Goal: Transaction & Acquisition: Purchase product/service

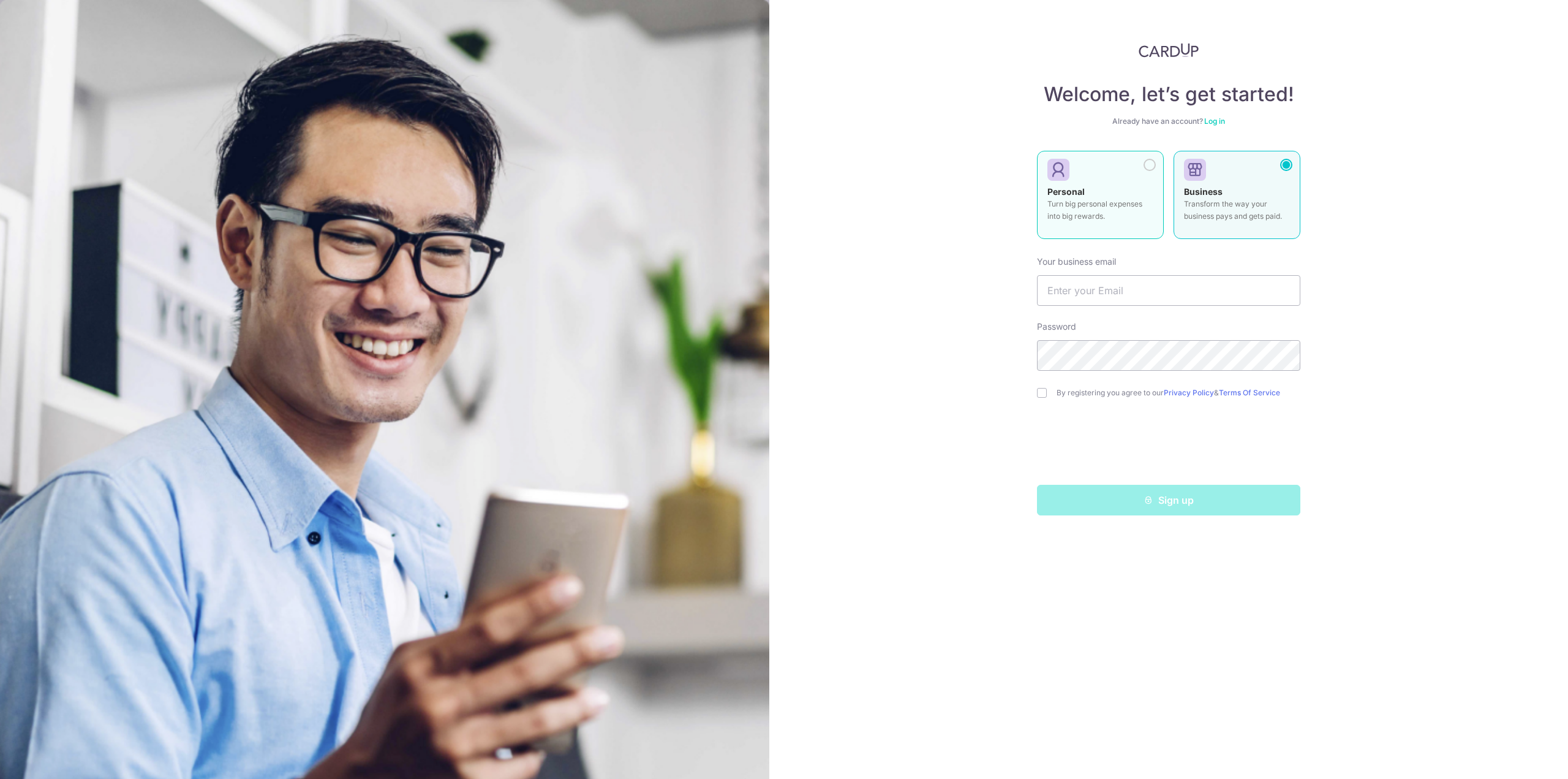
click at [1123, 179] on div at bounding box center [1095, 170] width 96 height 18
click at [1220, 120] on link "Log in" at bounding box center [1214, 120] width 21 height 9
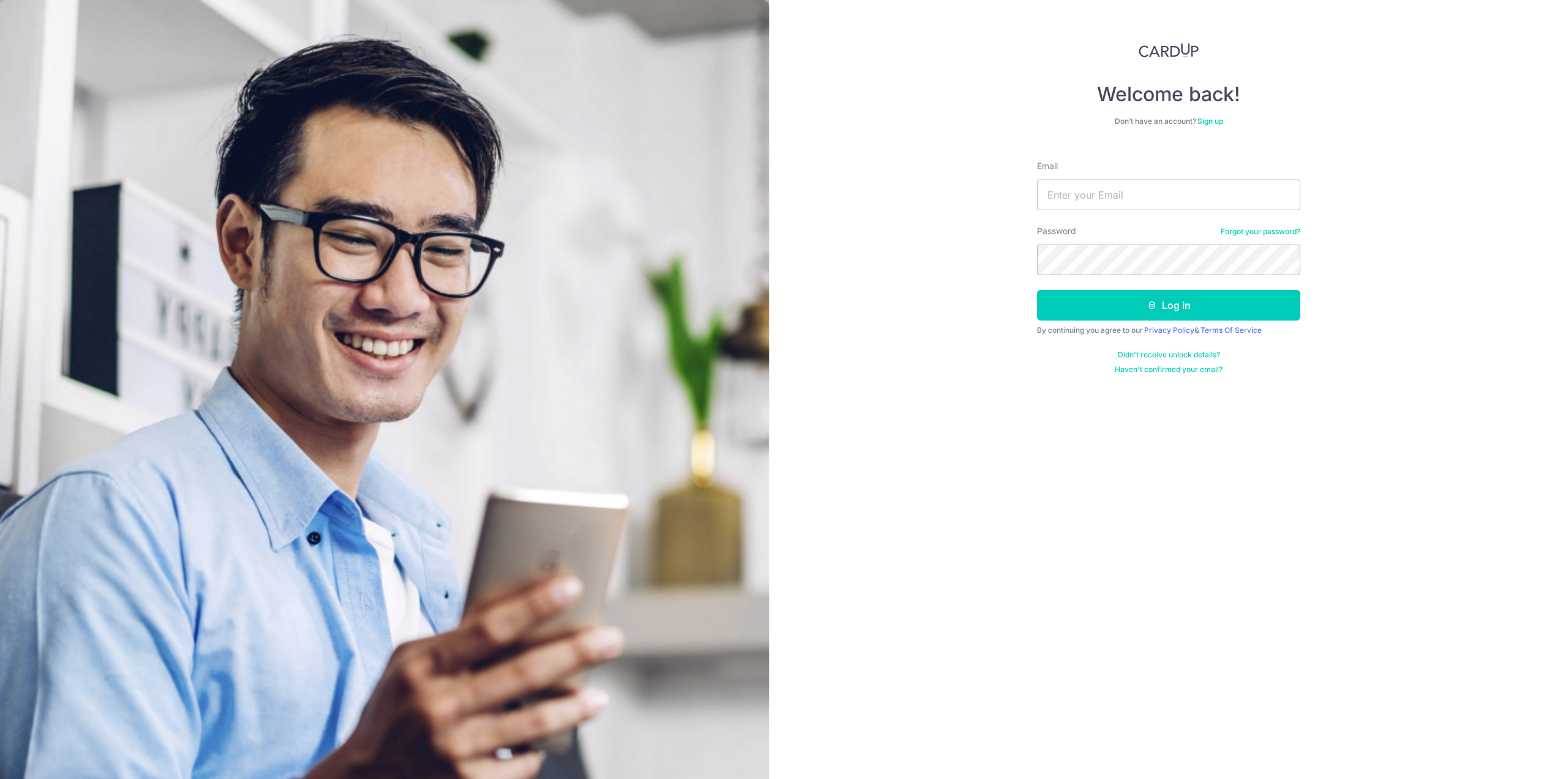
type input "nicholaschin92@gmail.com"
click at [1130, 305] on button "Log in" at bounding box center [1169, 305] width 263 height 31
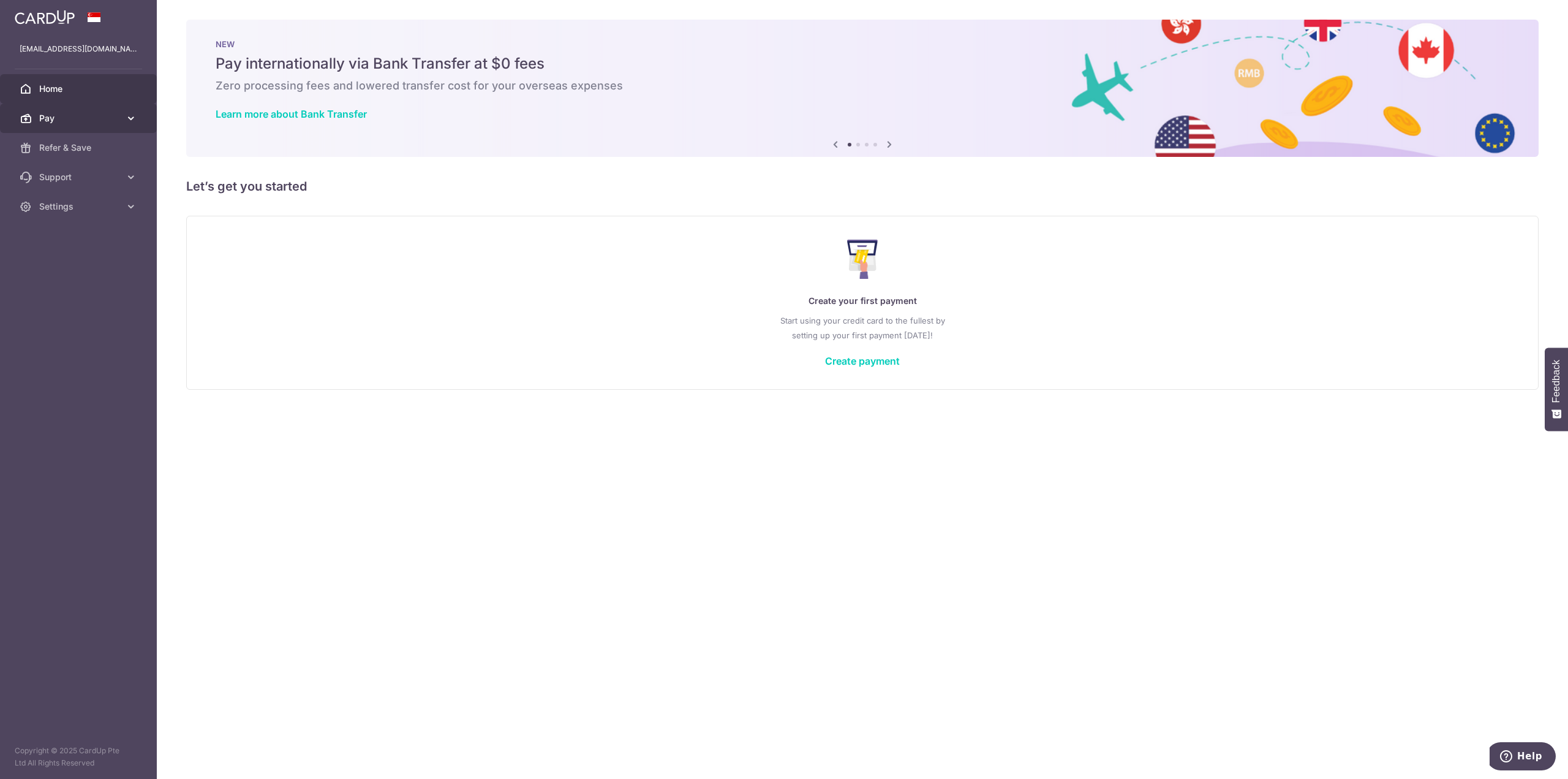
click at [57, 111] on link "Pay" at bounding box center [78, 118] width 157 height 29
click at [65, 244] on link "Refer & Save" at bounding box center [78, 251] width 157 height 29
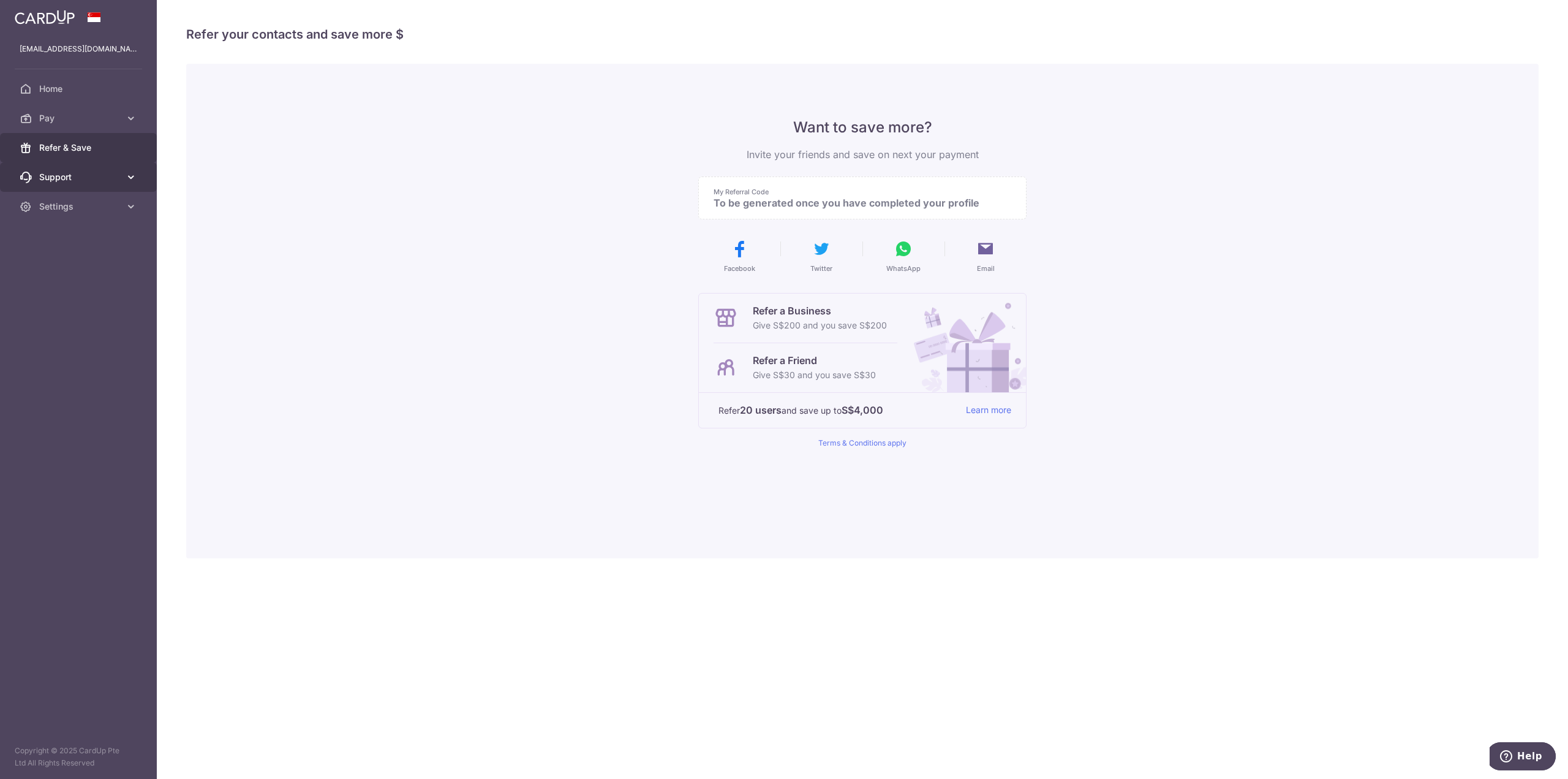
click at [71, 174] on span "Support" at bounding box center [79, 177] width 81 height 12
click at [55, 273] on link "Settings" at bounding box center [78, 281] width 157 height 29
click at [86, 104] on link "Pay" at bounding box center [78, 118] width 157 height 29
click at [68, 145] on span "Payments" at bounding box center [79, 147] width 81 height 12
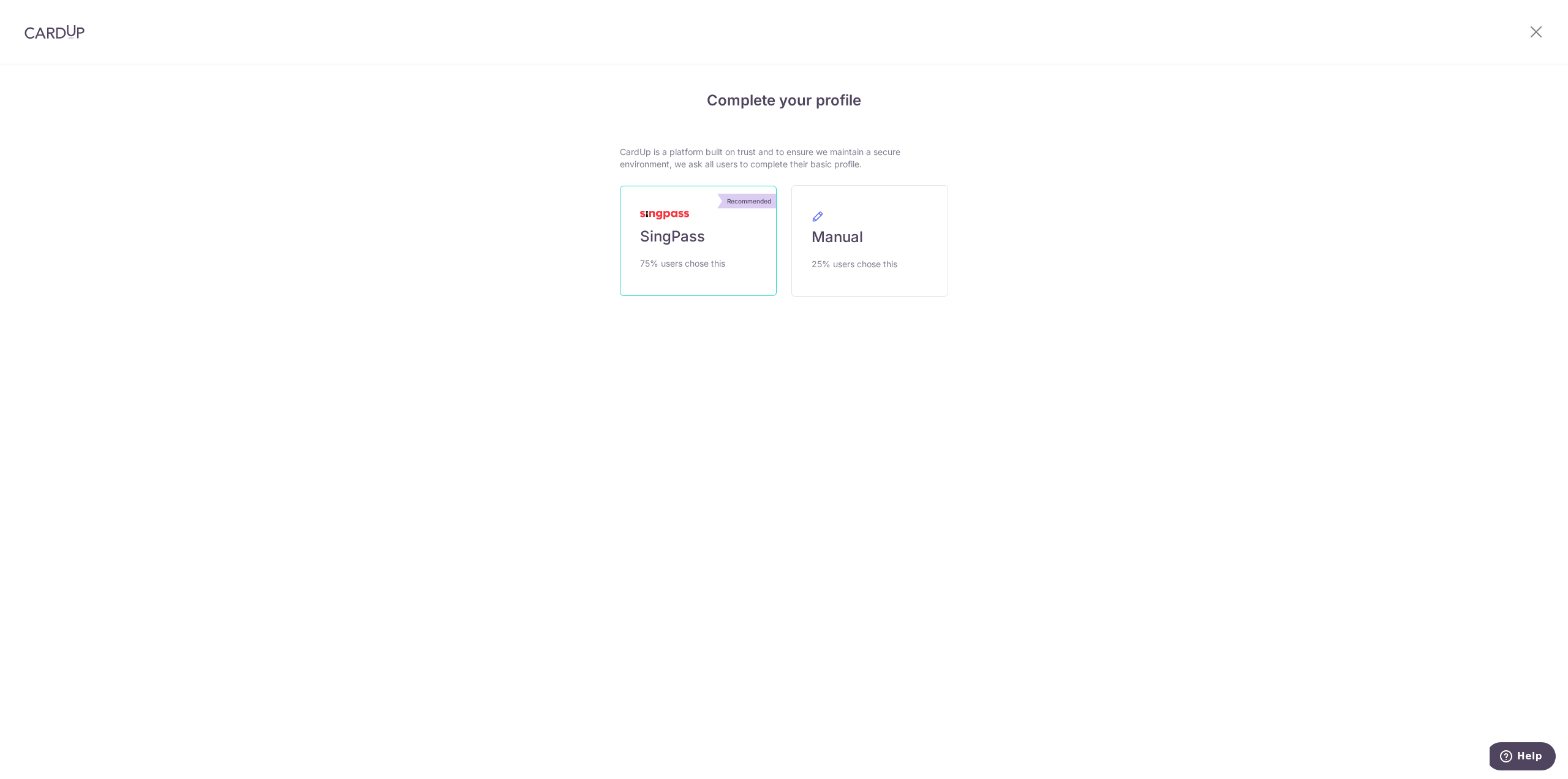
click at [677, 244] on span "SingPass" at bounding box center [672, 237] width 65 height 20
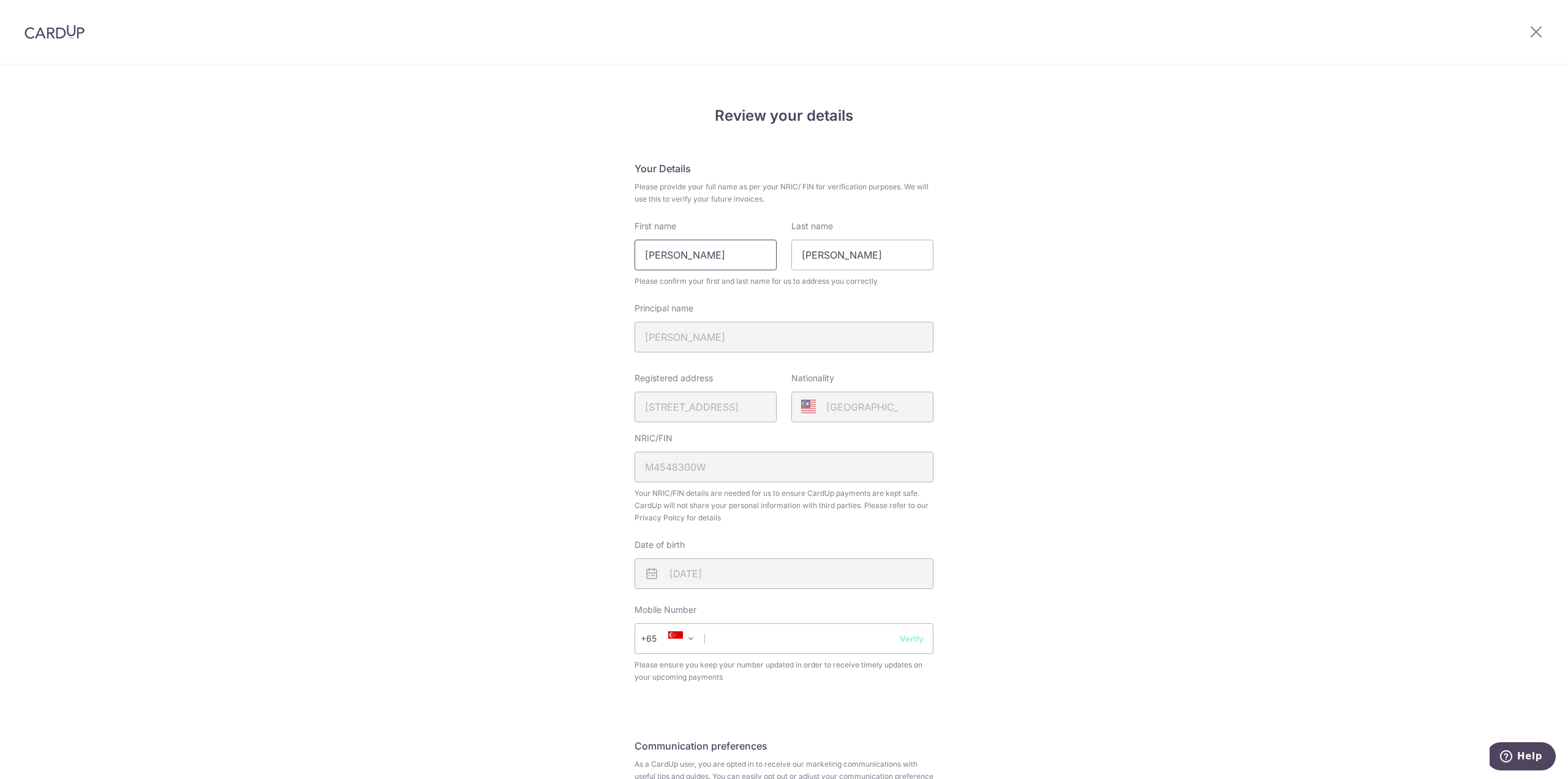
drag, startPoint x: 761, startPoint y: 263, endPoint x: 330, endPoint y: 224, distance: 432.8
click at [363, 225] on div "Review your details Your Details Please provide your full name as per your NRIC…" at bounding box center [784, 486] width 1568 height 843
click at [1075, 403] on div "Review your details Your Details Please provide your full name as per your NRIC…" at bounding box center [784, 486] width 1568 height 843
drag, startPoint x: 765, startPoint y: 257, endPoint x: 305, endPoint y: 207, distance: 462.7
click at [393, 215] on div "Review your details Your Details Please provide your full name as per your NRIC…" at bounding box center [784, 486] width 1568 height 843
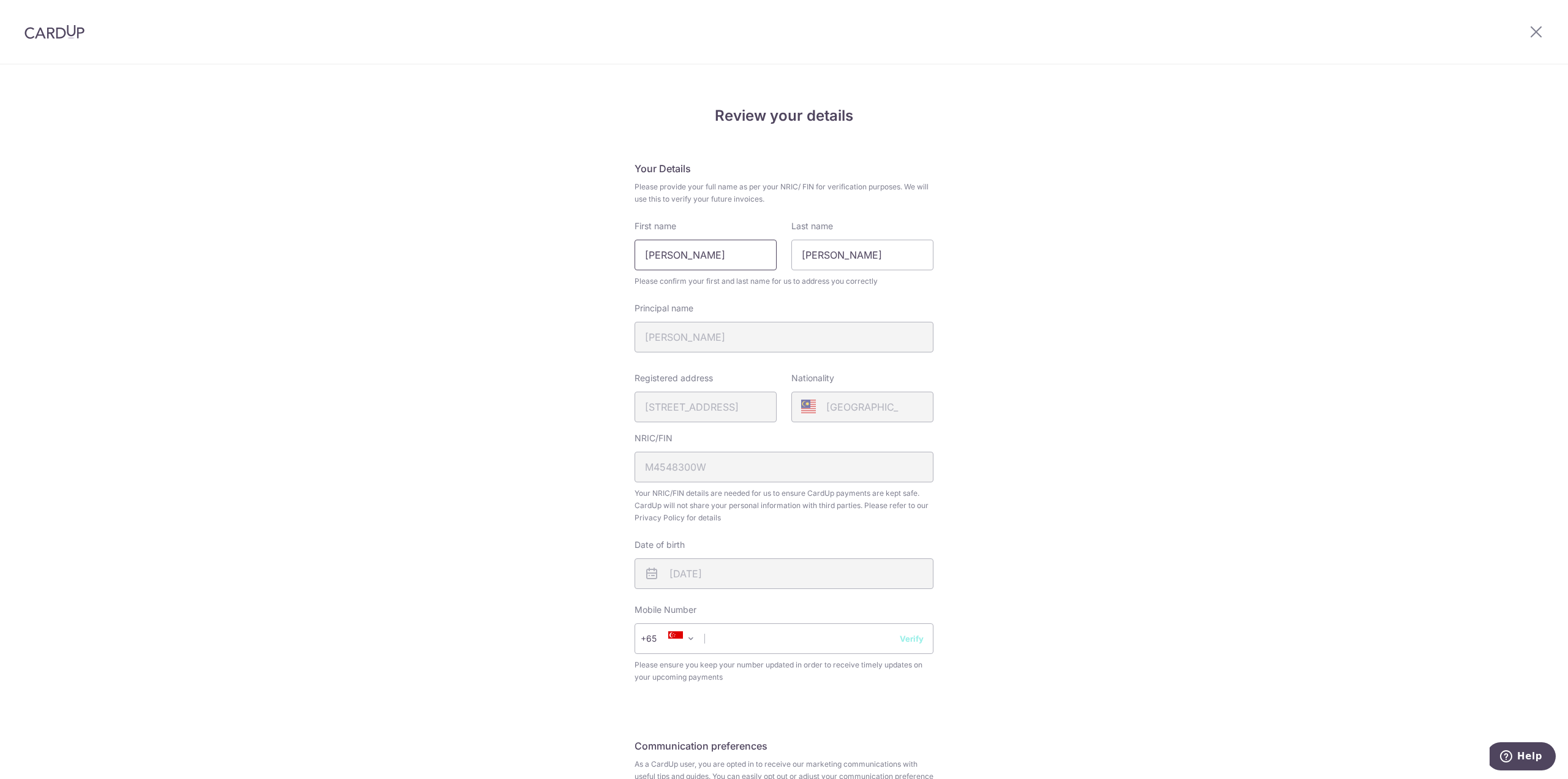
type input "[PERSON_NAME]"
type input "Chin Wen Pin"
type input "[PERSON_NAME]"
click at [882, 261] on input "Chin" at bounding box center [862, 255] width 142 height 31
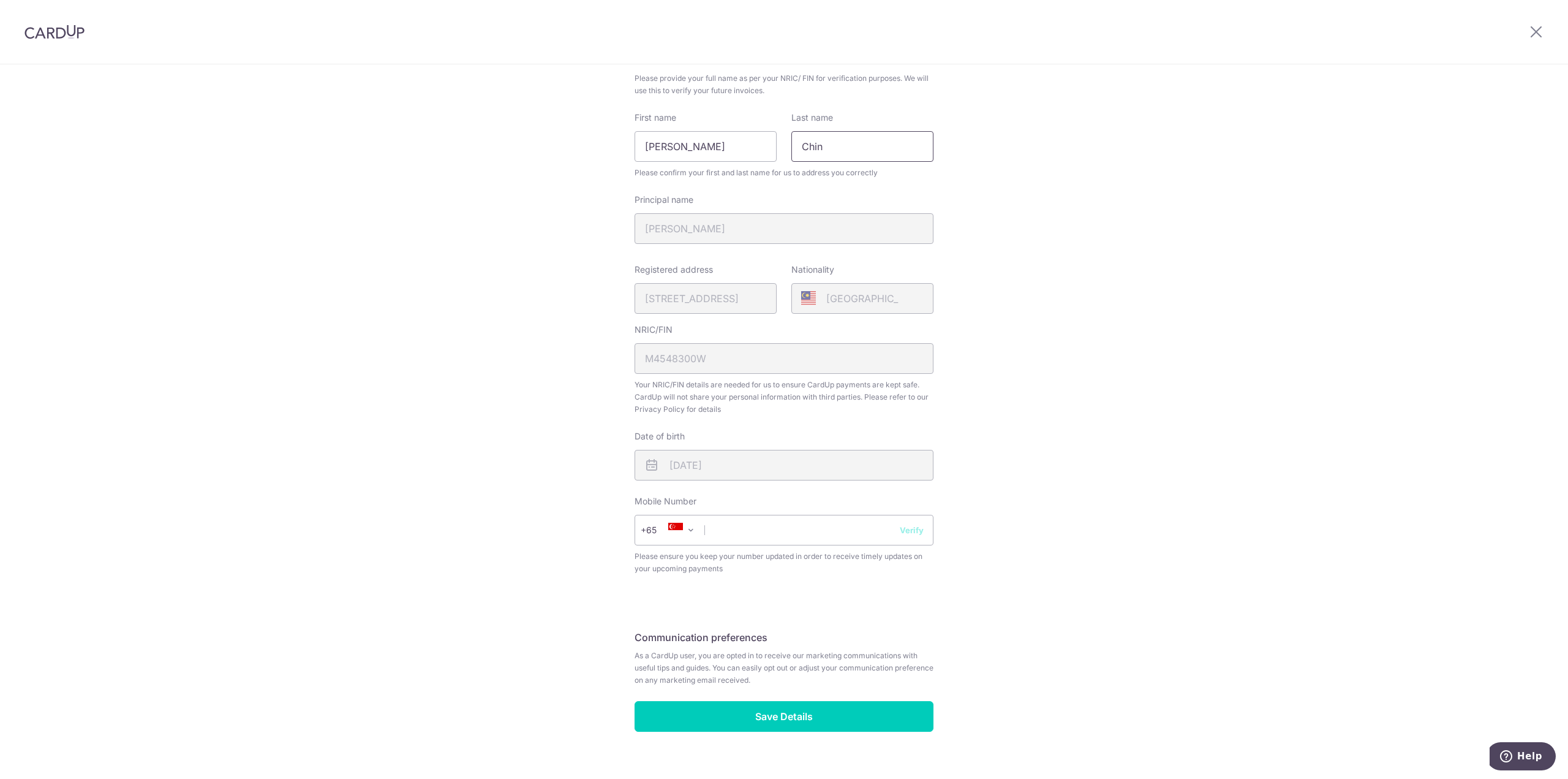
scroll to position [123, 0]
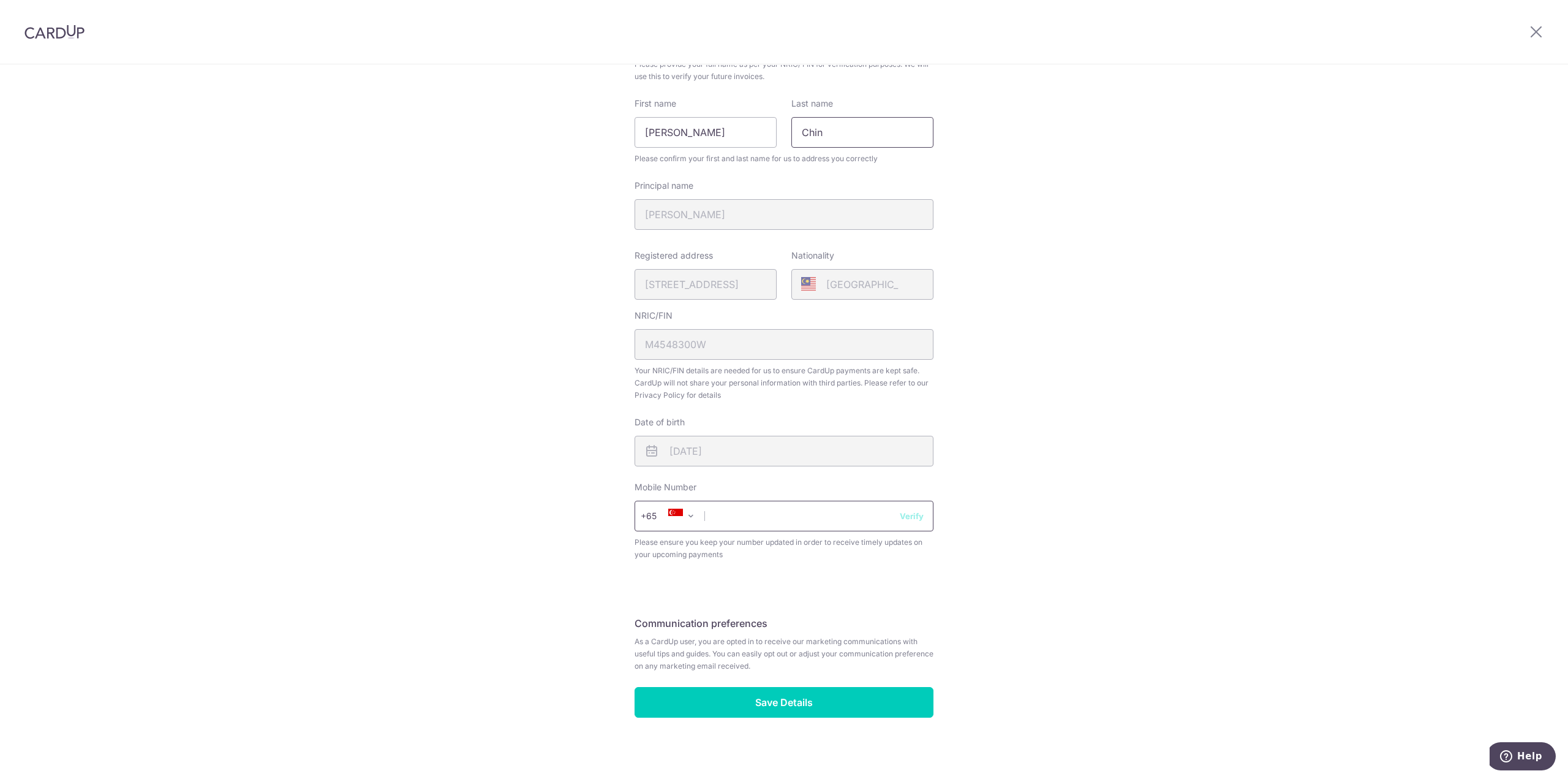
type input "Chin"
click at [750, 511] on input "text" at bounding box center [784, 516] width 299 height 31
type input "87474693"
click at [860, 707] on input "Save Details" at bounding box center [784, 702] width 299 height 31
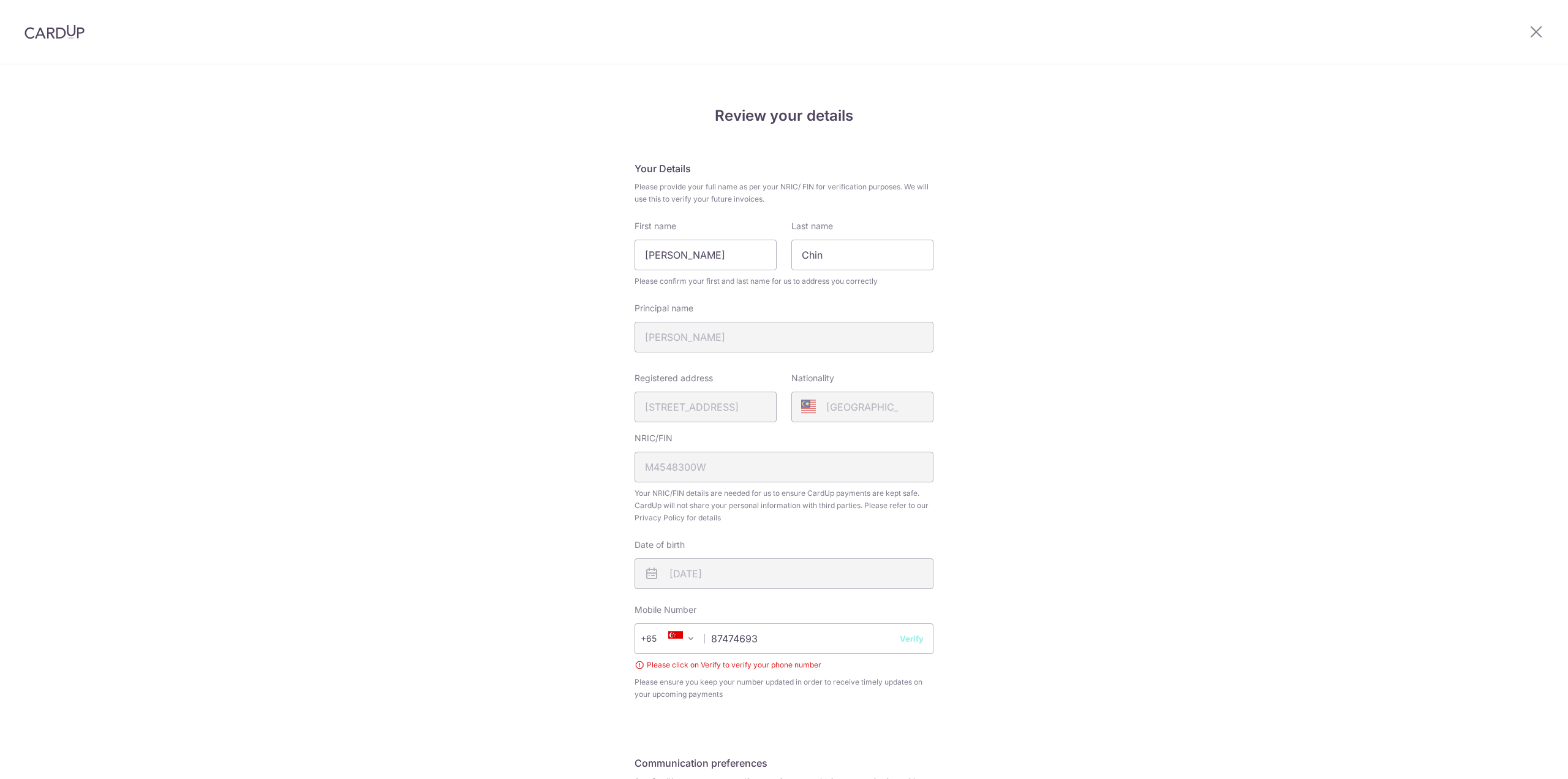
scroll to position [146, 0]
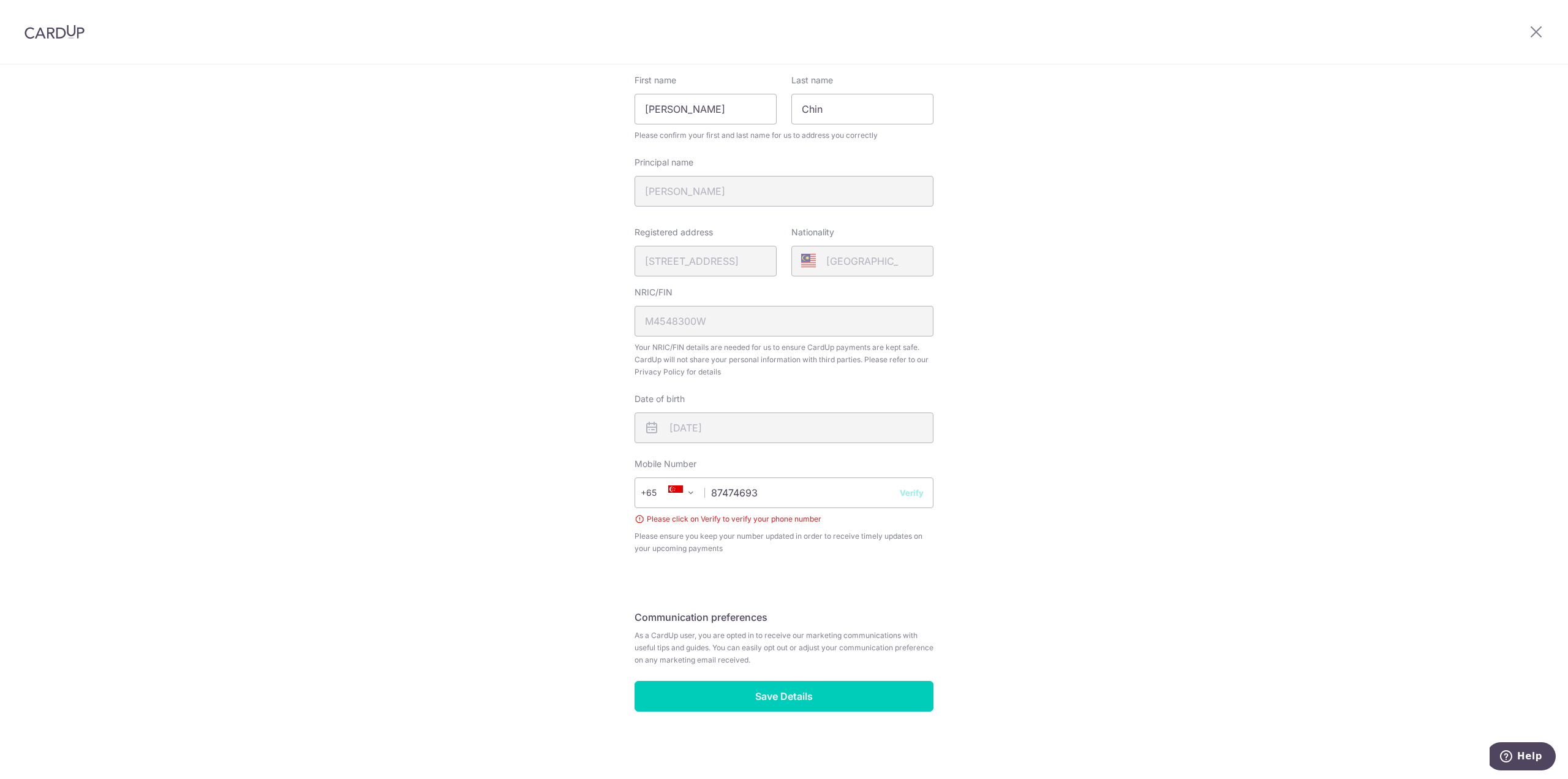
click at [903, 494] on button "Verify" at bounding box center [912, 492] width 24 height 12
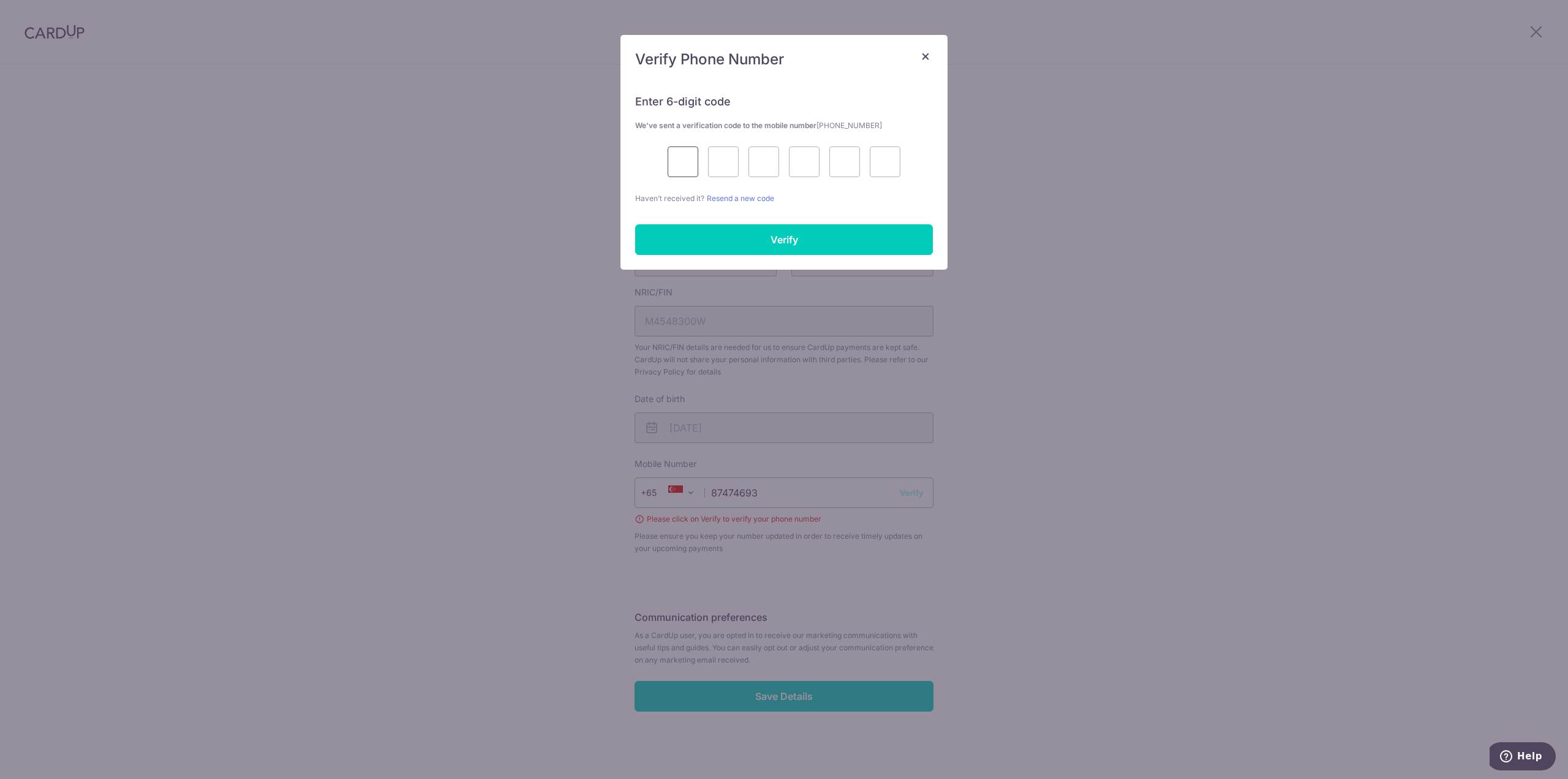
click at [684, 161] on input "text" at bounding box center [683, 162] width 31 height 31
type input "4"
type input "3"
type input "9"
type input "8"
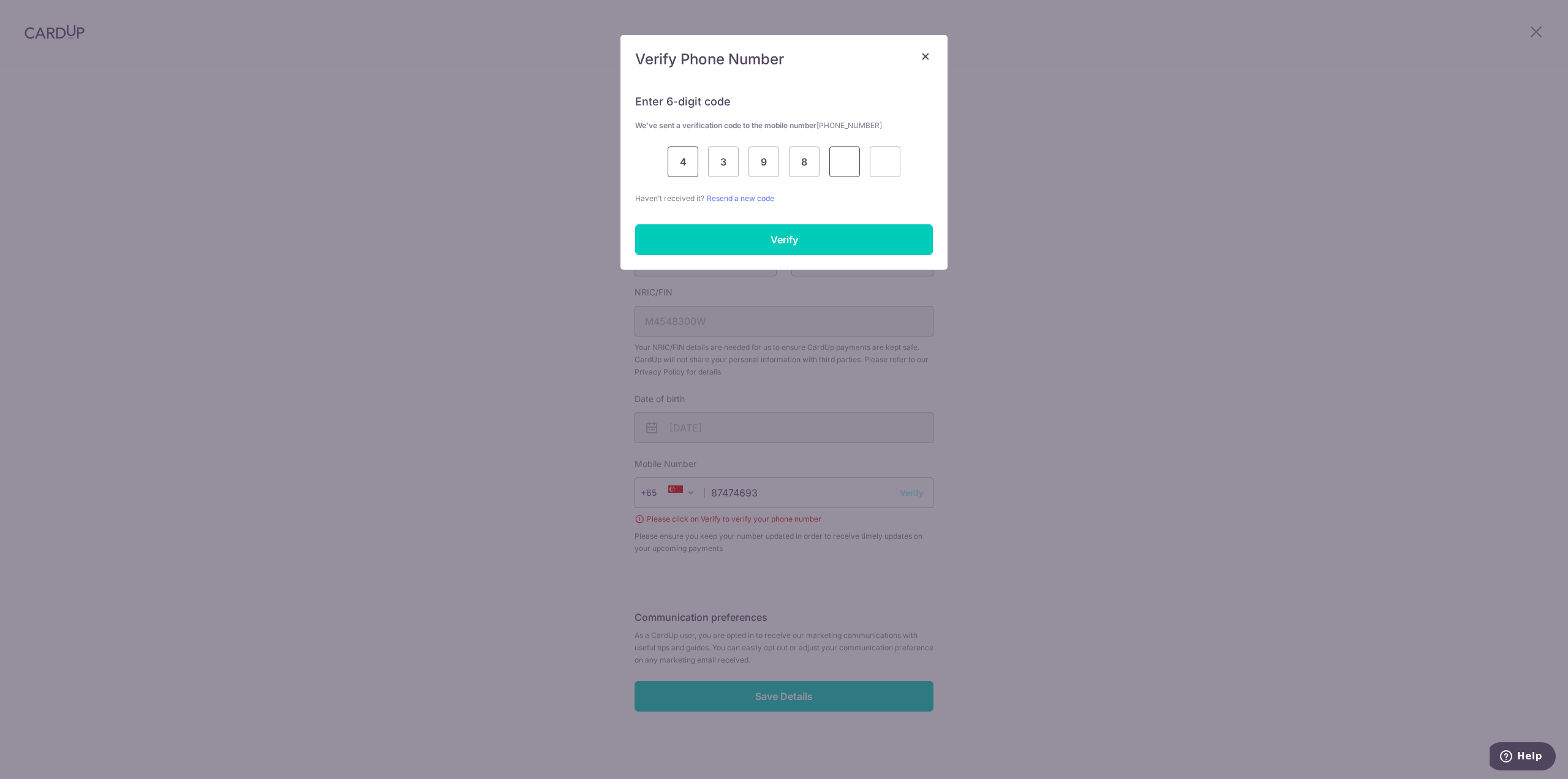
type input "9"
click at [674, 162] on input "4" at bounding box center [683, 162] width 31 height 31
drag, startPoint x: 674, startPoint y: 162, endPoint x: 1003, endPoint y: 181, distance: 329.5
click at [1003, 181] on div "× Verify Phone Number Enter 6-digit code We’ve sent a verification code to the …" at bounding box center [784, 390] width 1568 height 779
type input "6"
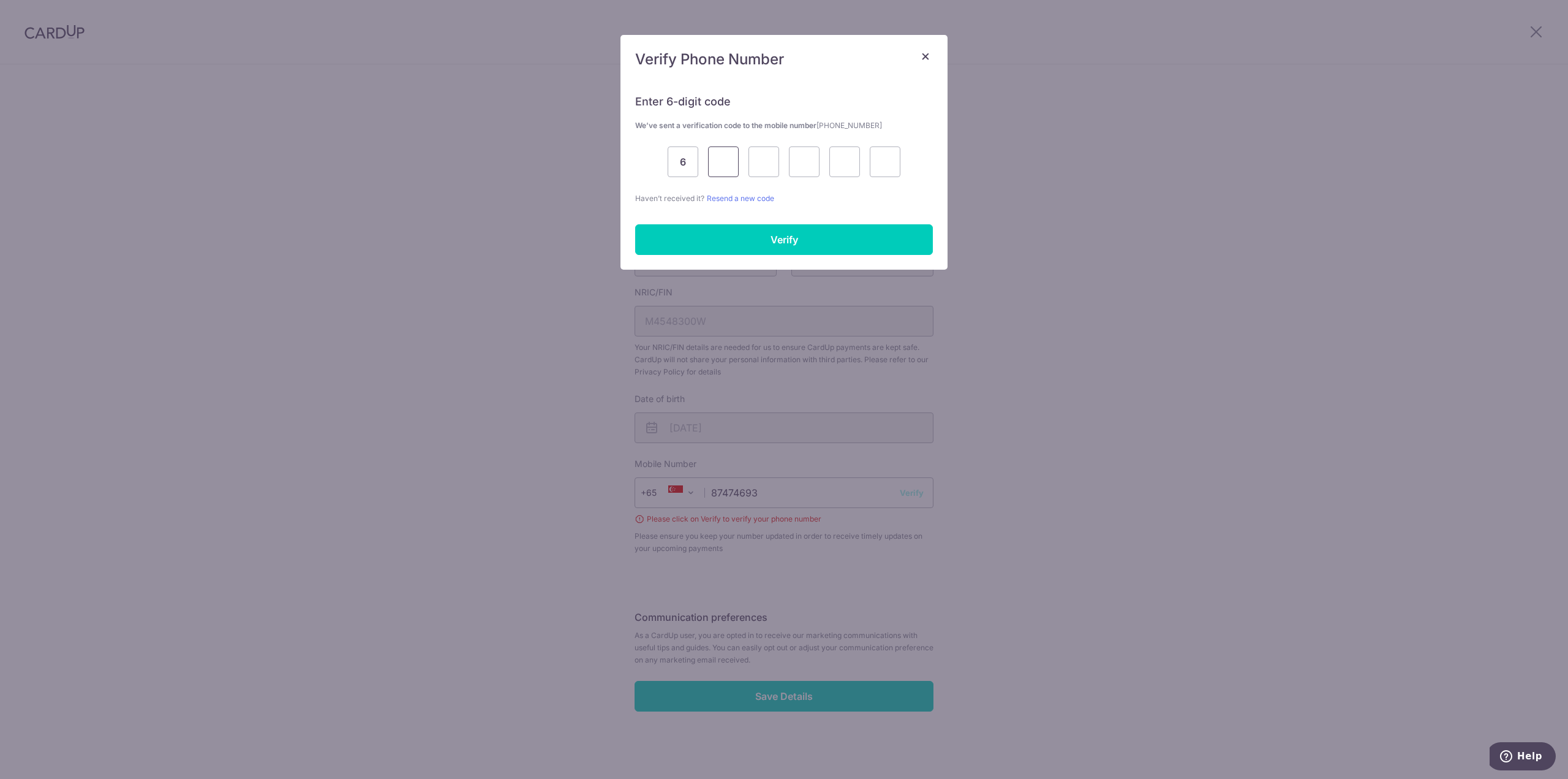
type input "4"
type input "3"
type input "9"
type input "8"
type input "9"
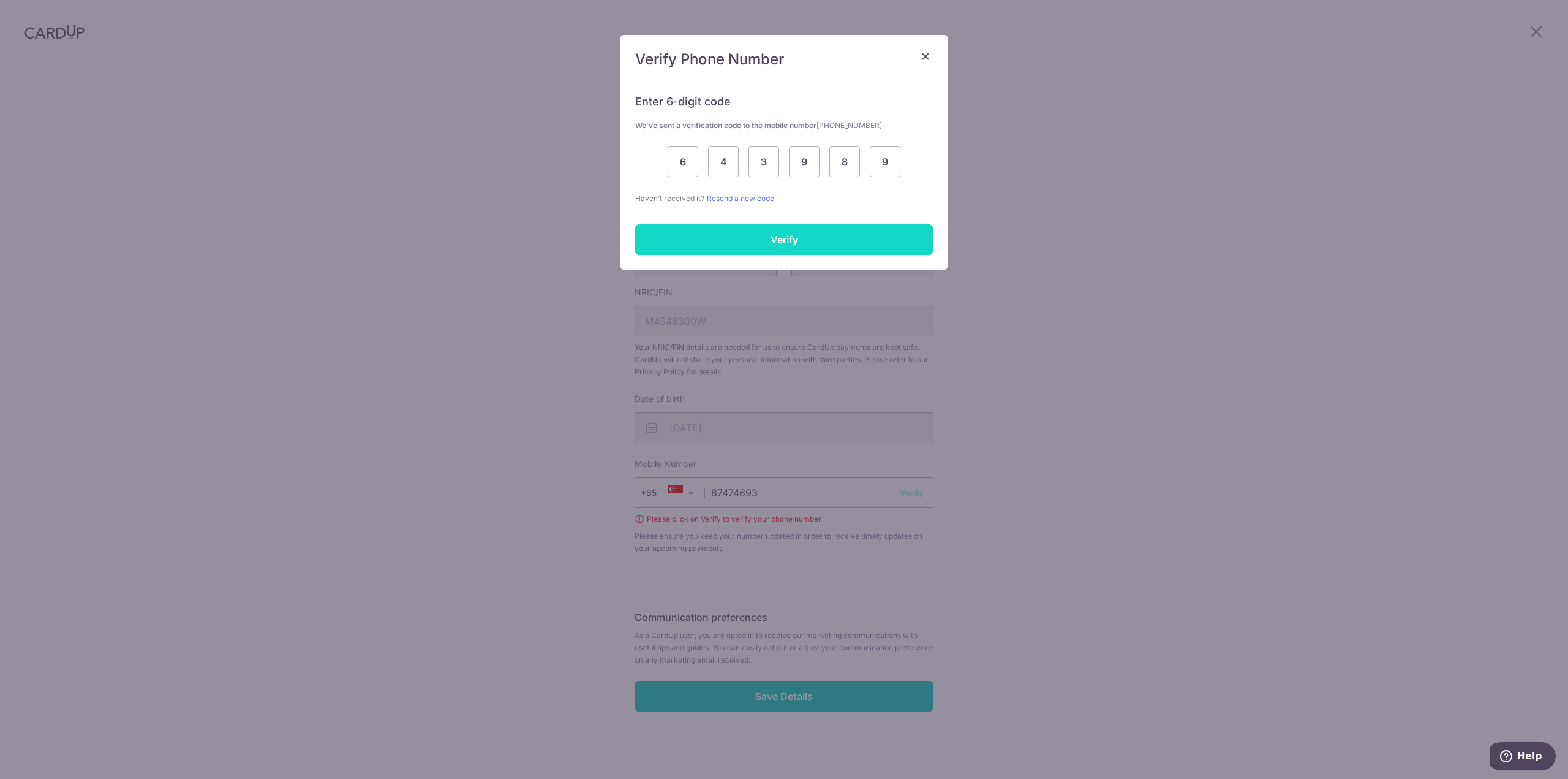
click at [813, 230] on input "Verify" at bounding box center [784, 240] width 298 height 31
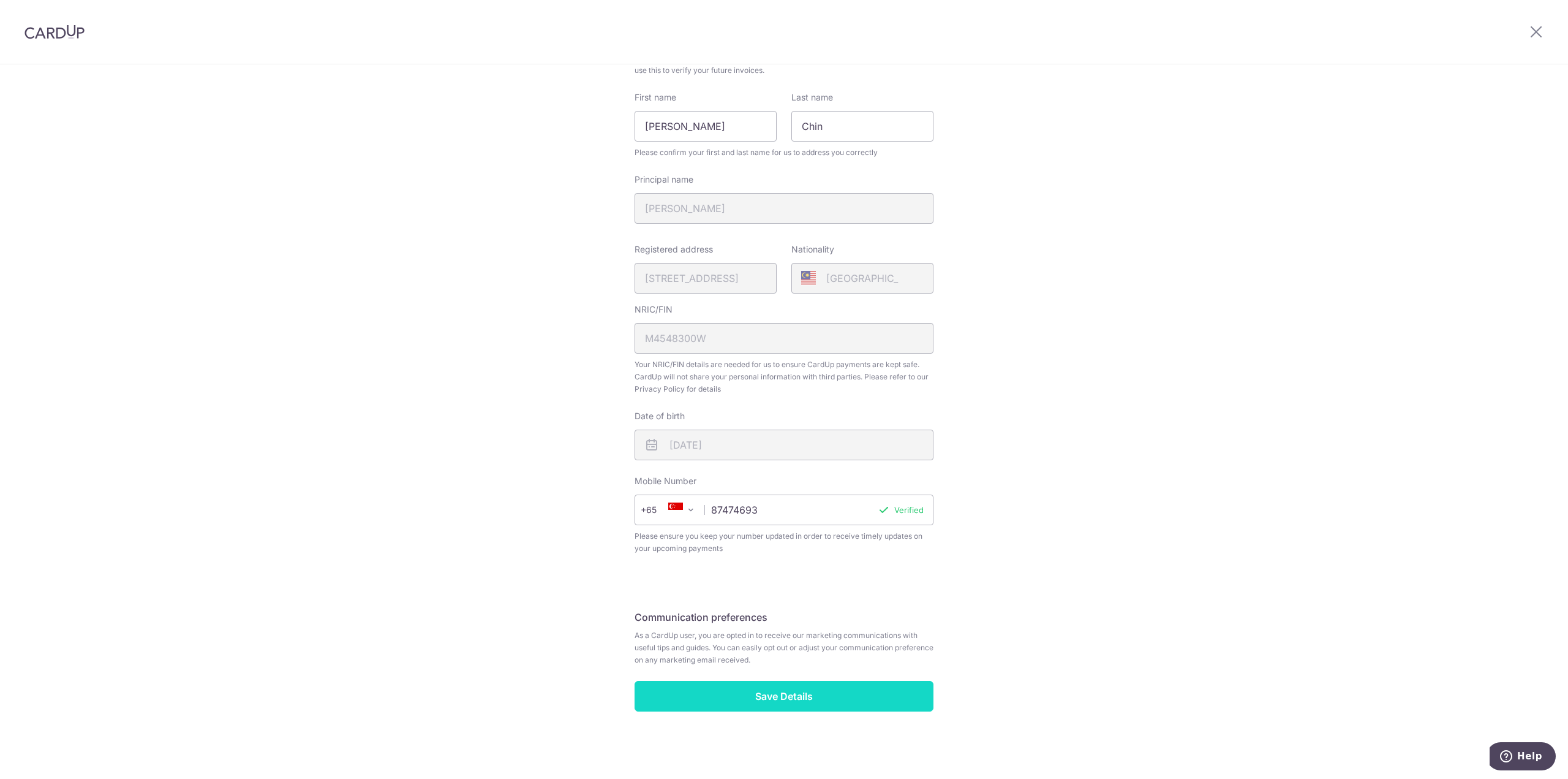
click at [843, 690] on input "Save Details" at bounding box center [784, 696] width 299 height 31
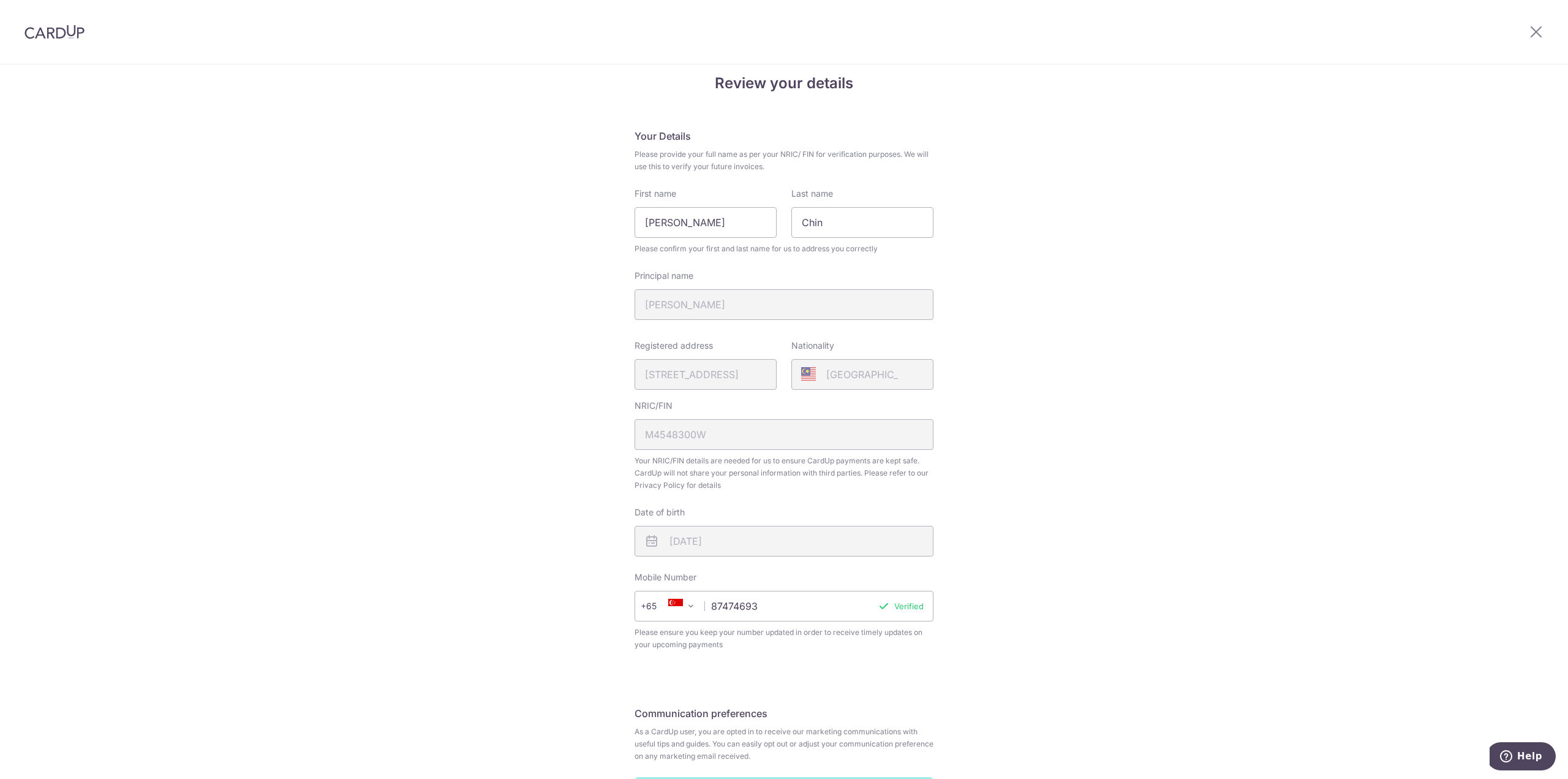
scroll to position [6, 0]
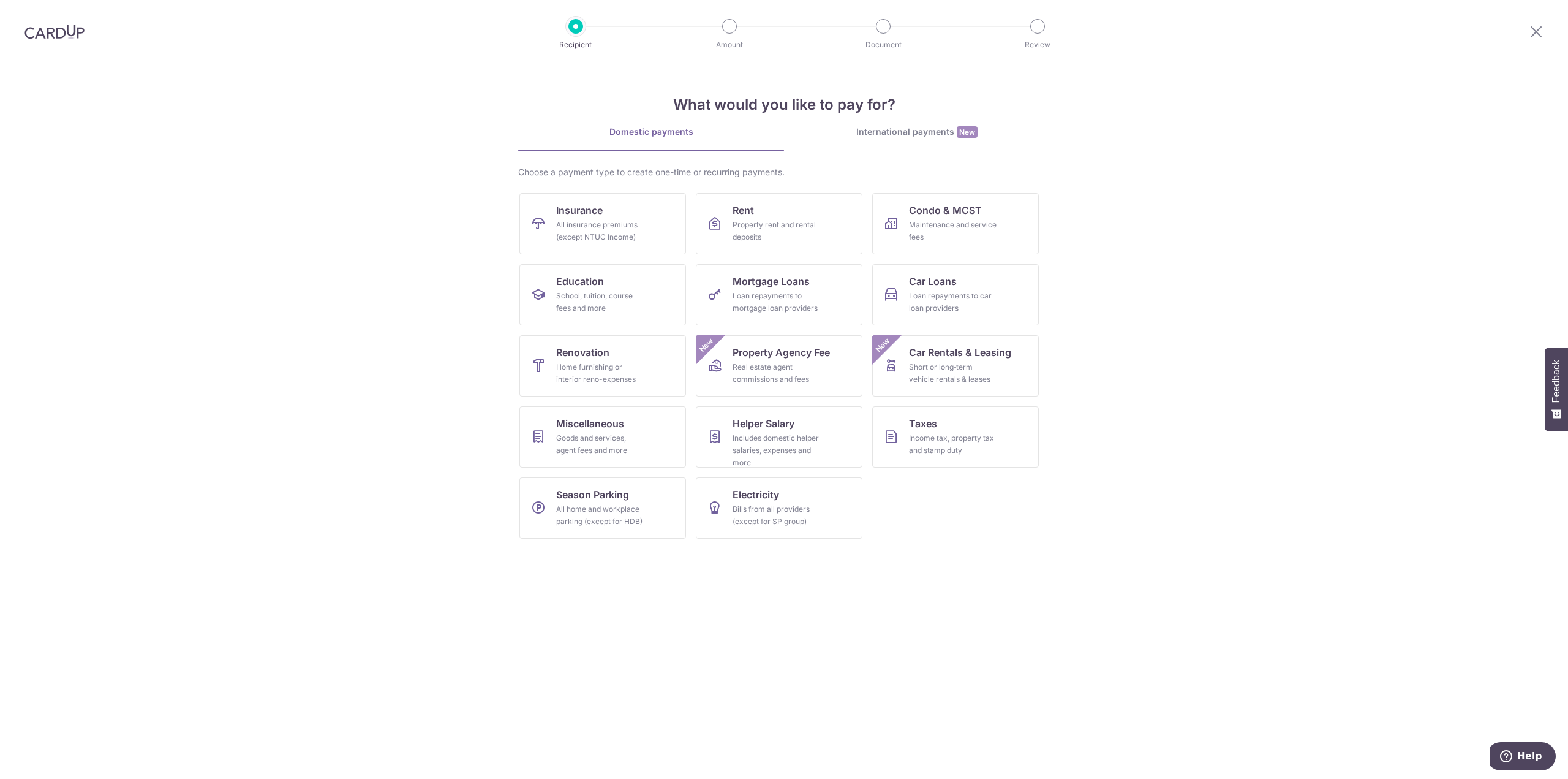
click at [935, 115] on h4 "What would you like to pay for?" at bounding box center [784, 104] width 532 height 22
click at [924, 130] on div "International payments New" at bounding box center [917, 132] width 266 height 13
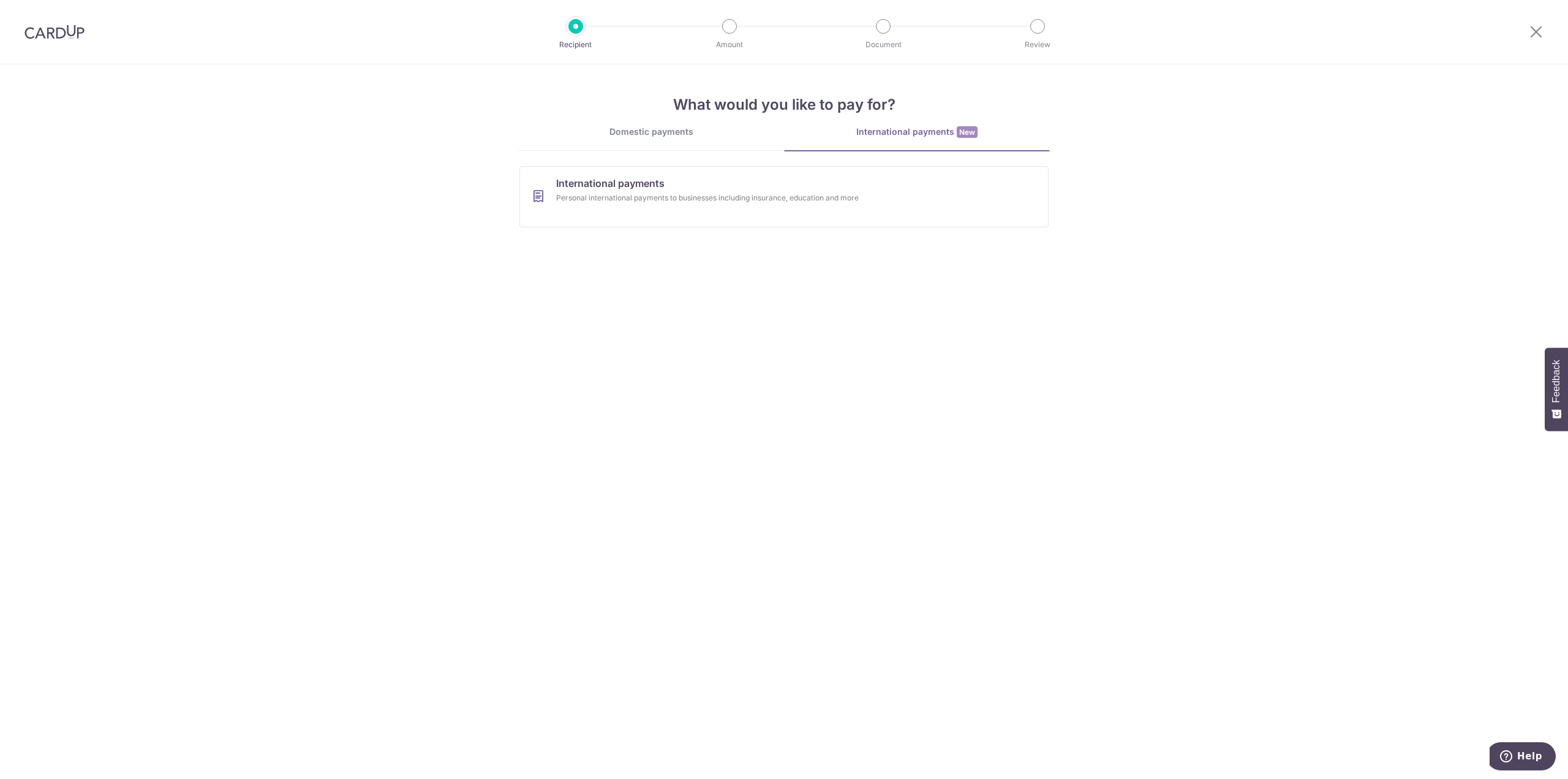
click at [681, 143] on link "Domestic payments" at bounding box center [651, 137] width 266 height 25
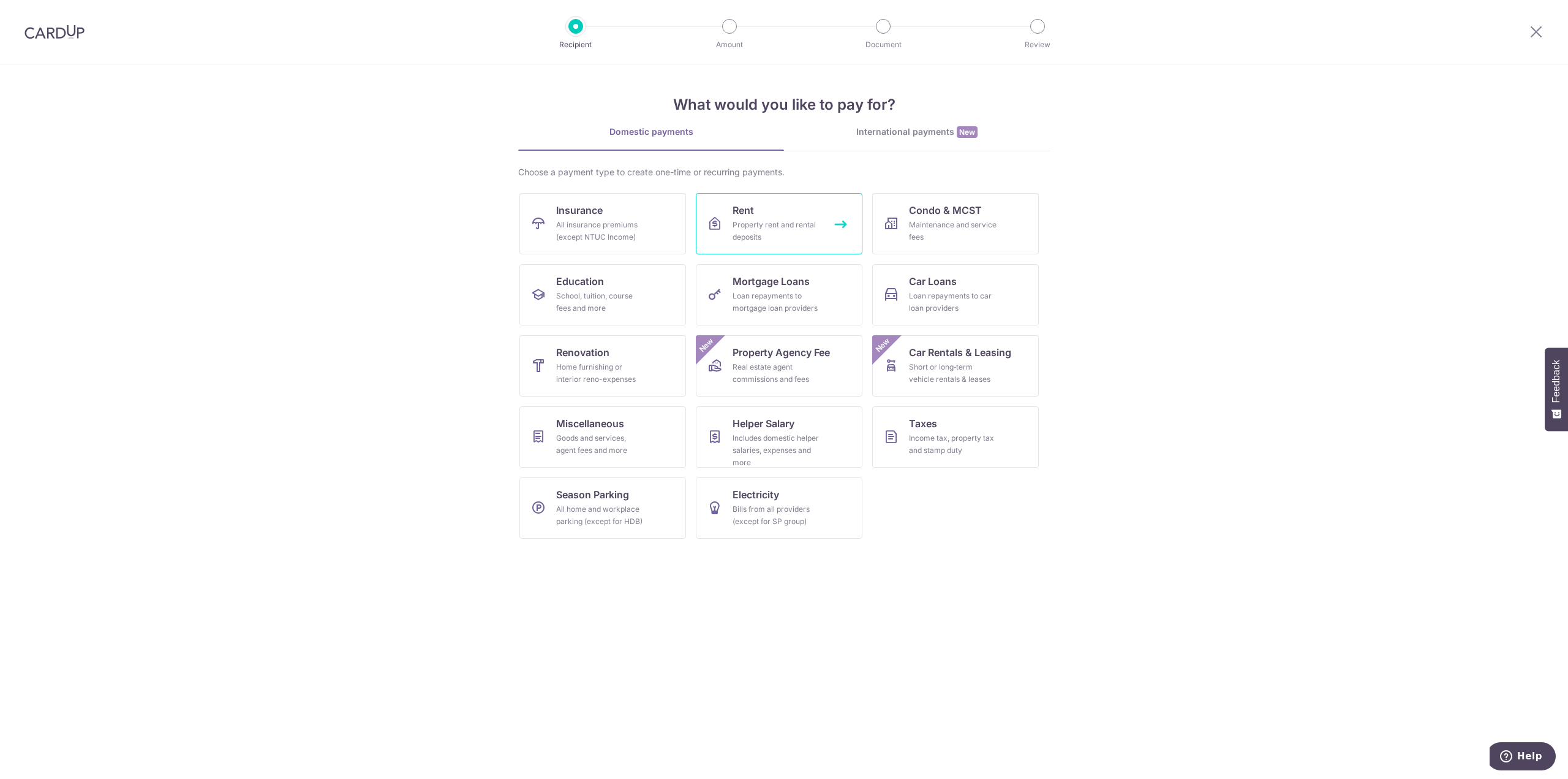
click at [755, 227] on div "Property rent and rental deposits" at bounding box center [777, 230] width 88 height 25
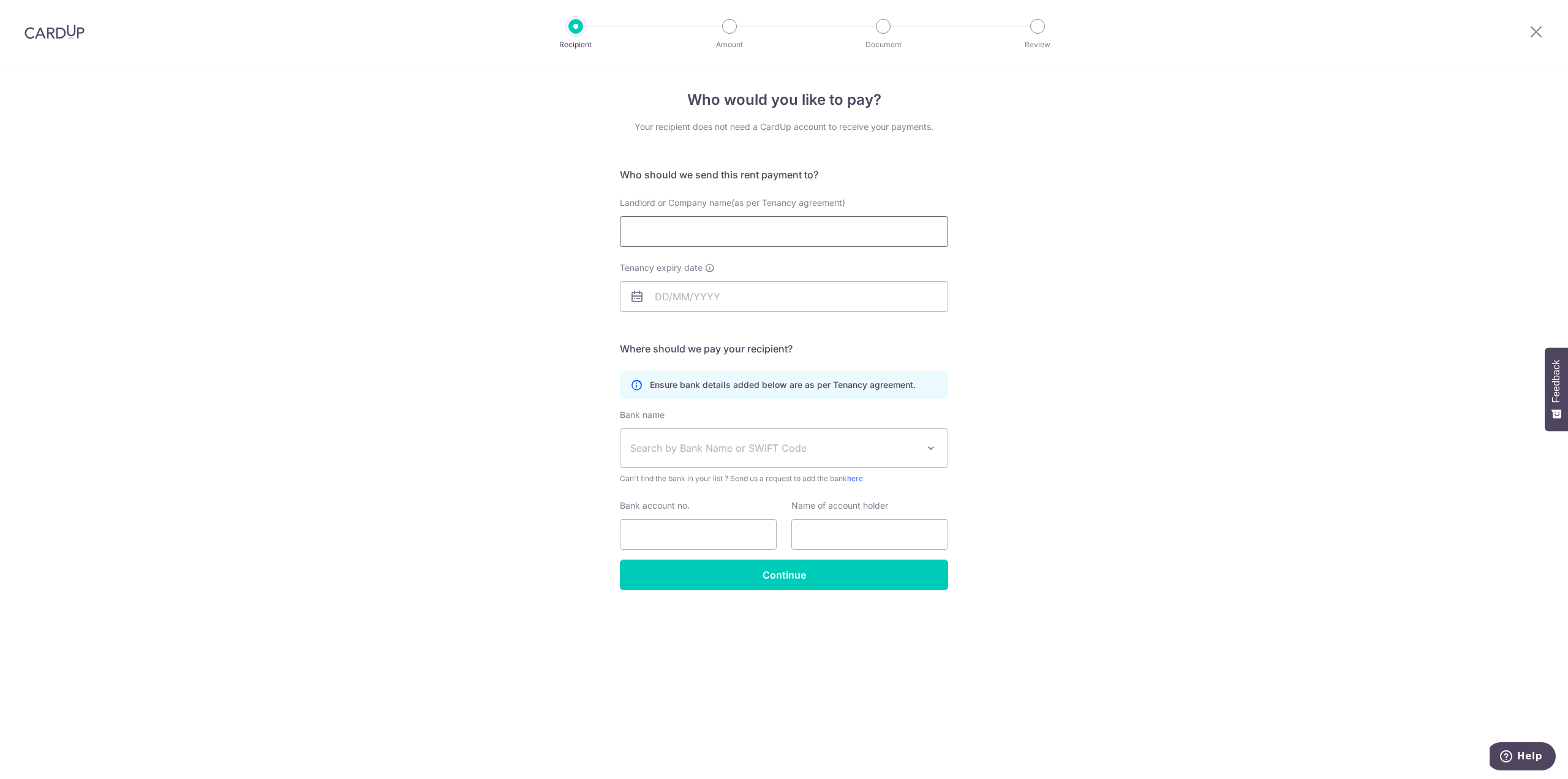
click at [755, 227] on input "Landlord or Company name(as per Tenancy agreement)" at bounding box center [784, 232] width 328 height 31
click at [298, 402] on div "Who would you like to pay? Your recipient does not need a CardUp account to rec…" at bounding box center [784, 422] width 1568 height 715
click at [719, 226] on input "Landlord or Company name(as per Tenancy agreement)" at bounding box center [784, 232] width 328 height 31
paste input "PONGCHALERM CHALERMSAPHAYAKORN"
click at [705, 232] on input "PONGCHALERM CHALERMSAPHAYAKORN" at bounding box center [784, 232] width 328 height 31
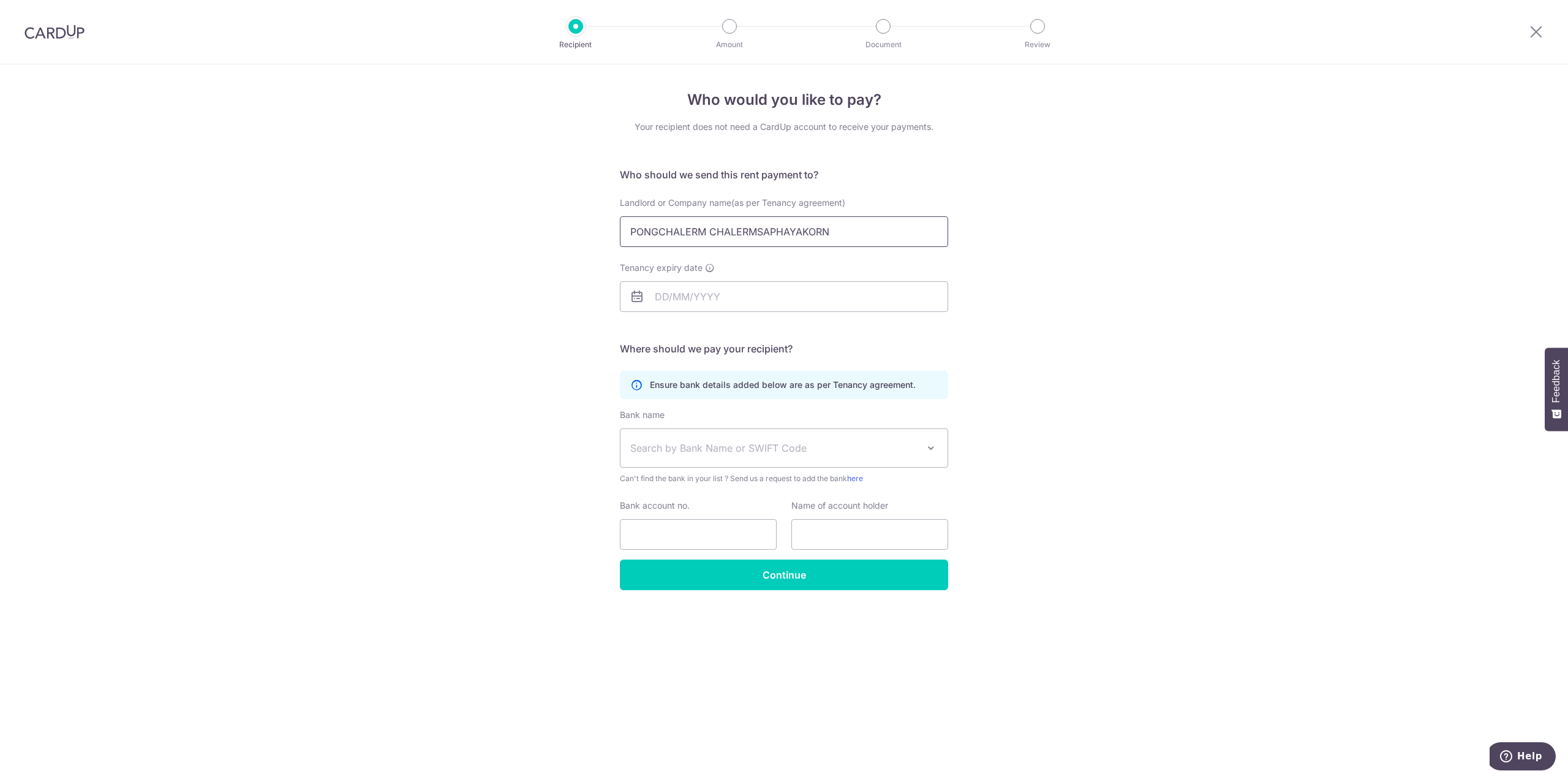
type input "PONGCHALERM CHALERMSAPHAYAKORN"
click at [733, 286] on input "Tenancy expiry date" at bounding box center [784, 296] width 328 height 31
click at [715, 267] on div "Tenancy expiry date" at bounding box center [784, 287] width 328 height 50
click at [711, 267] on icon at bounding box center [710, 268] width 10 height 10
click at [711, 281] on input "Tenancy expiry date This refers to the last day of your tenancy term as per you…" at bounding box center [784, 296] width 328 height 31
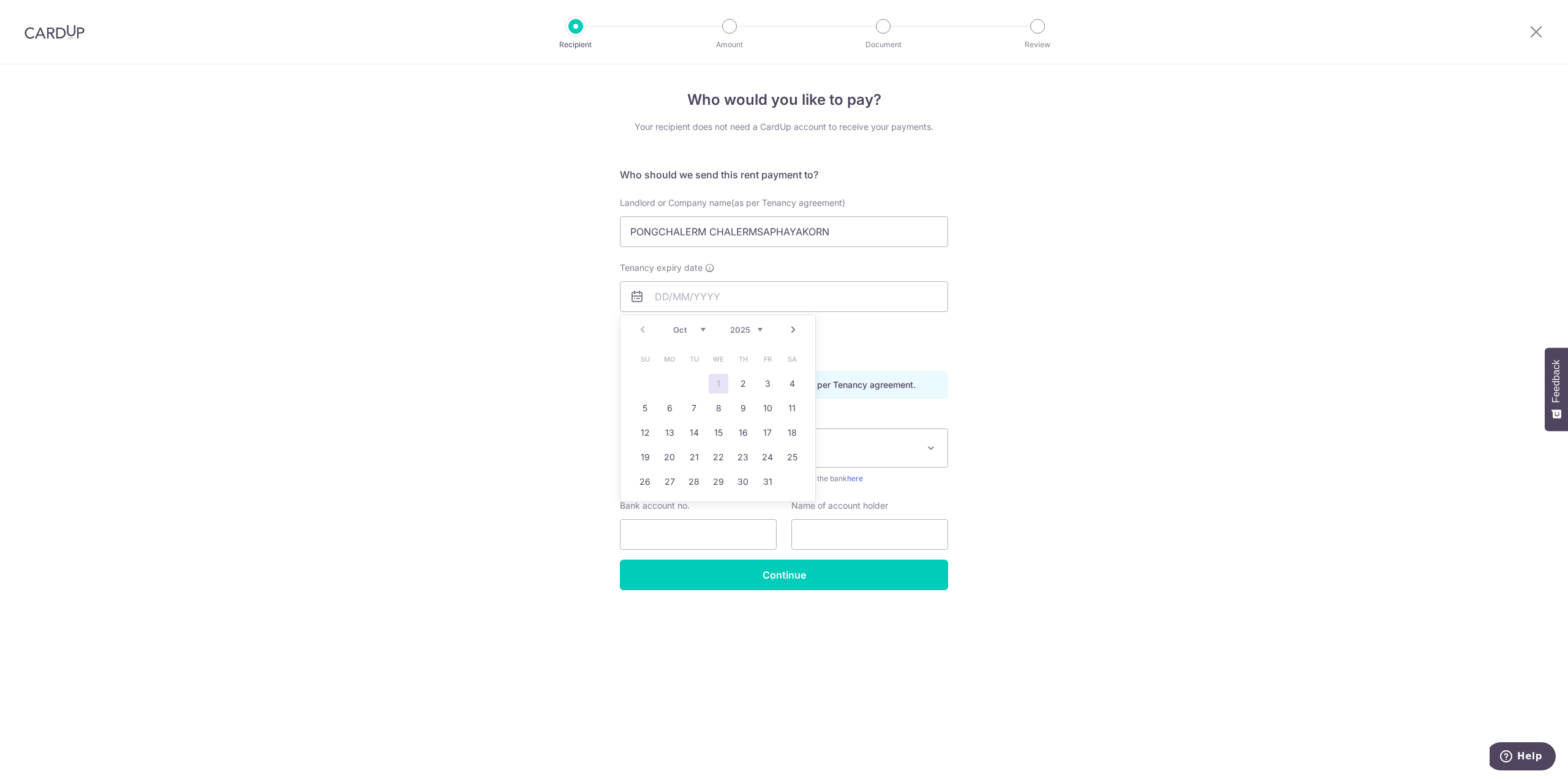
click at [693, 329] on select "Oct Nov Dec" at bounding box center [689, 330] width 32 height 10
click at [768, 331] on div "Prev Next Oct Nov [DATE] 2026 2027 2028 2029 2030 2031 2032 2033 2034 2035" at bounding box center [718, 330] width 195 height 29
click at [758, 331] on select "2025 2026 2027 2028 2029 2030 2031 2032 2033 2034 2035" at bounding box center [746, 330] width 32 height 10
click at [705, 335] on div "Jan Feb Mar Apr May Jun Jul Aug Sep Oct Nov Dec 2025 2026 2027 2028 2029 2030 2…" at bounding box center [718, 330] width 90 height 11
click at [702, 330] on select "Jan Feb Mar Apr May Jun Jul Aug Sep Oct Nov Dec" at bounding box center [689, 330] width 32 height 10
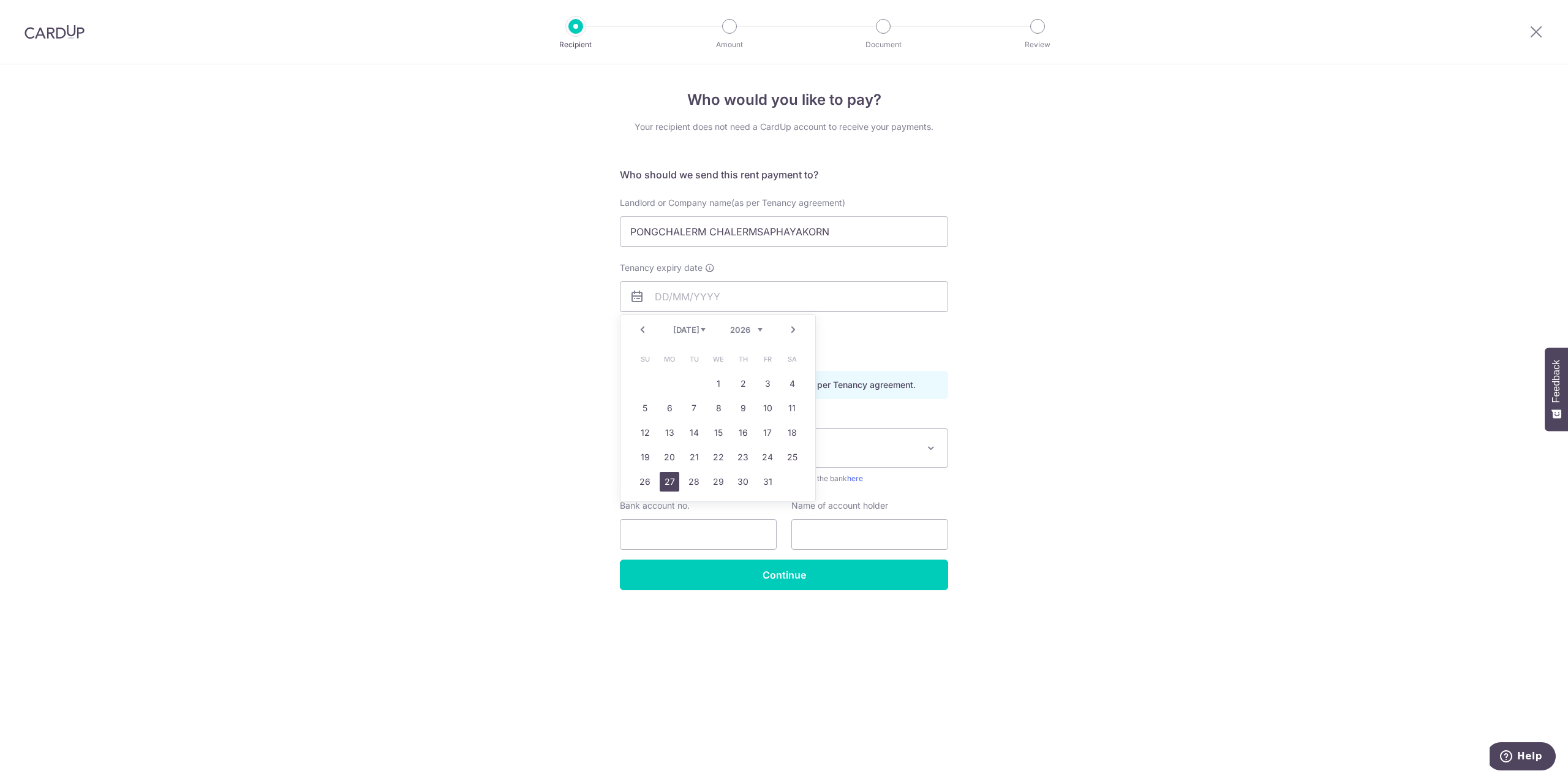
click at [672, 478] on link "27" at bounding box center [669, 481] width 20 height 20
type input "27/07/2026"
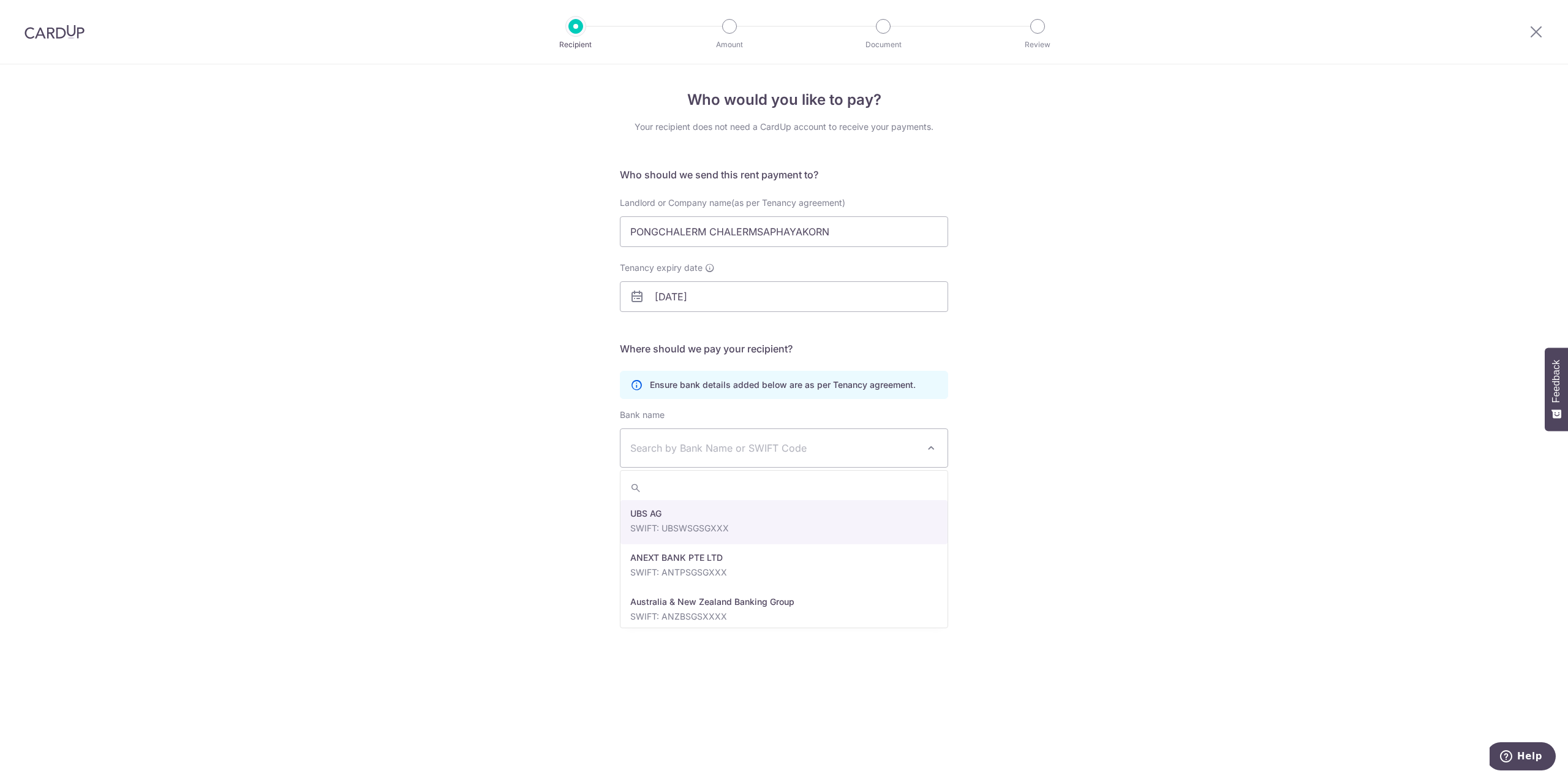
click at [770, 458] on span "Search by Bank Name or SWIFT Code" at bounding box center [784, 448] width 327 height 38
type input "sta"
select select "14"
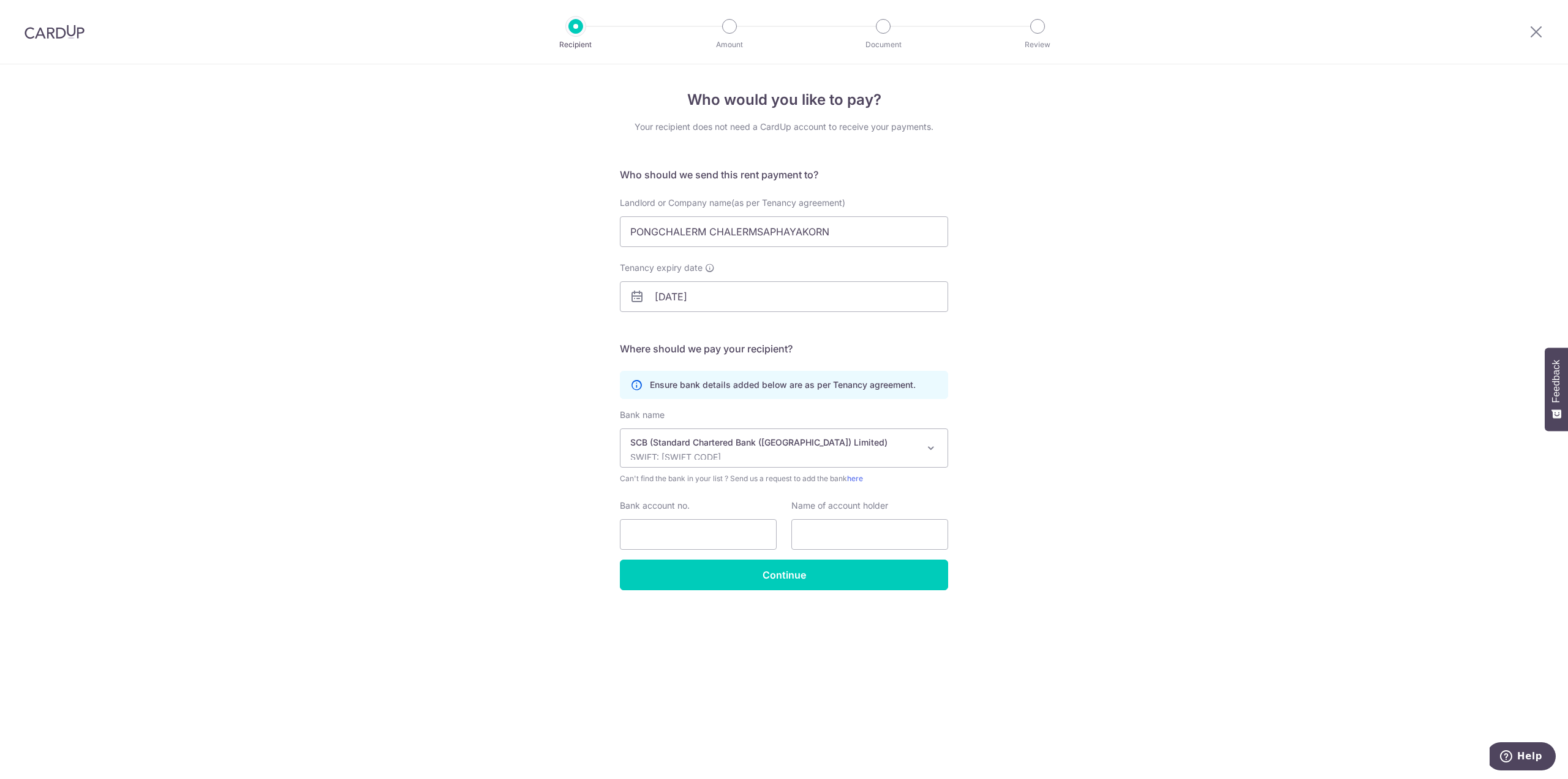
click at [817, 450] on div "SCB (Standard Chartered Bank (Singapore) Limited) SWIFT: SCBLSG22XXX" at bounding box center [774, 448] width 288 height 23
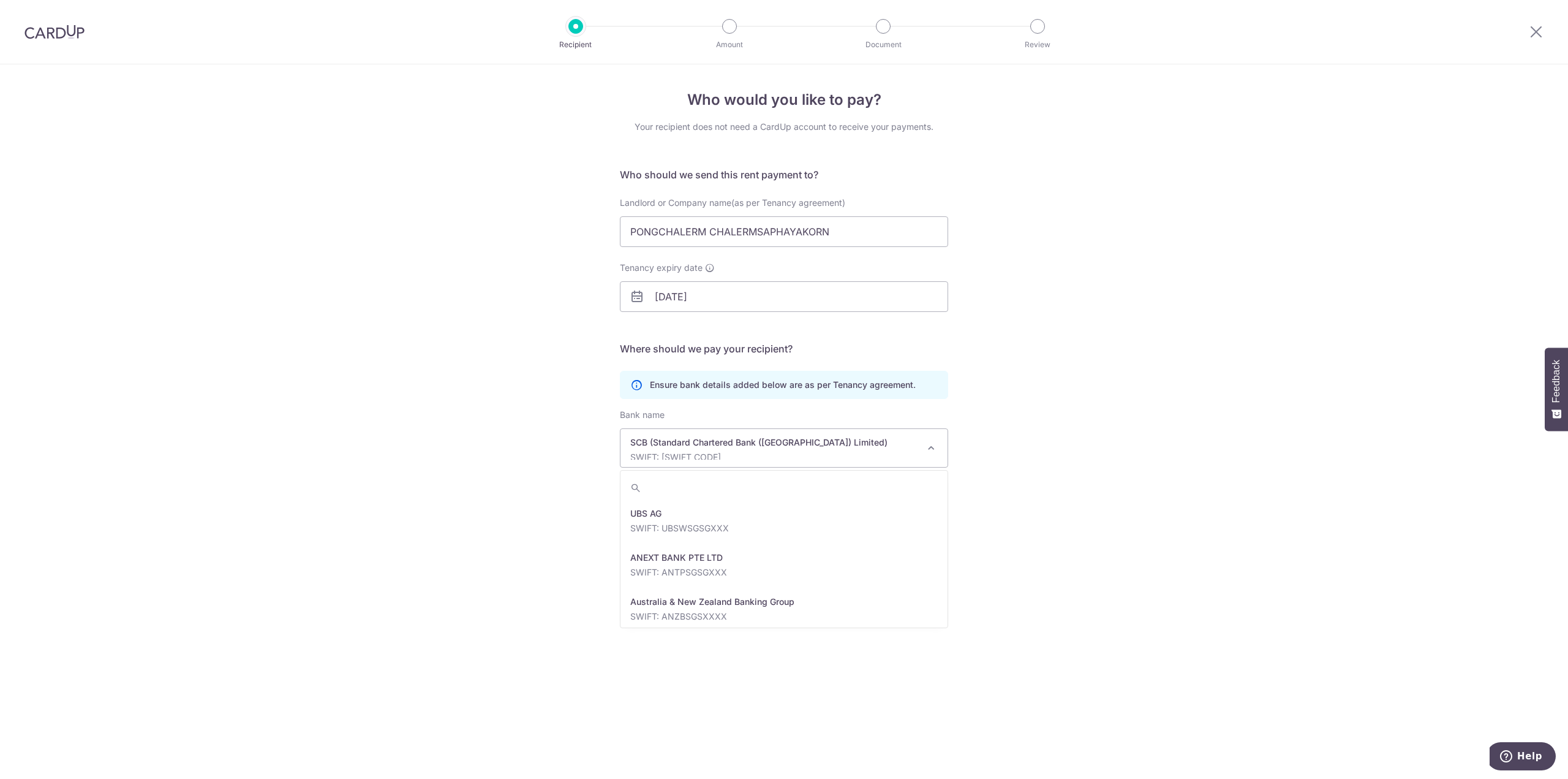
scroll to position [2294, 0]
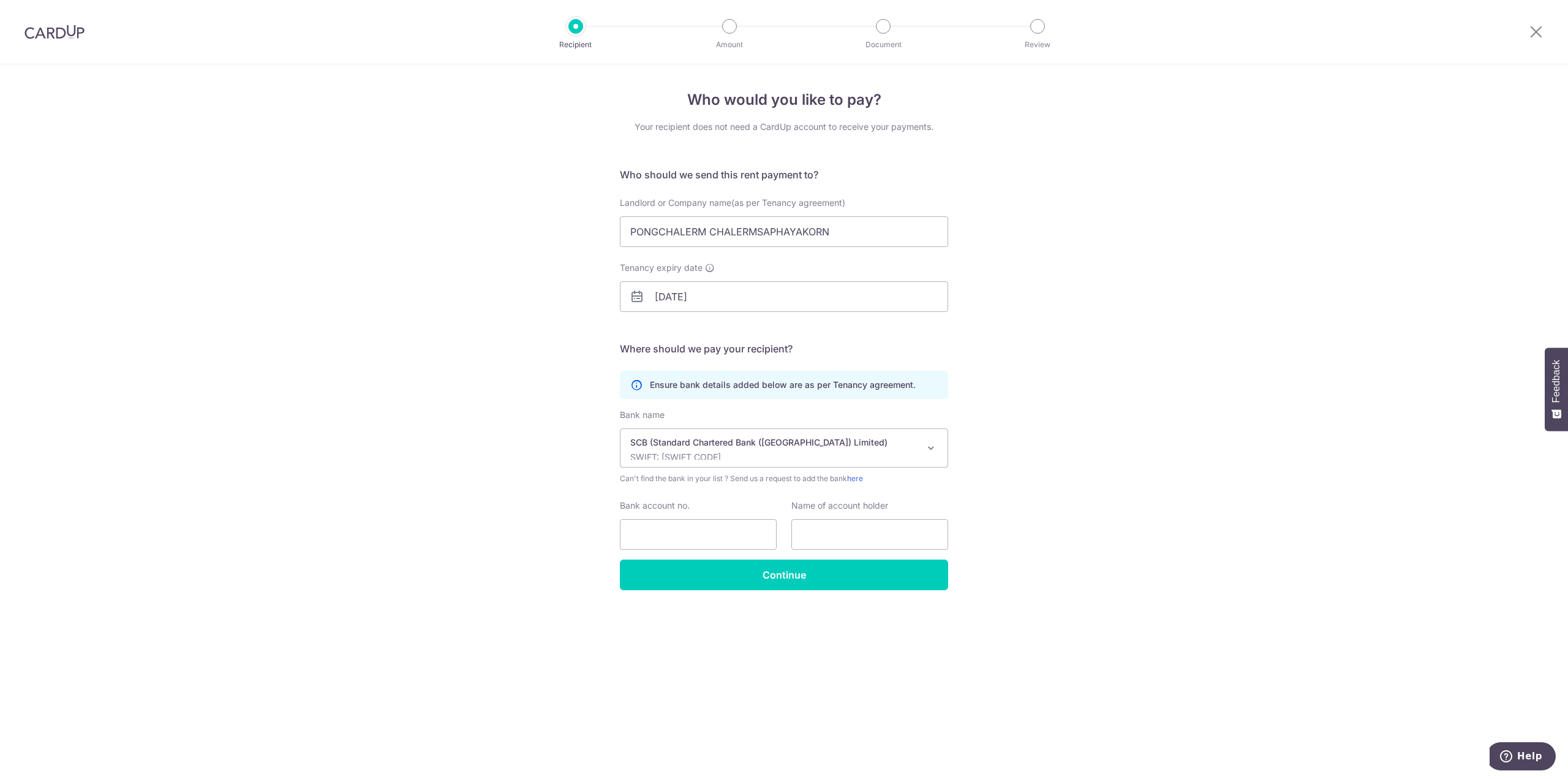
click at [1058, 375] on div "Who would you like to pay? Your recipient does not need a CardUp account to rec…" at bounding box center [784, 422] width 1568 height 715
click at [734, 530] on input "Bank account no." at bounding box center [698, 535] width 157 height 31
paste input "011-937-9376."
type input "0119379376"
click at [876, 535] on input "text" at bounding box center [870, 535] width 157 height 31
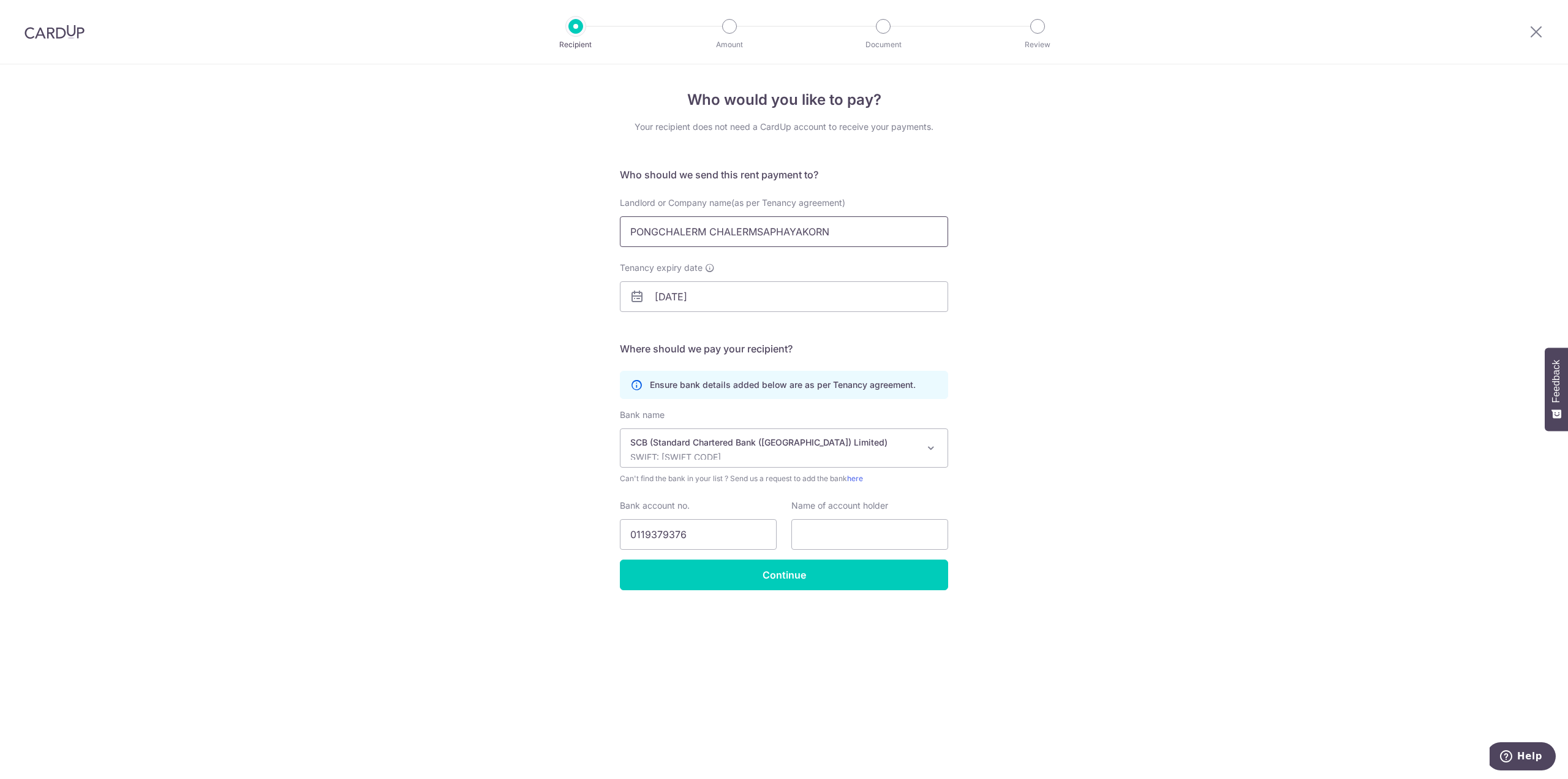
click at [815, 232] on input "PONGCHALERM CHALERMSAPHAYAKORN" at bounding box center [784, 232] width 328 height 31
click at [857, 519] on input "text" at bounding box center [870, 535] width 157 height 31
paste input "PONGCHALERM CHALERMSAPHAYAKORN"
type input "PONGCHALERM CHALERMSAPHAYAKORN"
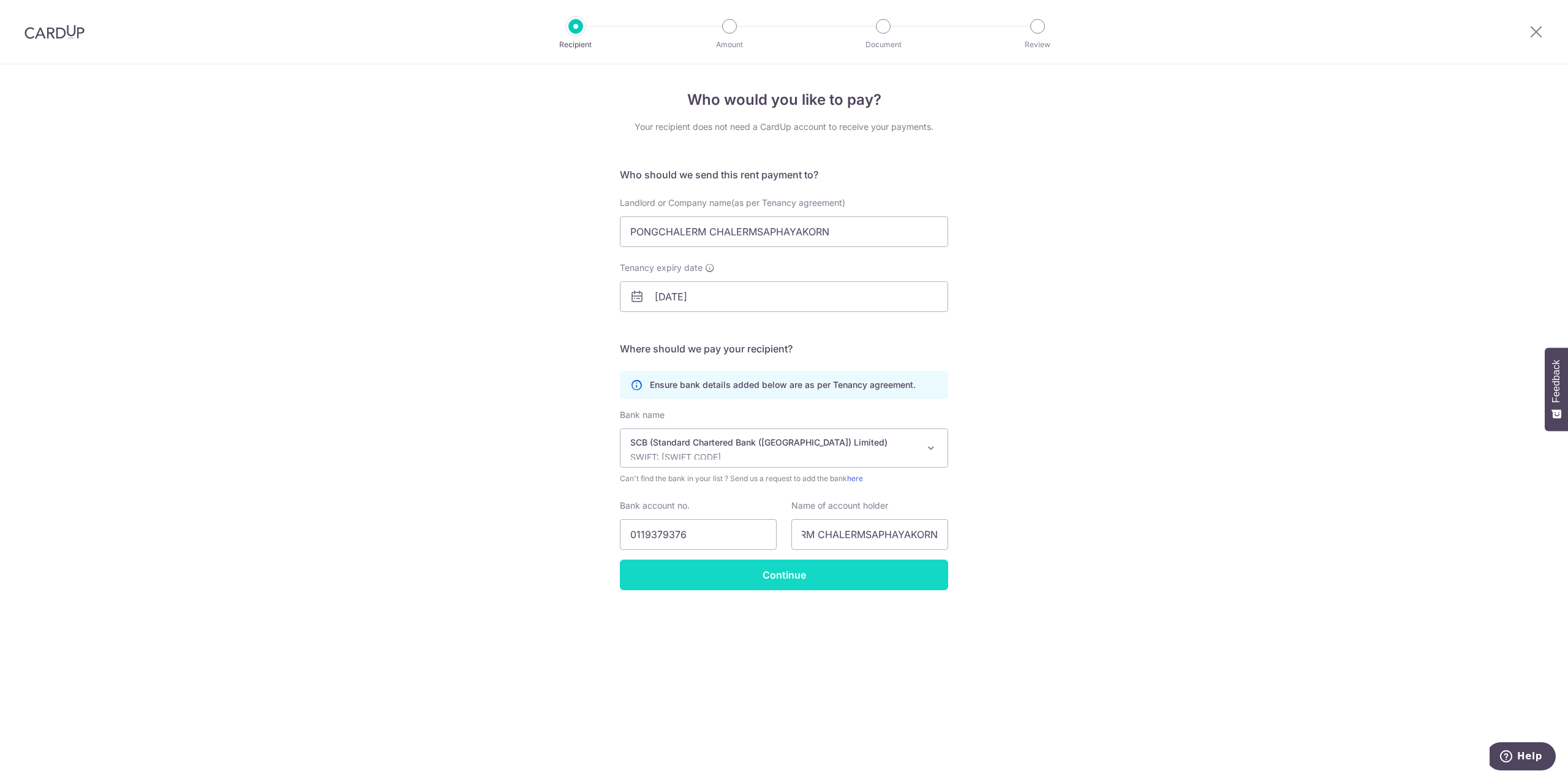
scroll to position [0, 0]
click at [844, 564] on input "Continue" at bounding box center [784, 574] width 328 height 31
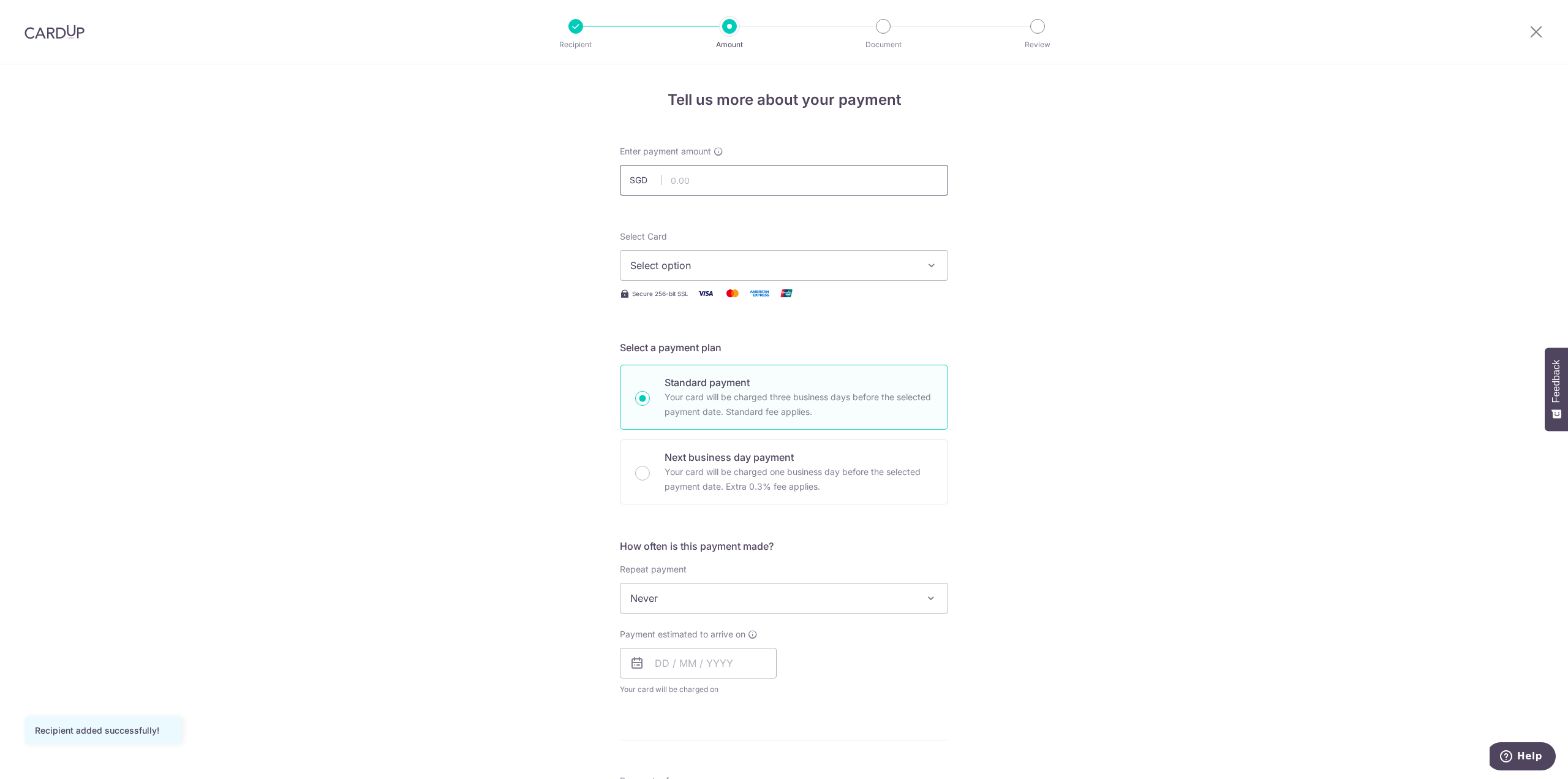
click at [760, 185] on input "text" at bounding box center [784, 180] width 328 height 31
type input "4,100.00"
click at [733, 279] on button "Select option" at bounding box center [784, 266] width 328 height 31
click at [723, 296] on span "Add credit card" at bounding box center [795, 299] width 286 height 12
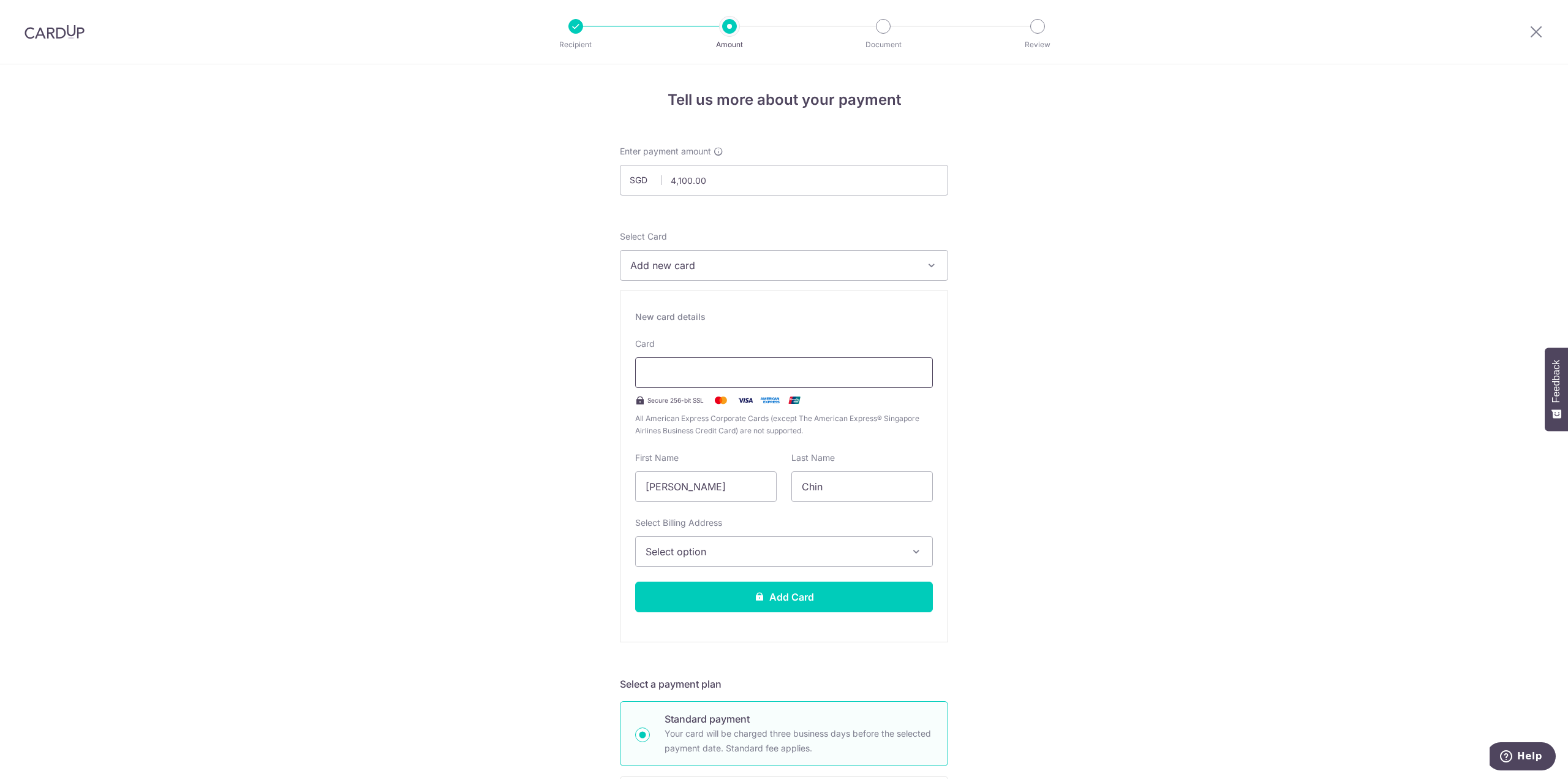
type input "08 / 2028"
click at [827, 262] on span "Add new card" at bounding box center [773, 265] width 286 height 15
click at [705, 564] on button "Select option" at bounding box center [784, 551] width 298 height 31
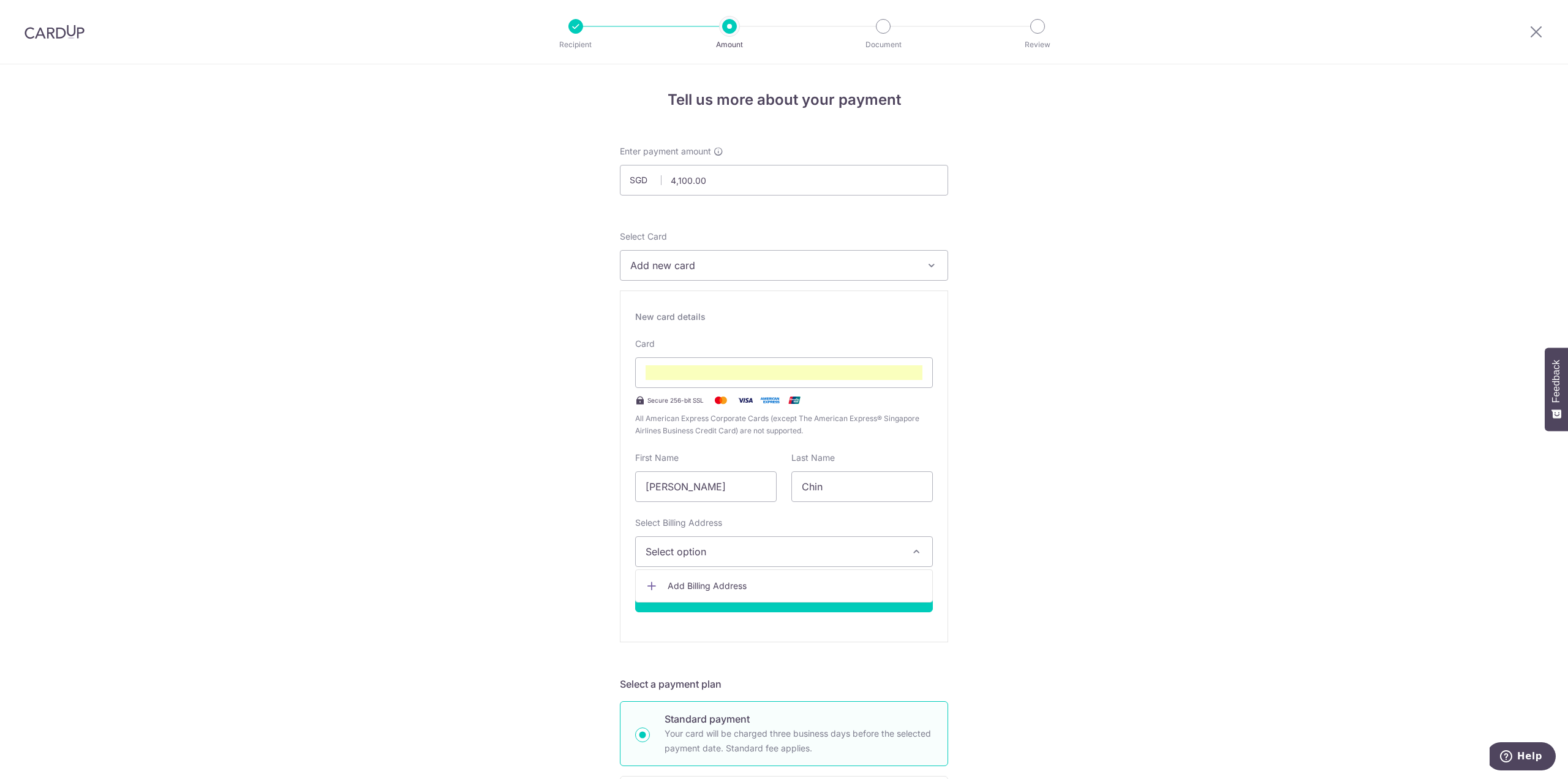
click at [703, 579] on link "Add Billing Address" at bounding box center [784, 585] width 296 height 22
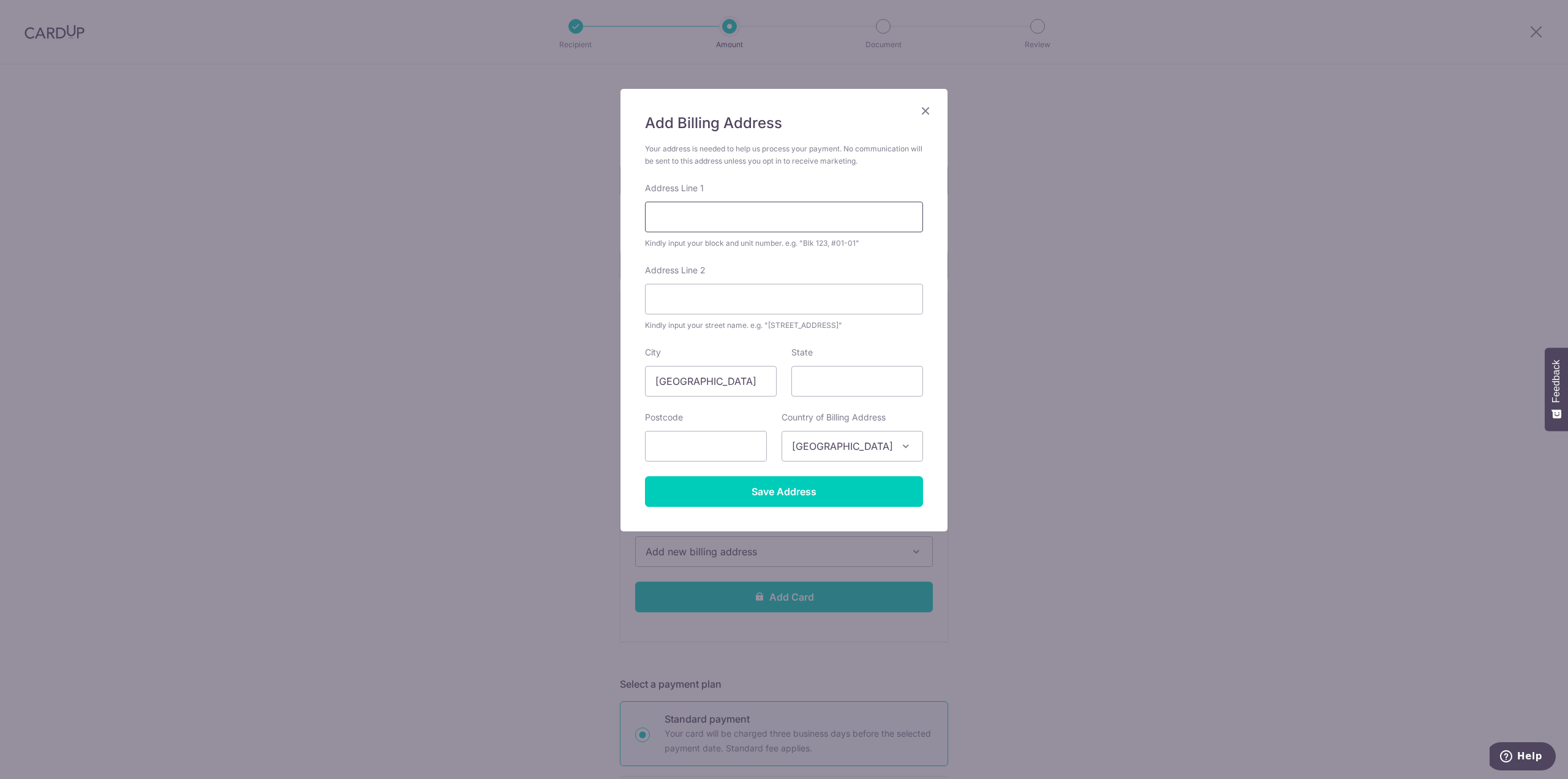
click at [722, 220] on input "Address Line 1" at bounding box center [784, 217] width 278 height 31
type input "#41-10, The Sail"
type input "2 Marina Boulevard"
type input "018987"
click at [864, 392] on input "State" at bounding box center [857, 381] width 132 height 31
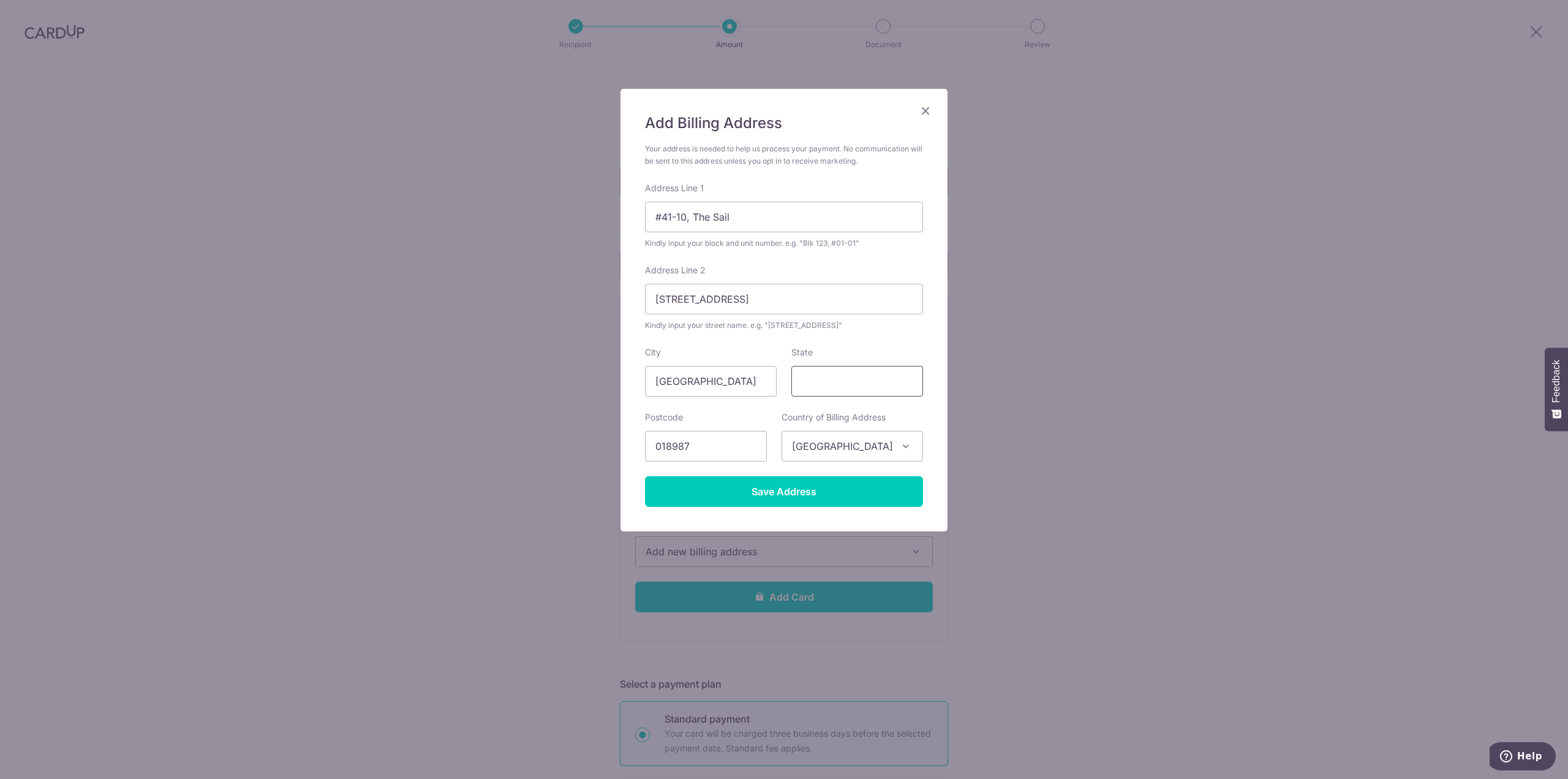
type input "Singapore"
click at [854, 488] on input "Save Address" at bounding box center [784, 492] width 278 height 31
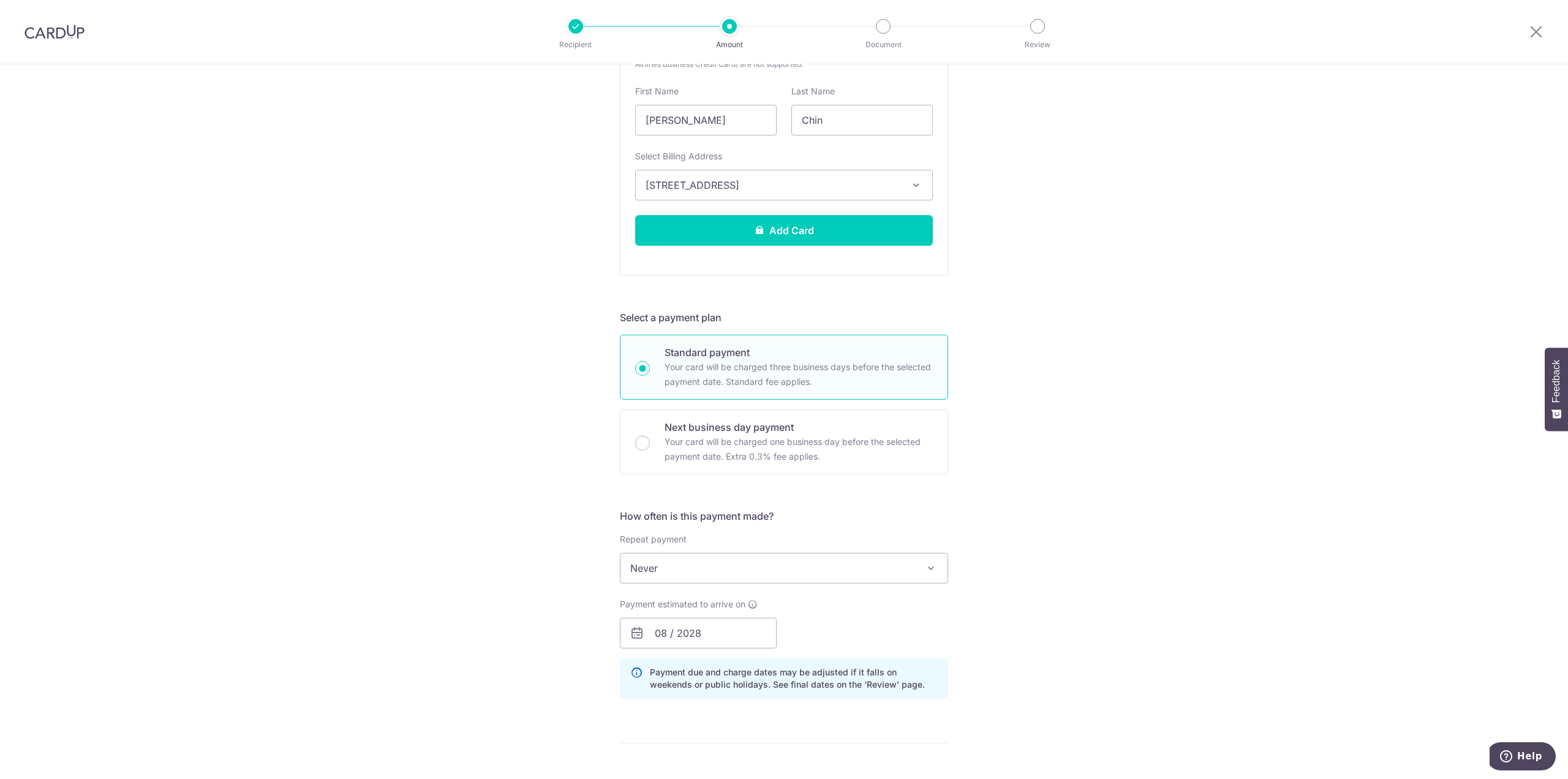
scroll to position [368, 0]
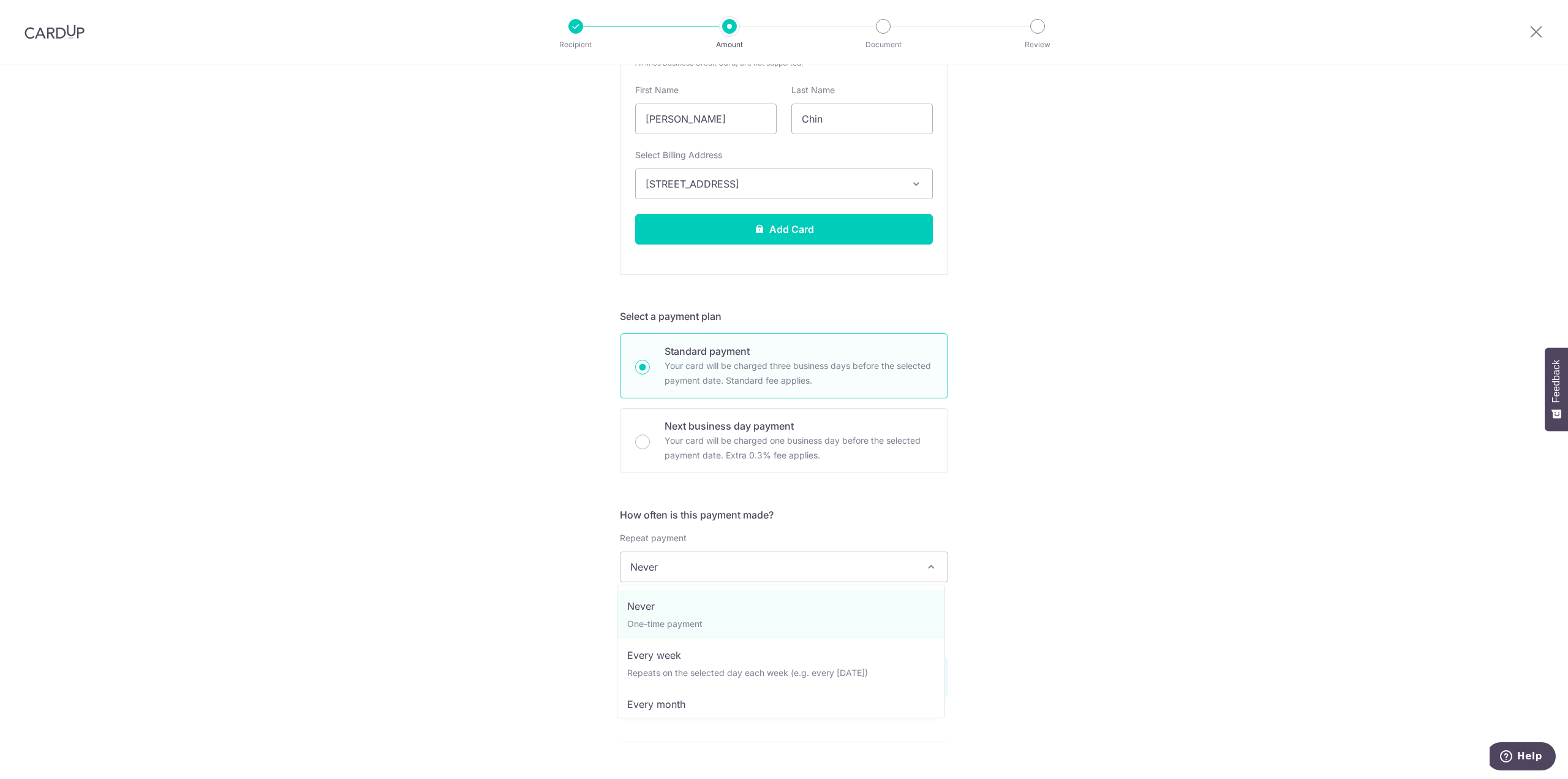
click at [693, 565] on span "Never" at bounding box center [784, 567] width 327 height 29
select select "3"
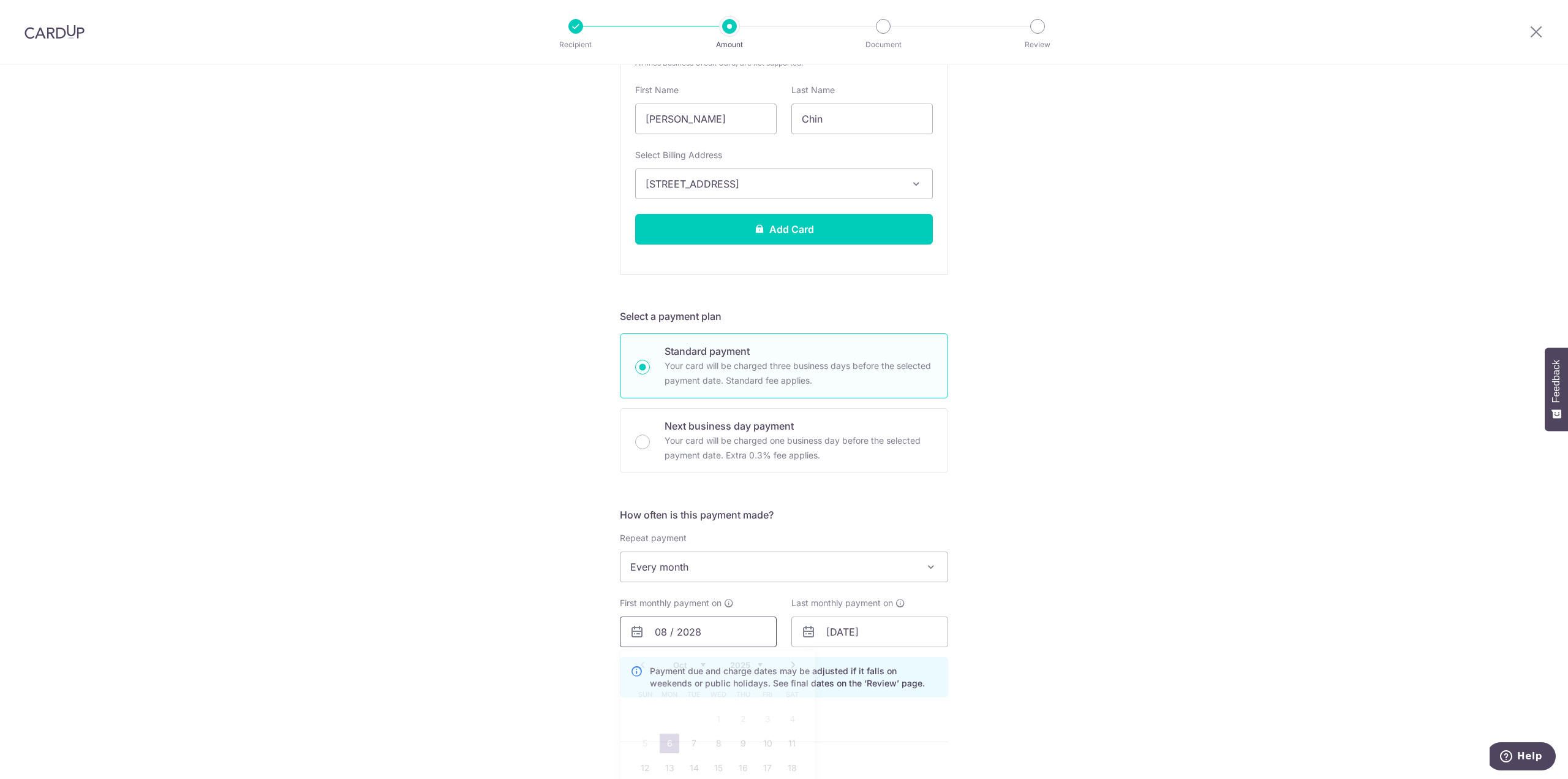
click at [733, 637] on input "08 / 2028" at bounding box center [698, 632] width 157 height 31
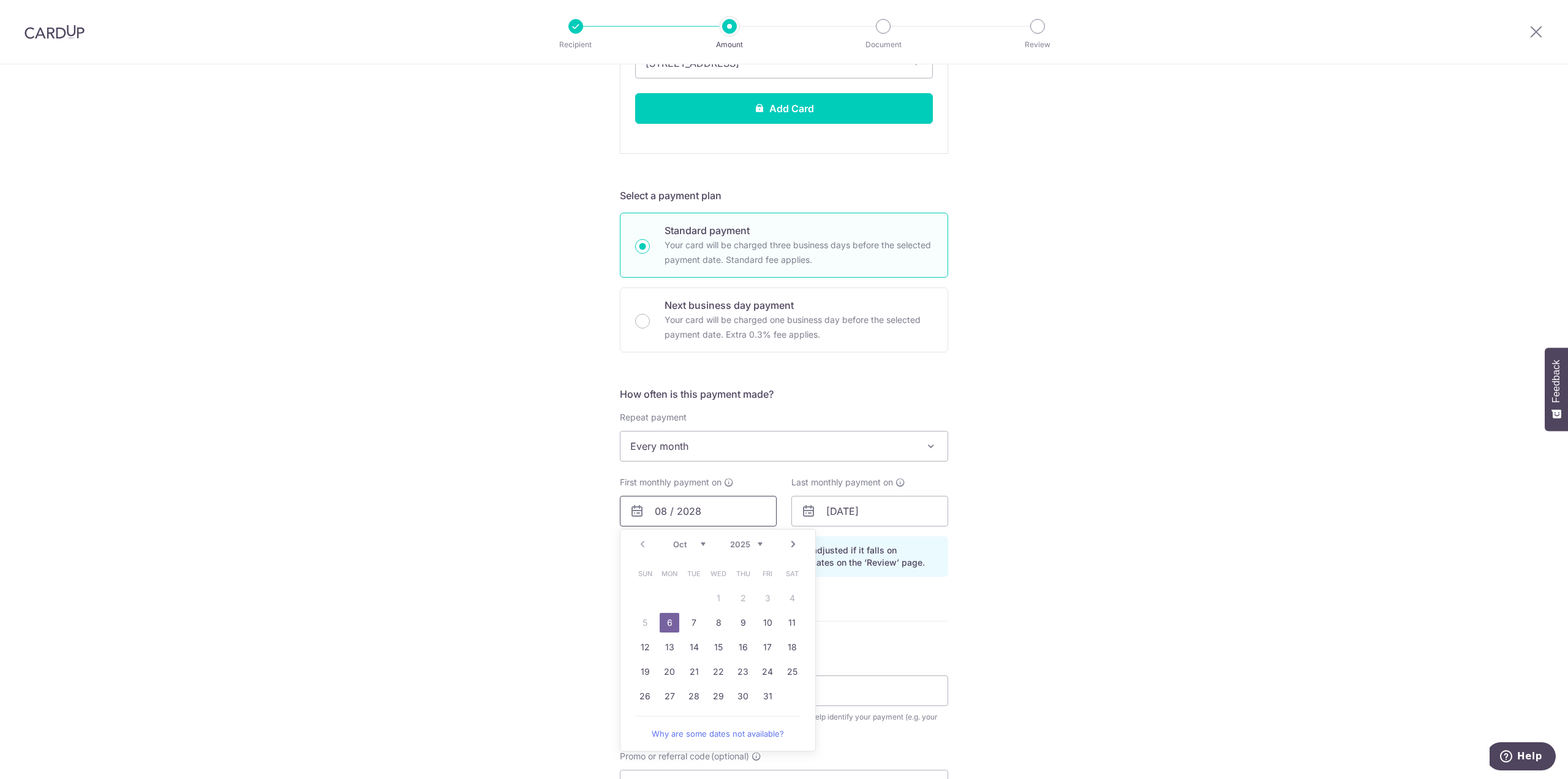
scroll to position [490, 0]
click at [691, 691] on link "28" at bounding box center [694, 694] width 20 height 20
type input "[DATE]"
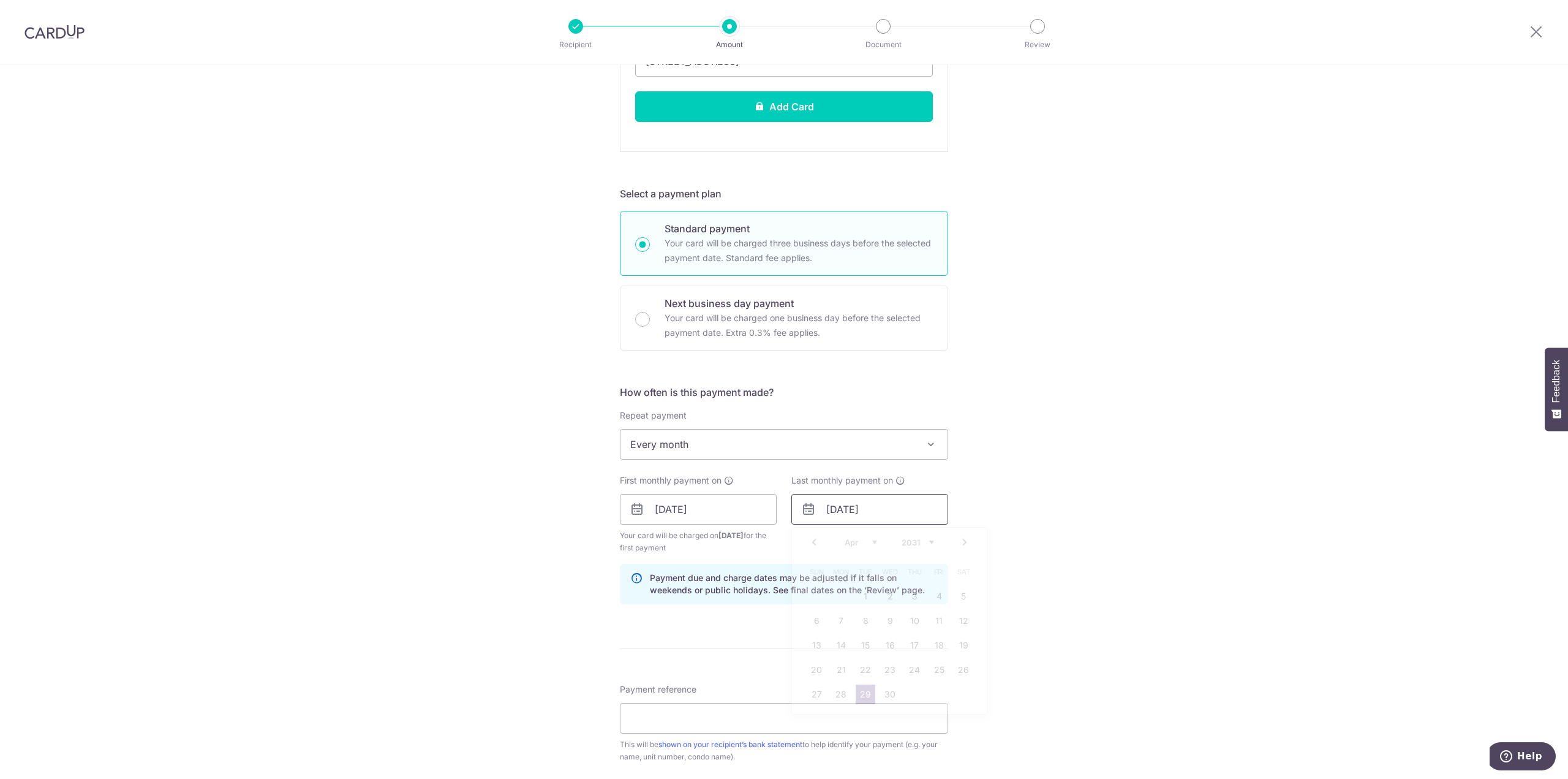
click at [831, 511] on input "29/04/2031" at bounding box center [870, 509] width 157 height 31
click at [859, 542] on select "Jan Feb Mar Apr May Jun Jul Aug Sep Oct Nov Dec" at bounding box center [861, 542] width 32 height 10
click at [1109, 535] on div "Tell us more about your payment Enter payment amount SGD 4,100.00 4100.00 Recip…" at bounding box center [784, 327] width 1568 height 1507
click at [847, 511] on input "29/04/2031" at bounding box center [870, 509] width 157 height 31
click at [869, 547] on div "Jan Feb Mar Apr May Jun Jul Aug Sep Oct Nov Dec 2025 2026 2027 2028 2029 2030 2…" at bounding box center [889, 542] width 90 height 11
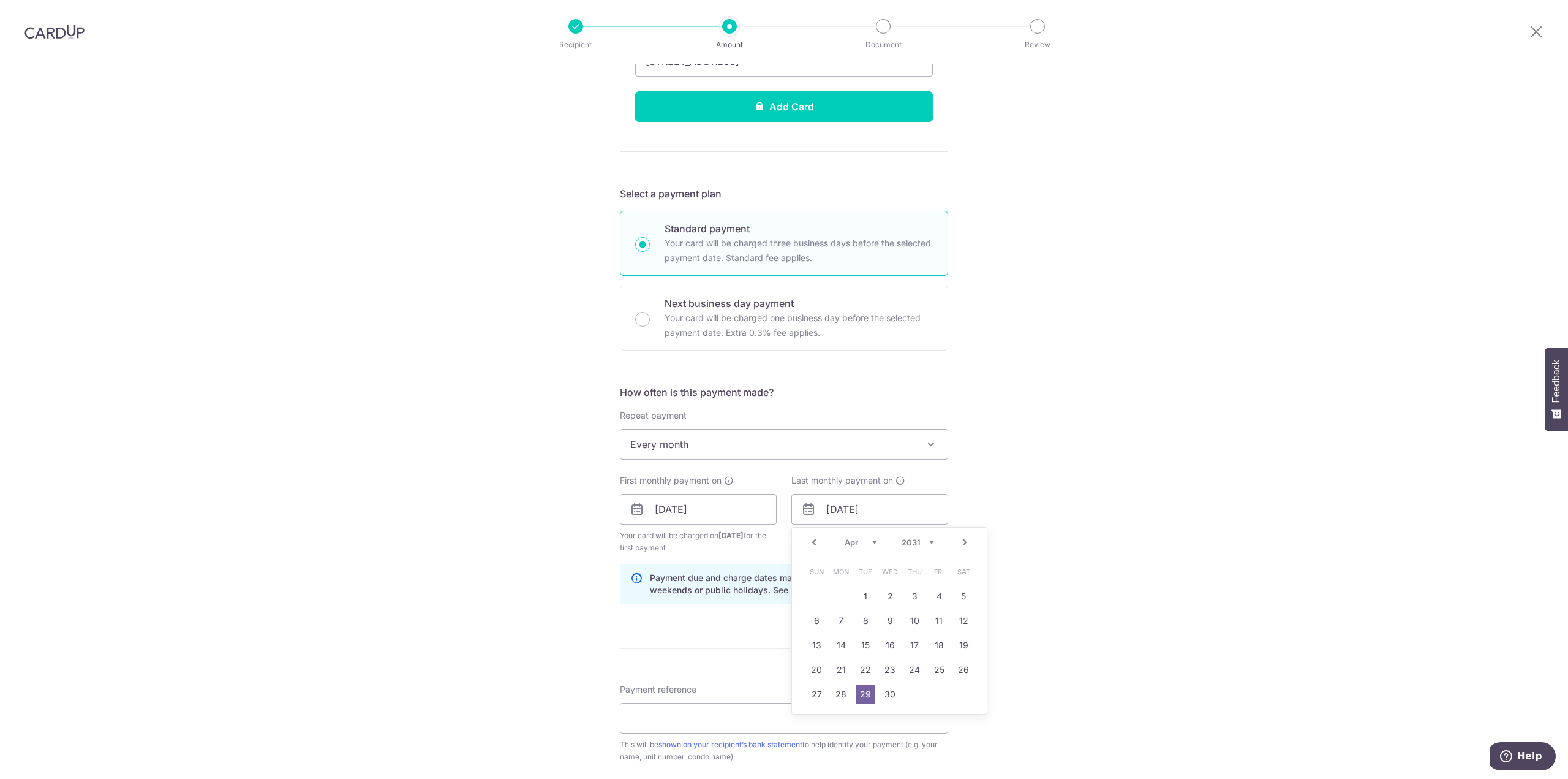
click at [868, 544] on select "Jan Feb Mar Apr May Jun Jul Aug Sep Oct Nov Dec" at bounding box center [861, 542] width 32 height 10
click at [962, 668] on link "28" at bounding box center [964, 670] width 20 height 20
click at [896, 513] on input "28/06/2031" at bounding box center [870, 509] width 157 height 31
click at [910, 544] on select "2025 2026 2027 2028 2029 2030 2031 2032 2033 2034 2035" at bounding box center [917, 542] width 32 height 10
click at [1031, 662] on div "Tell us more about your payment Enter payment amount SGD 4,100.00 4100.00 Recip…" at bounding box center [784, 327] width 1568 height 1507
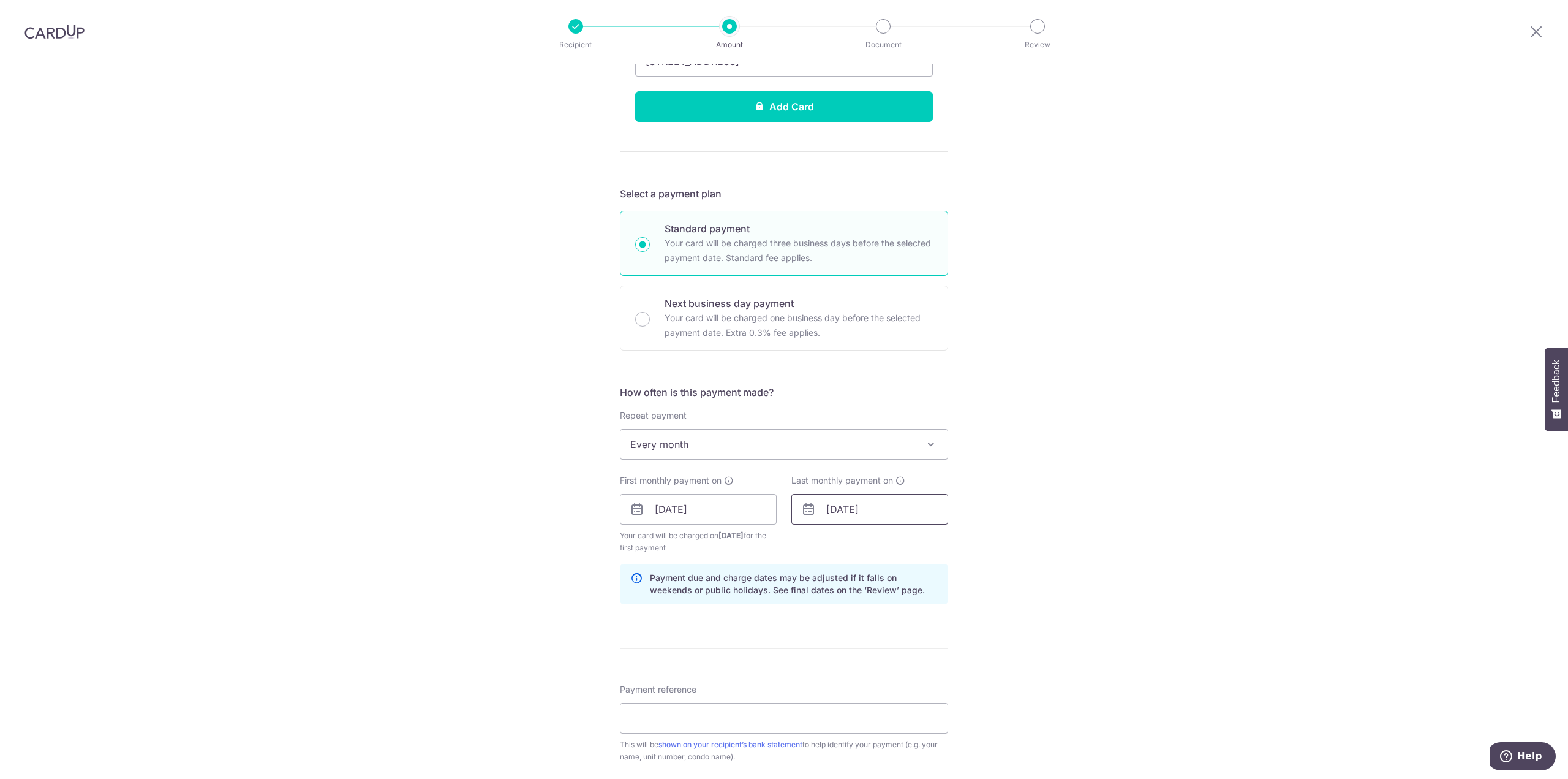
click at [886, 522] on input "28/06/2031" at bounding box center [870, 509] width 157 height 31
click at [927, 539] on select "2025 2026 2027 2028 2029 2030 2031 2032 2033 2034 2035" at bounding box center [917, 542] width 32 height 10
click at [814, 696] on link "28" at bounding box center [817, 694] width 20 height 20
type input "[DATE]"
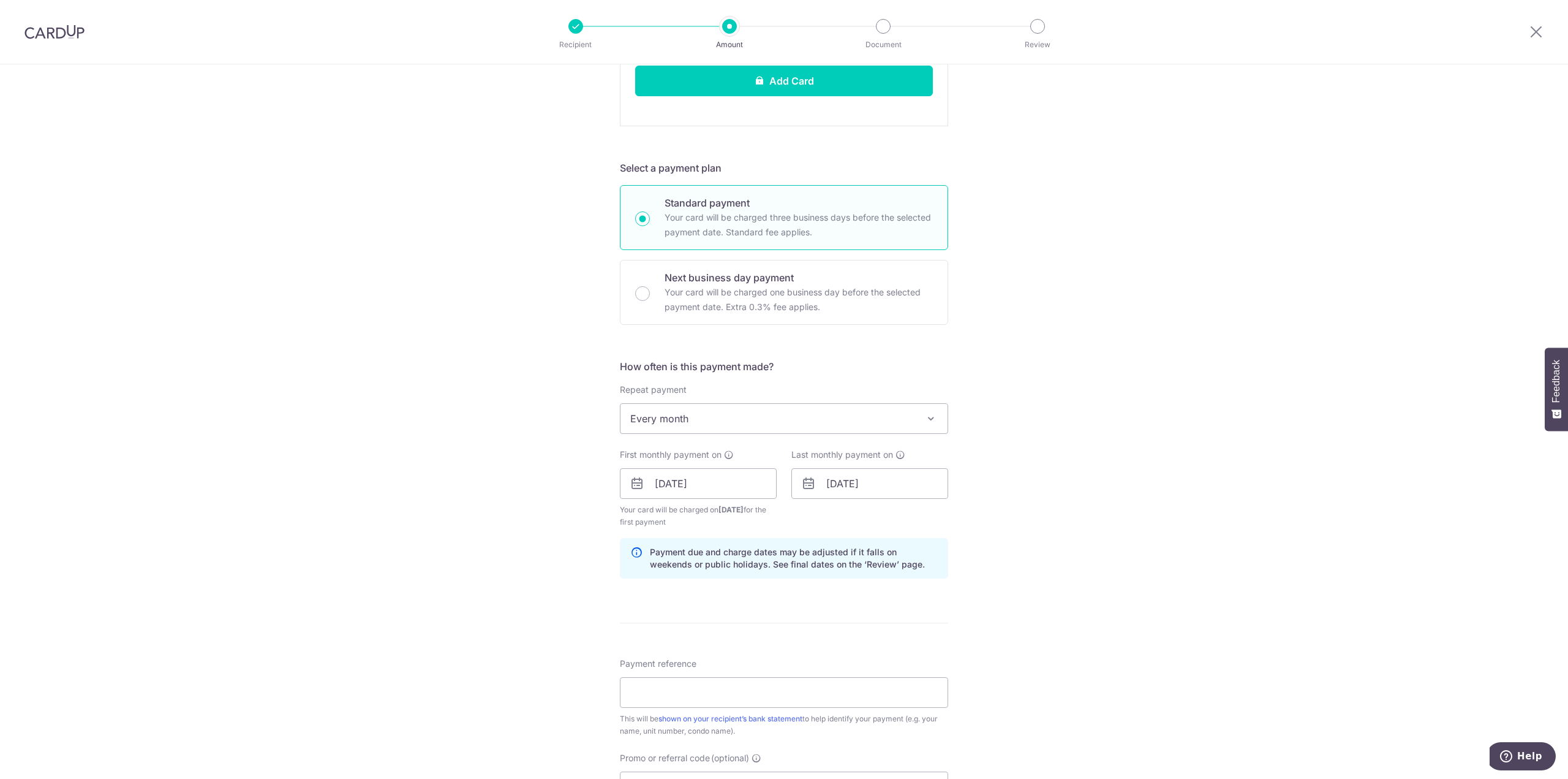
scroll to position [613, 0]
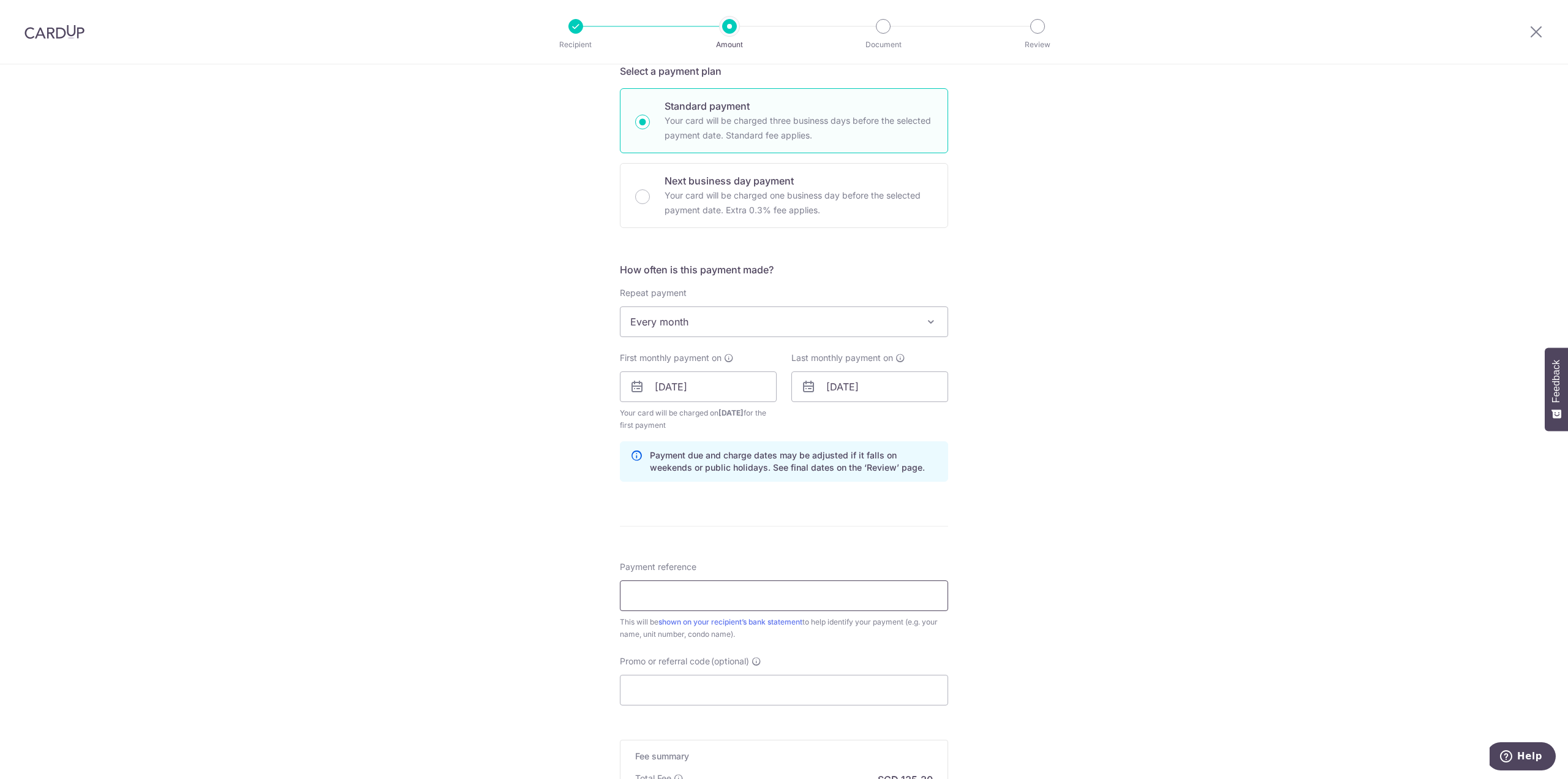
click at [887, 588] on input "Payment reference" at bounding box center [784, 595] width 328 height 31
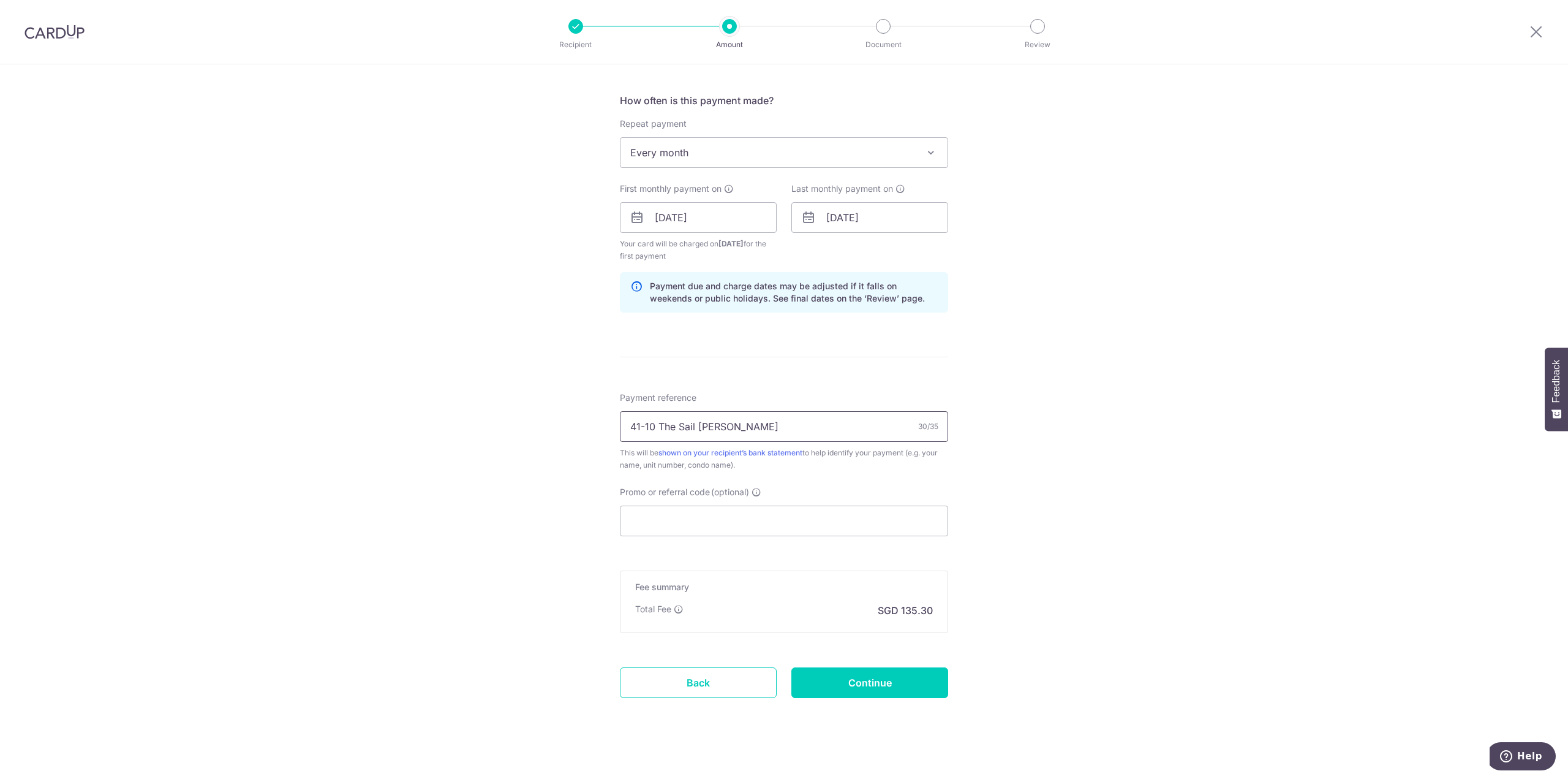
scroll to position [793, 0]
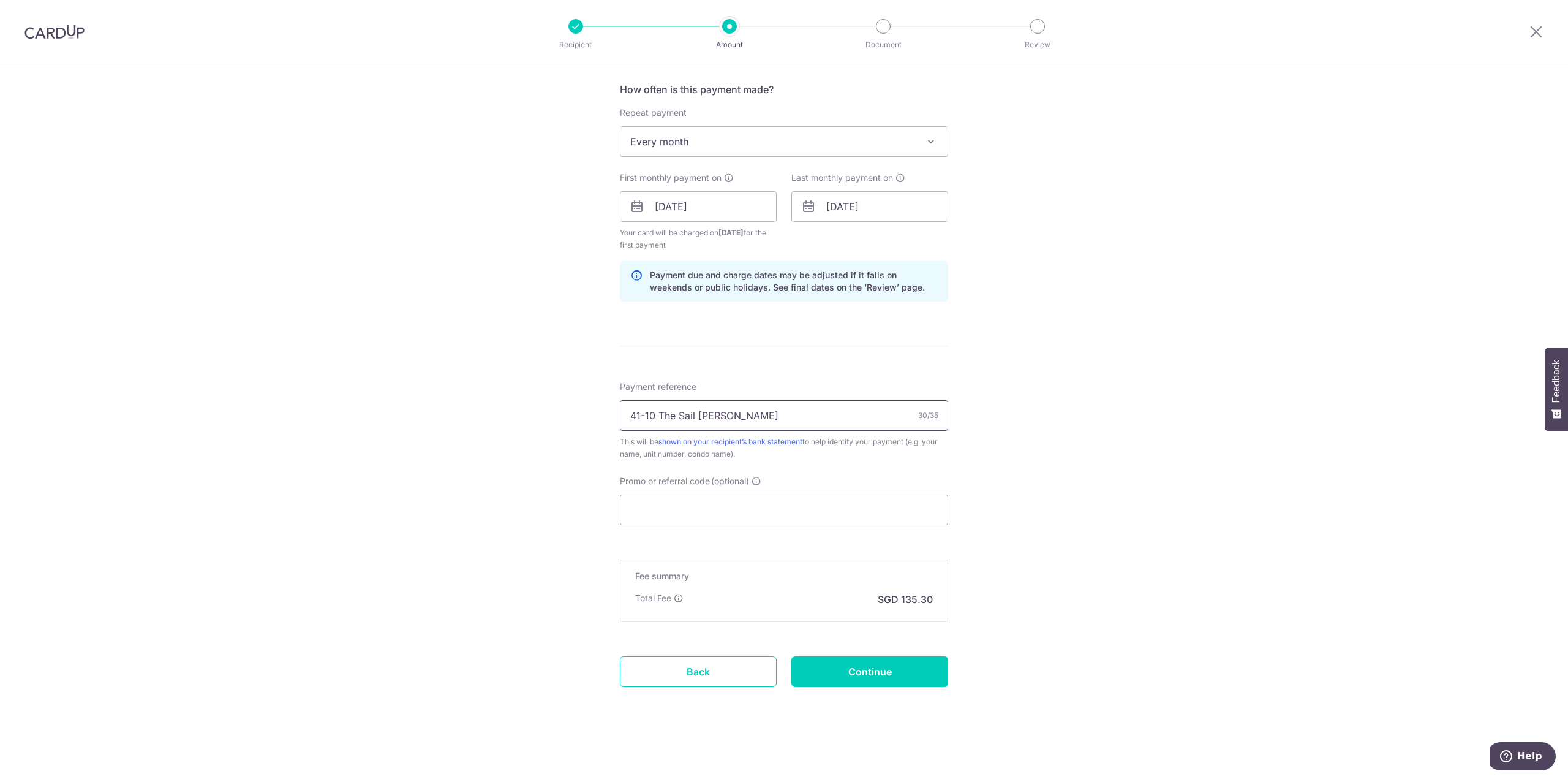
type input "41-10 The Sail [PERSON_NAME]"
click at [735, 469] on div "Payment reference 41-10 The Sail Rent - Nicholas 30/35 This will be shown on yo…" at bounding box center [784, 453] width 328 height 144
click at [711, 492] on div "Promo or referral code (optional) The discounted fee will be shown on the revie…" at bounding box center [784, 500] width 328 height 50
click at [695, 504] on input "Promo or referral code (optional)" at bounding box center [784, 510] width 328 height 31
click at [738, 516] on input "Promo or referral code (optional)" at bounding box center [784, 510] width 328 height 31
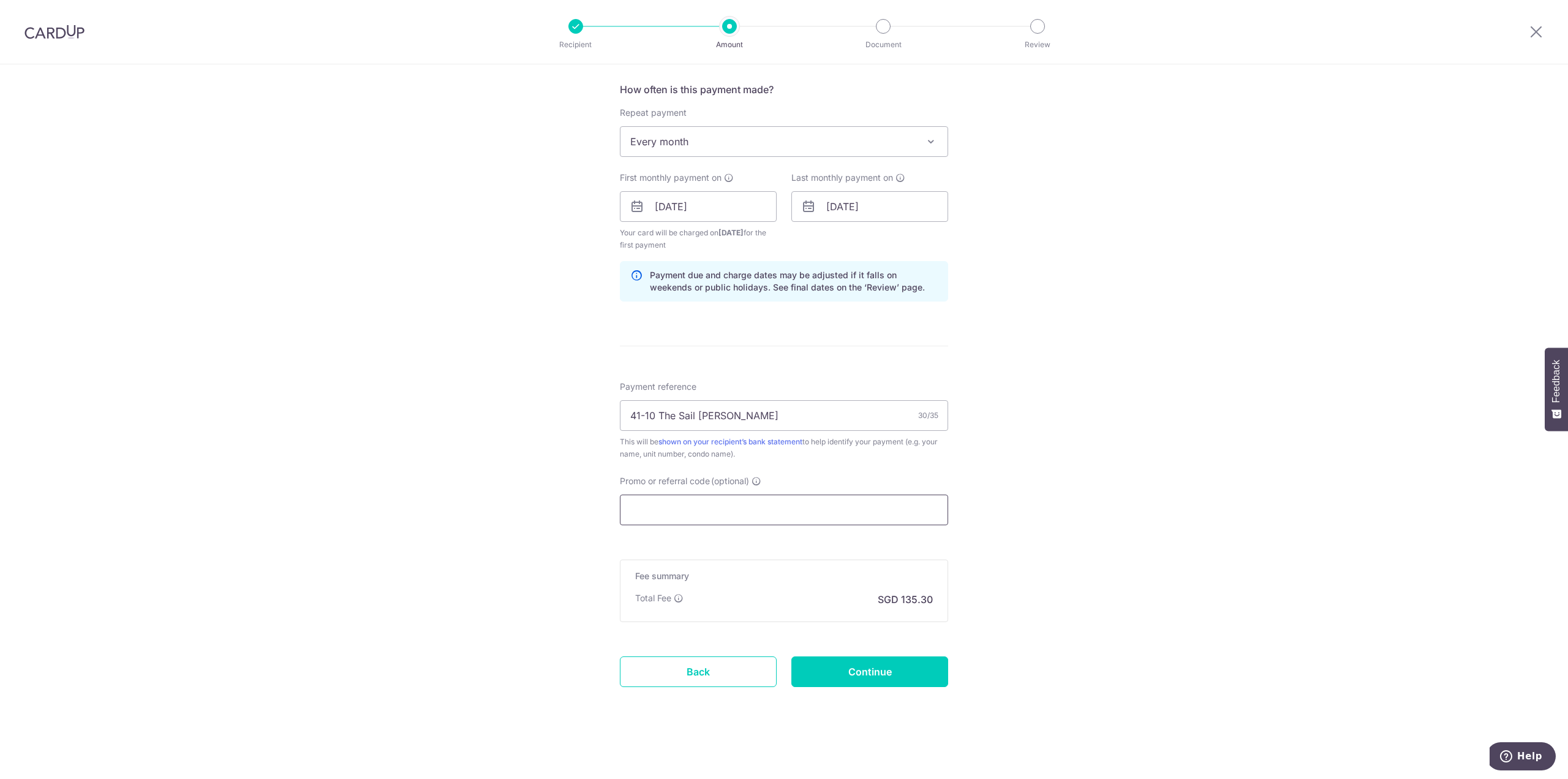
click at [743, 509] on input "Promo or referral code (optional)" at bounding box center [784, 510] width 328 height 31
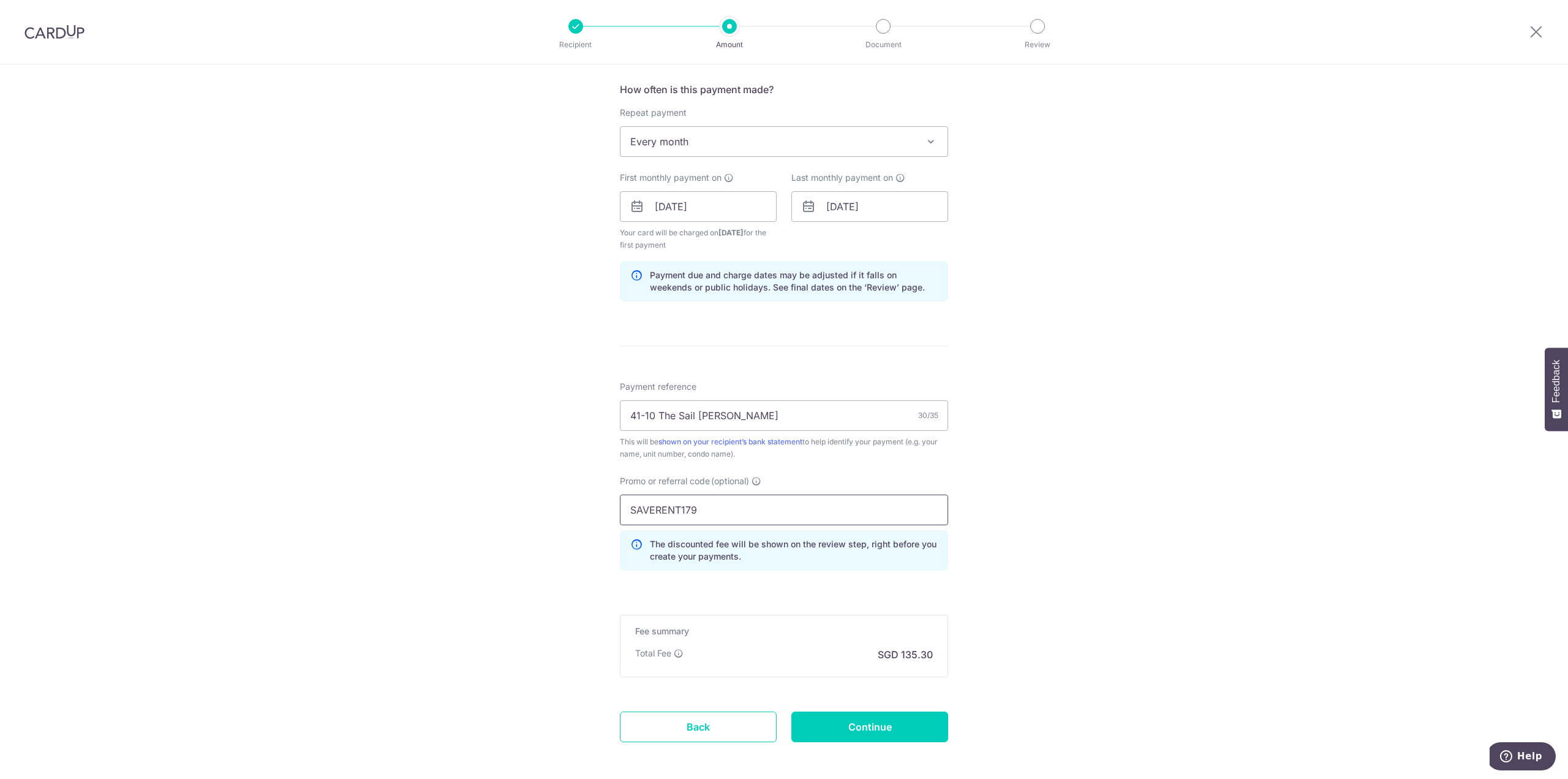
type input "SAVERENT179"
click at [732, 554] on p "The discounted fee will be shown on the review step, right before you create yo…" at bounding box center [793, 550] width 288 height 25
click at [866, 723] on input "Continue" at bounding box center [870, 726] width 157 height 31
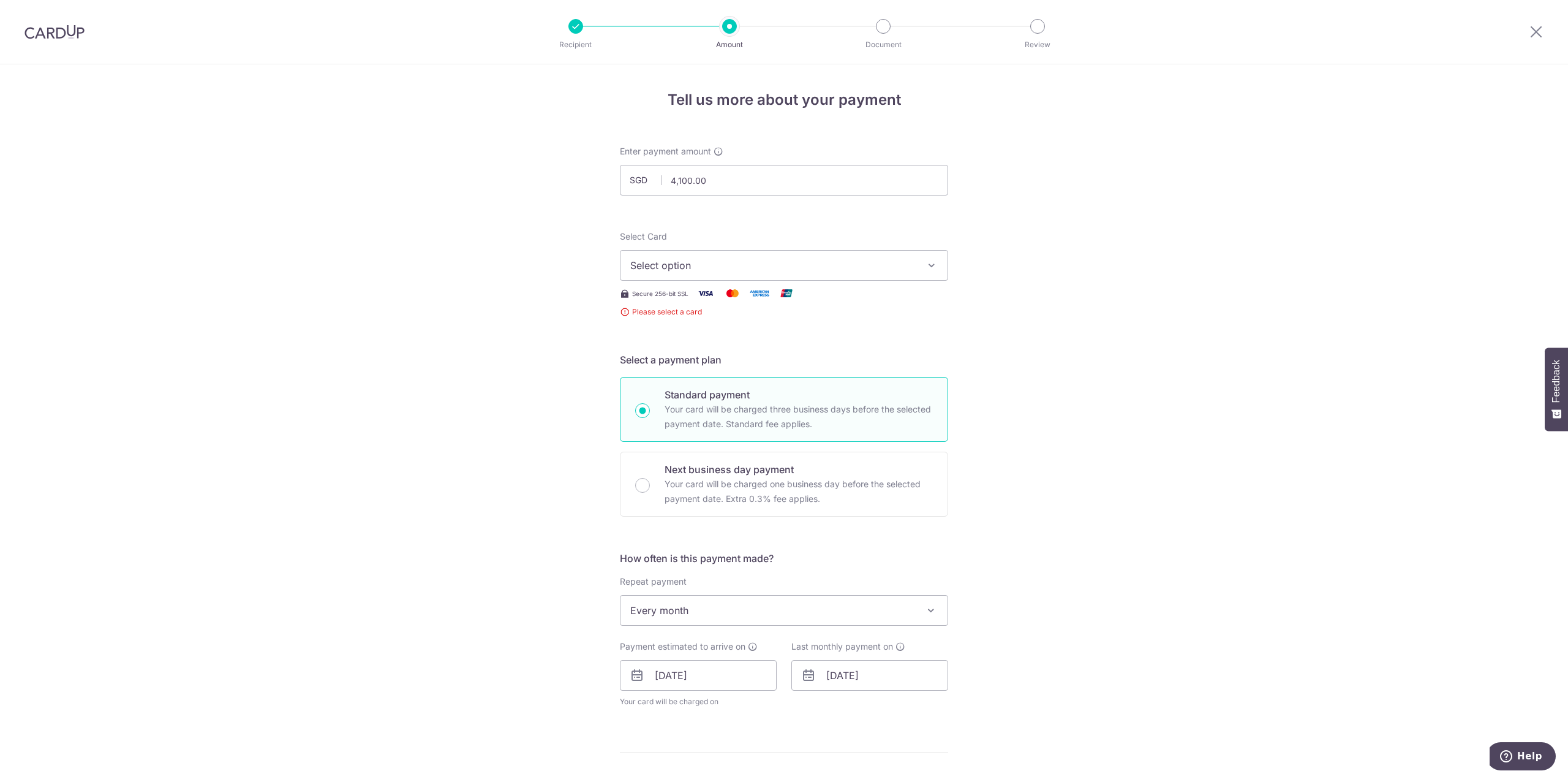
click at [752, 249] on div "Select Card Select option Add credit card" at bounding box center [784, 256] width 328 height 50
click at [747, 266] on span "Select option" at bounding box center [773, 265] width 286 height 15
click at [739, 293] on link "Add credit card" at bounding box center [784, 299] width 327 height 22
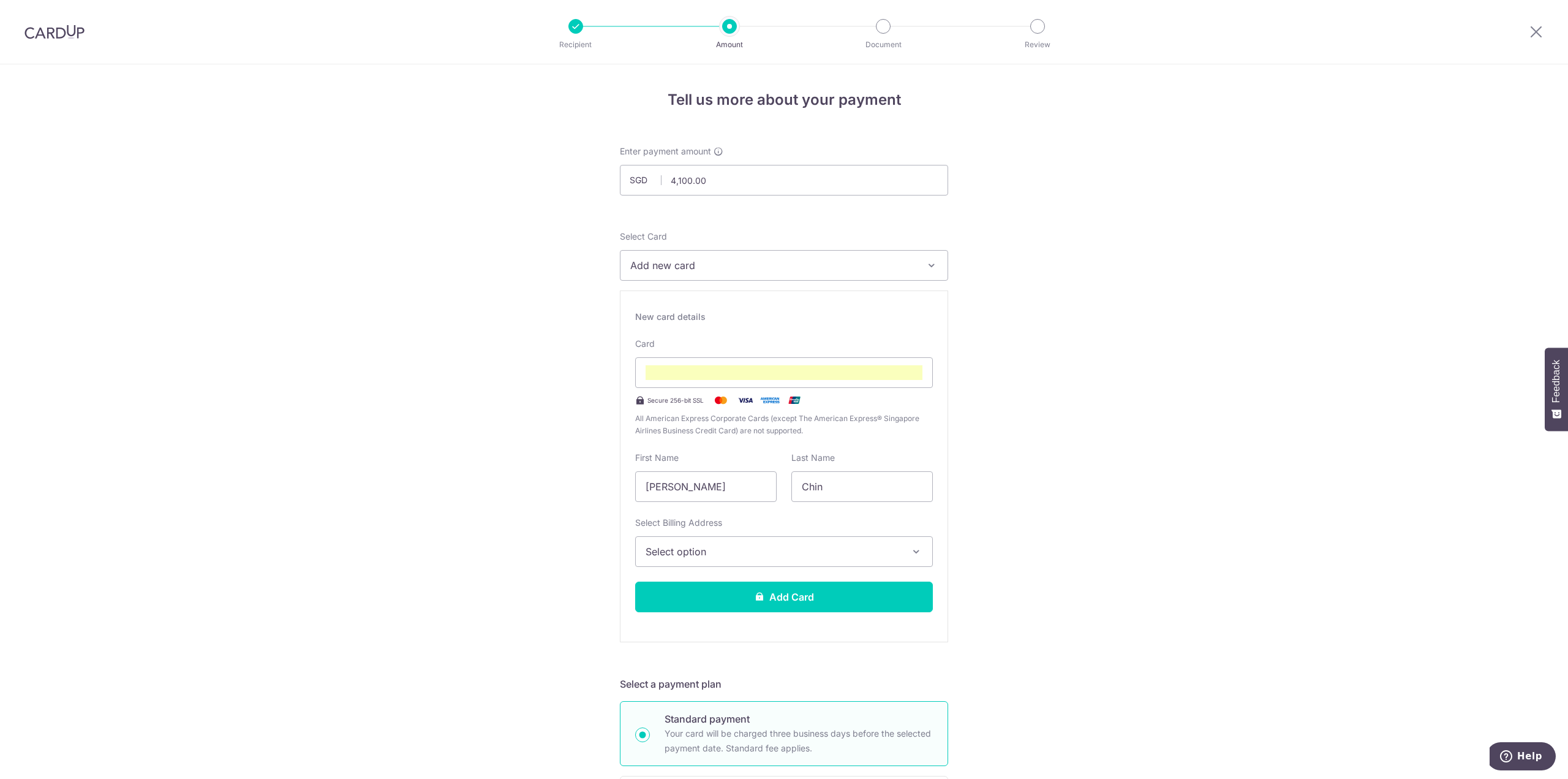
click at [772, 536] on button "Select option" at bounding box center [784, 551] width 298 height 31
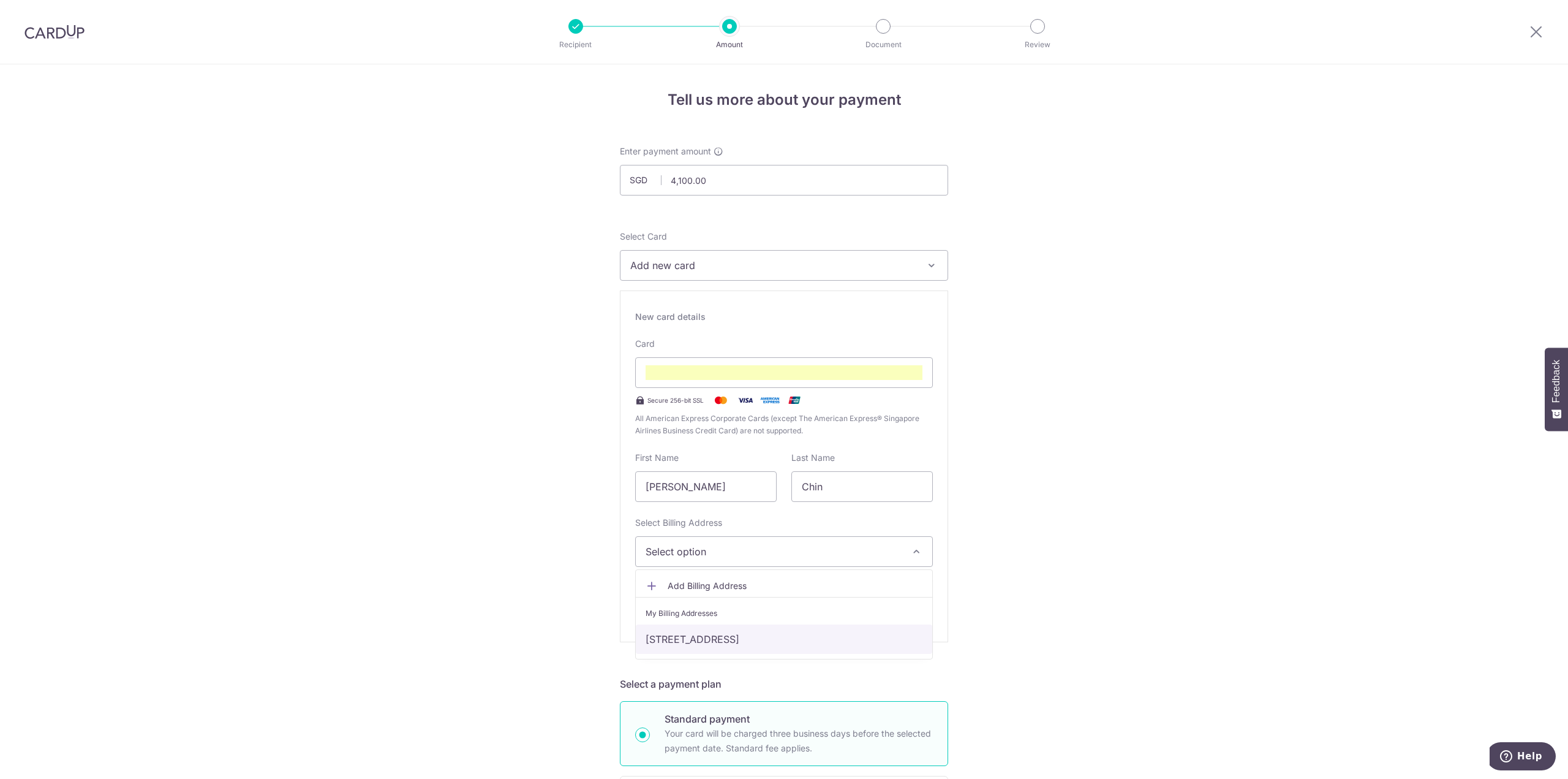
click at [733, 645] on link "#41-10, The Sail, 2 Marina Boulevard, Singapore, Singapore, Singapore-018987" at bounding box center [784, 639] width 296 height 29
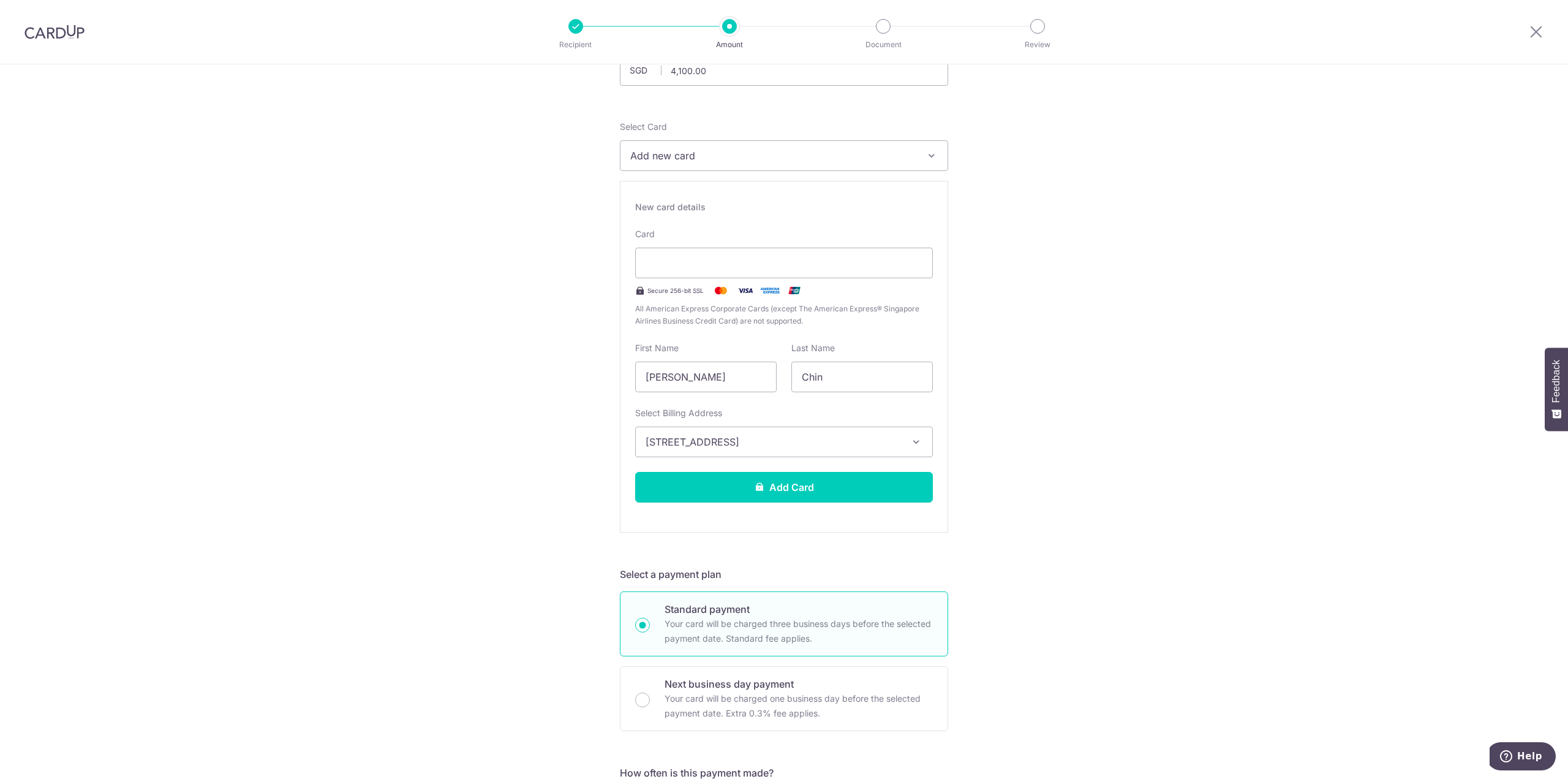
scroll to position [123, 0]
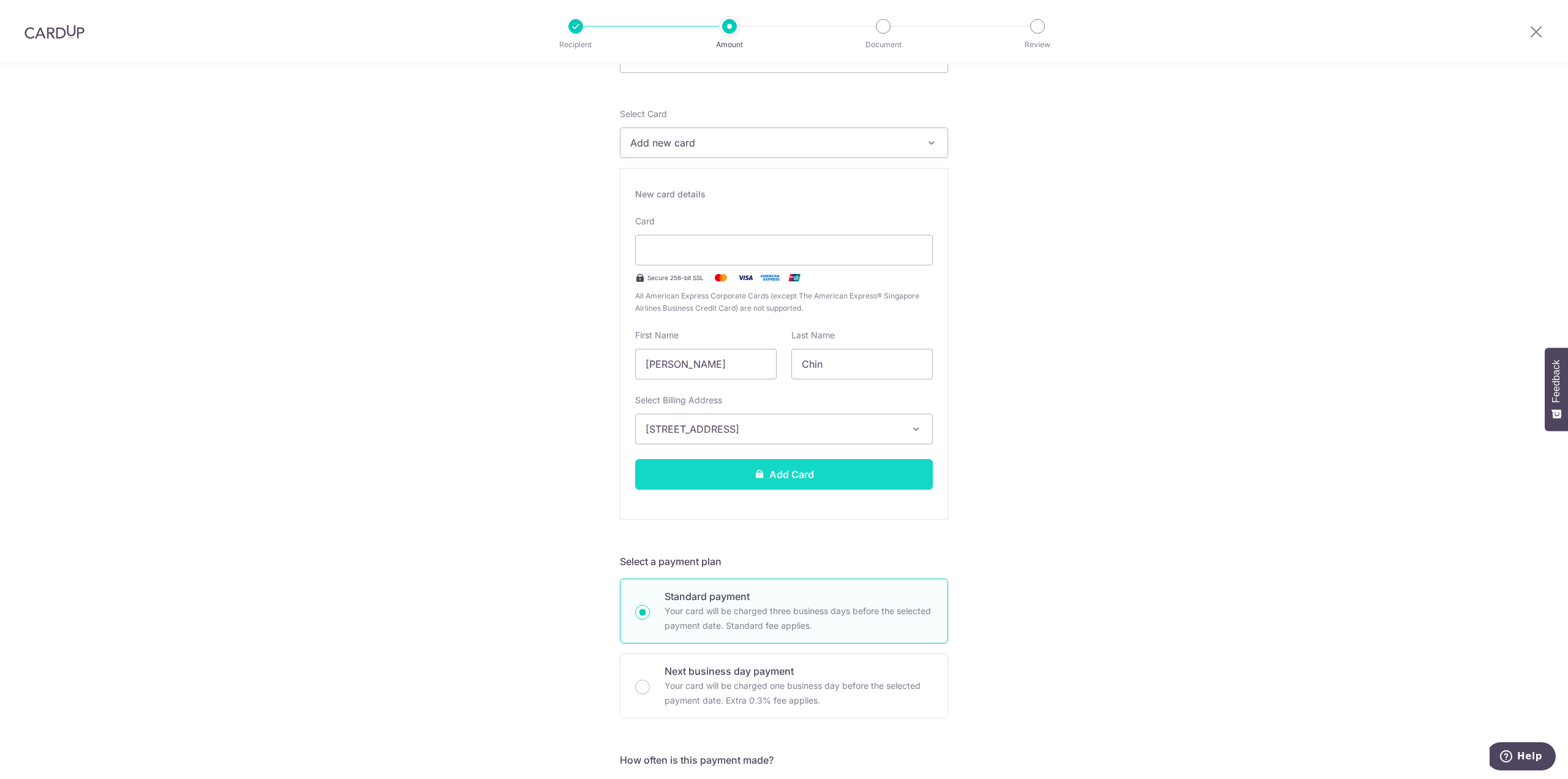
click at [798, 467] on button "Add Card" at bounding box center [784, 474] width 298 height 31
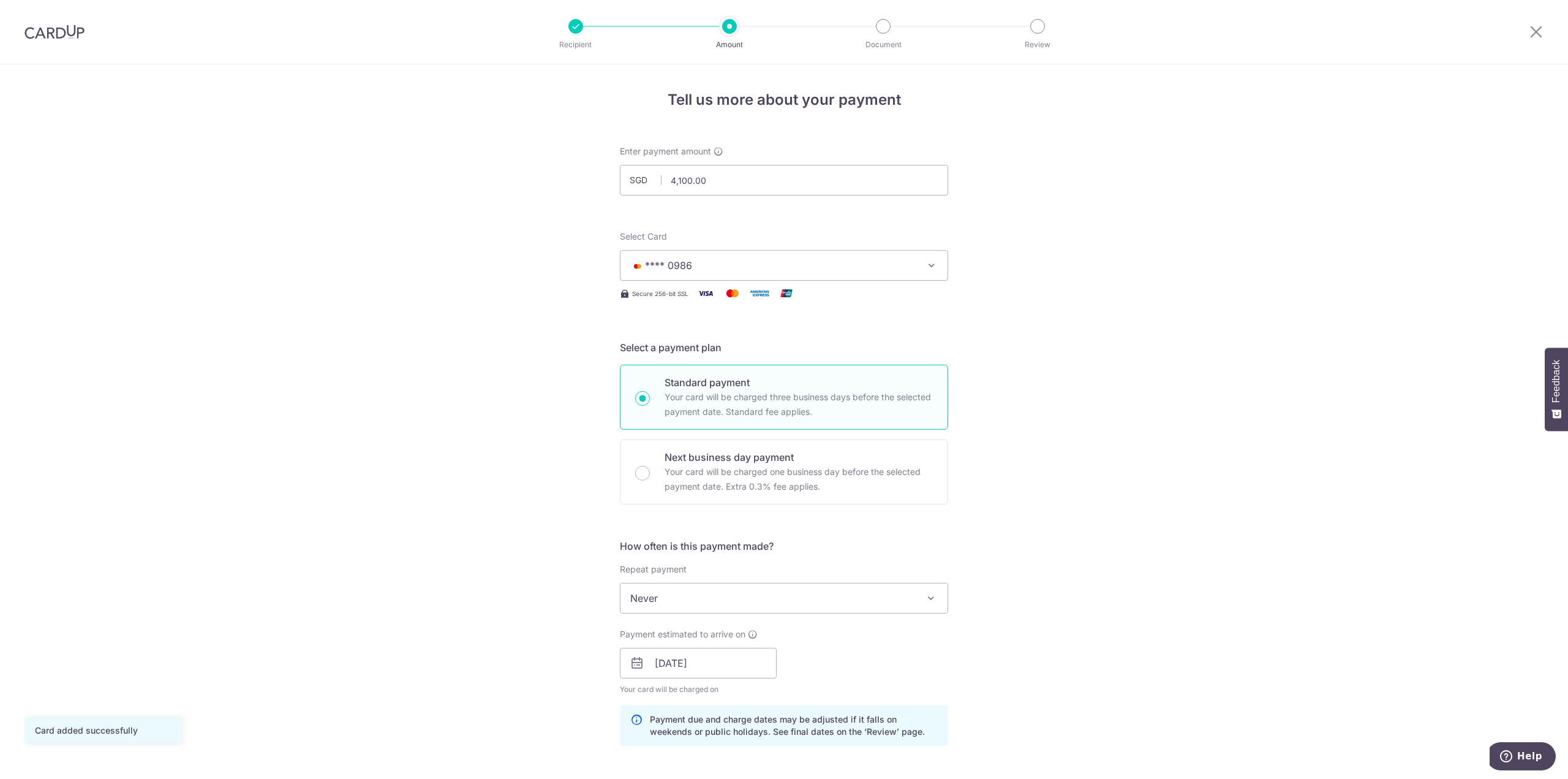
click at [1050, 439] on div "Tell us more about your payment Enter payment amount SGD 4,100.00 4100.00 Card …" at bounding box center [784, 644] width 1568 height 1159
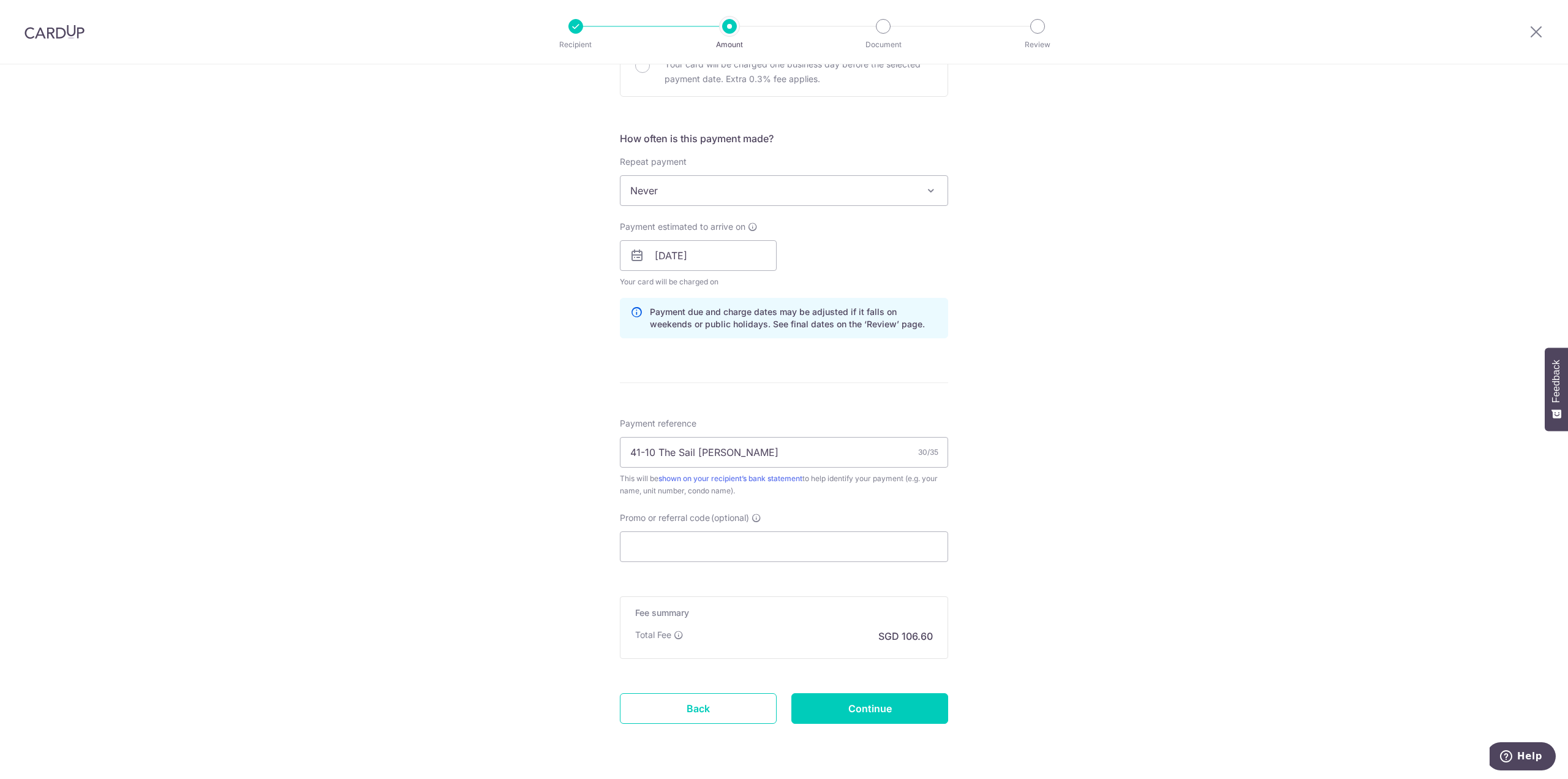
scroll to position [429, 0]
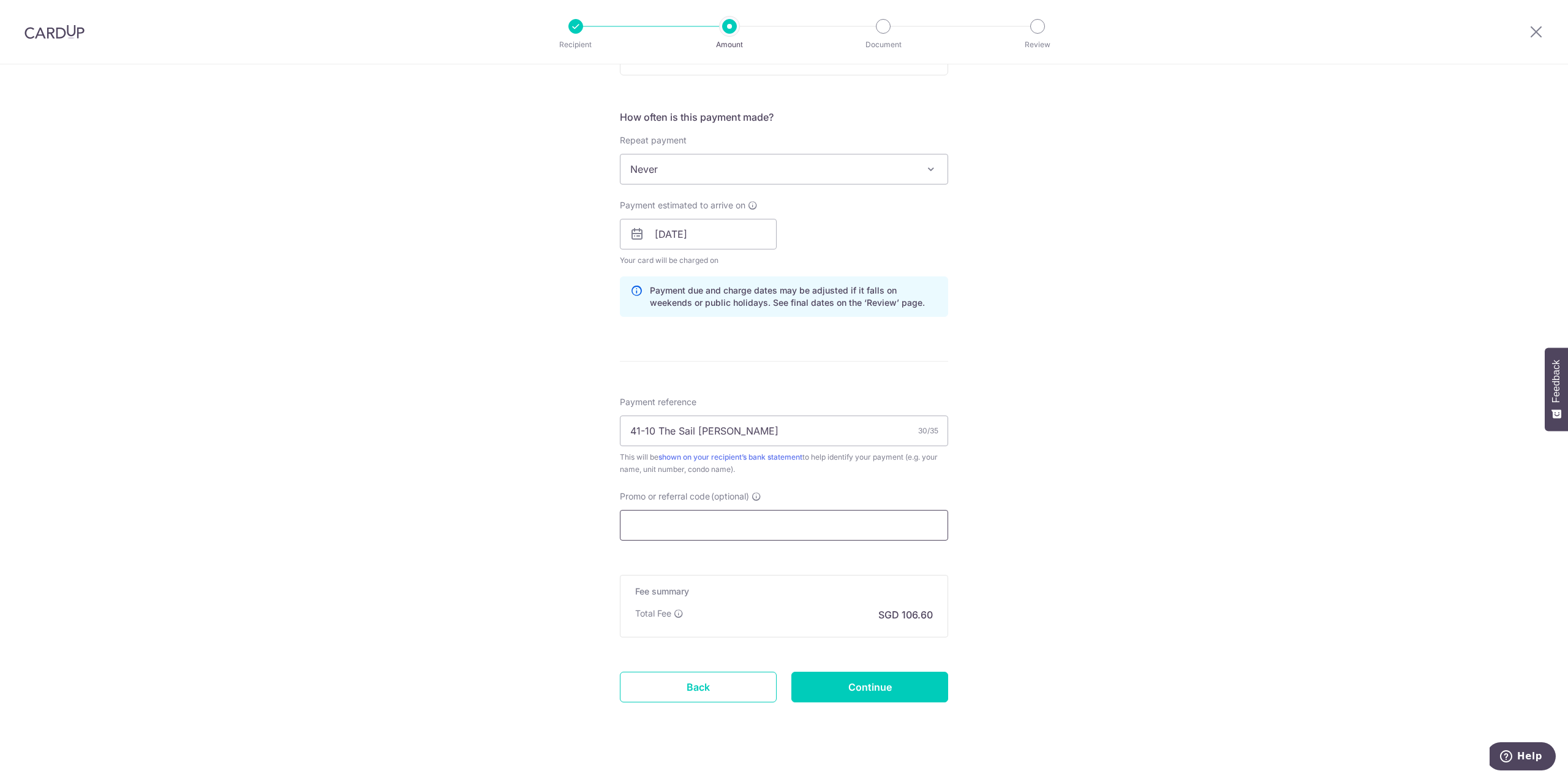
click at [784, 516] on input "Promo or referral code (optional)" at bounding box center [784, 525] width 328 height 31
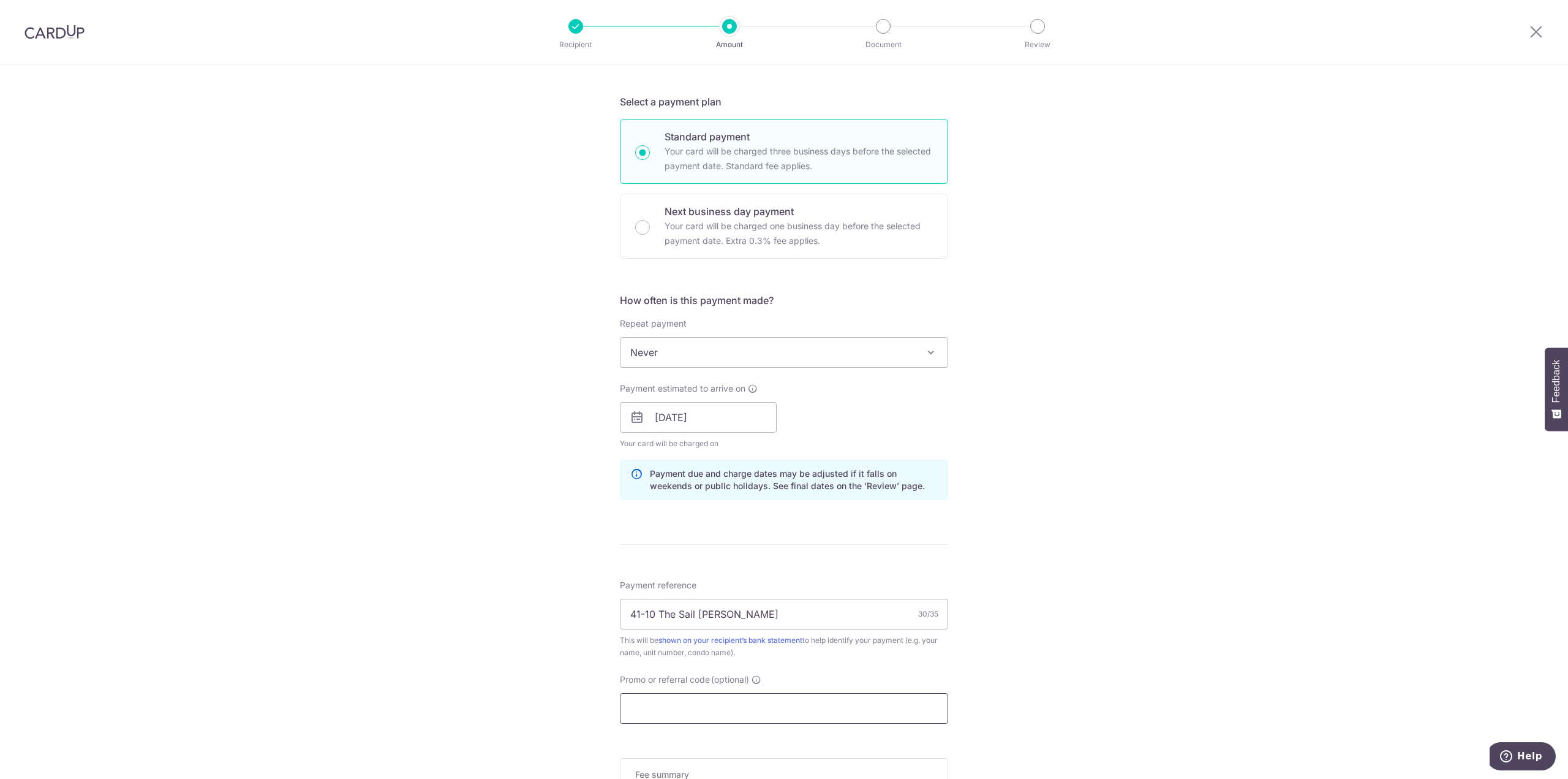
scroll to position [245, 0]
click at [924, 357] on span at bounding box center [931, 352] width 15 height 15
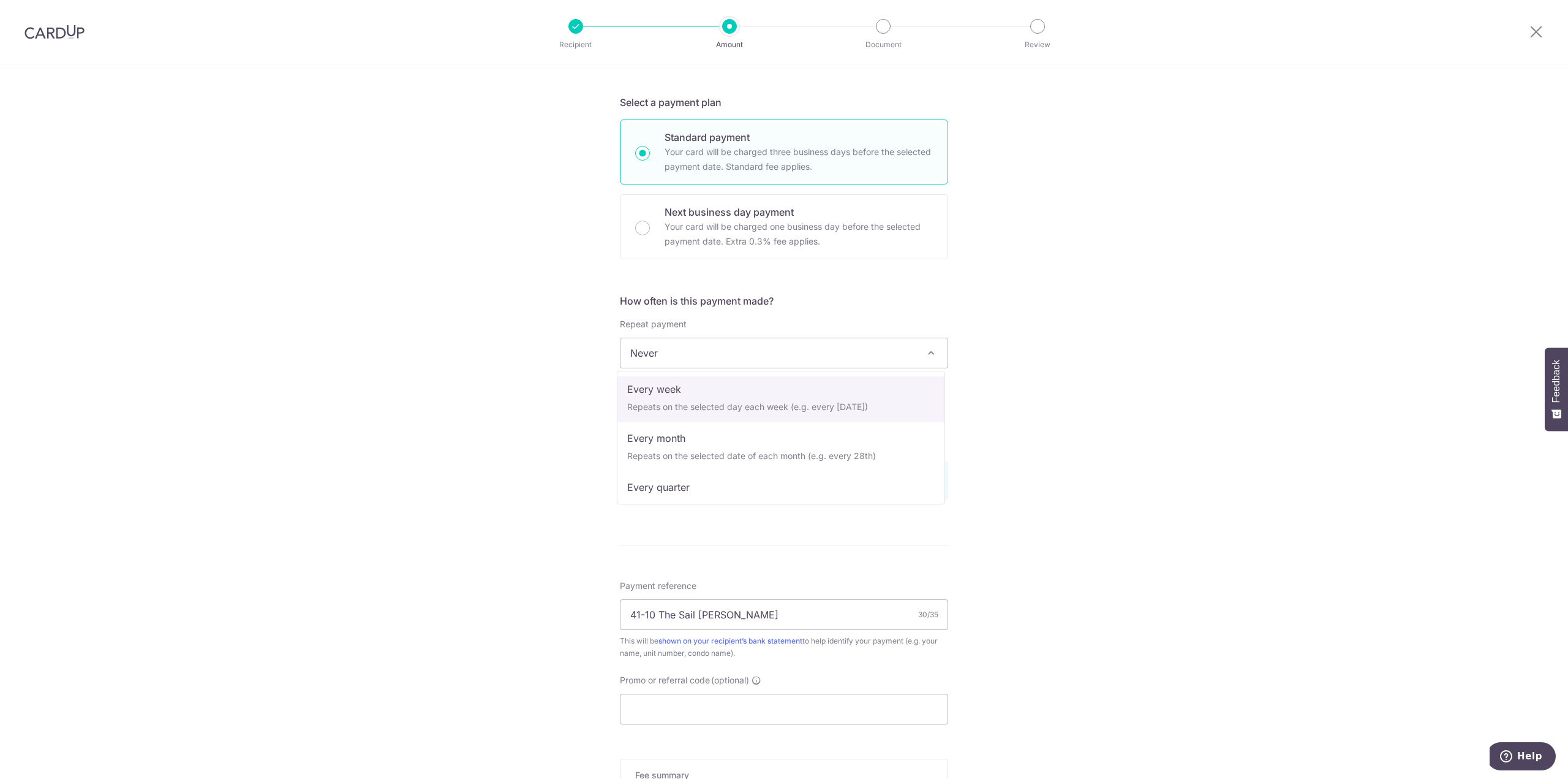
scroll to position [61, 0]
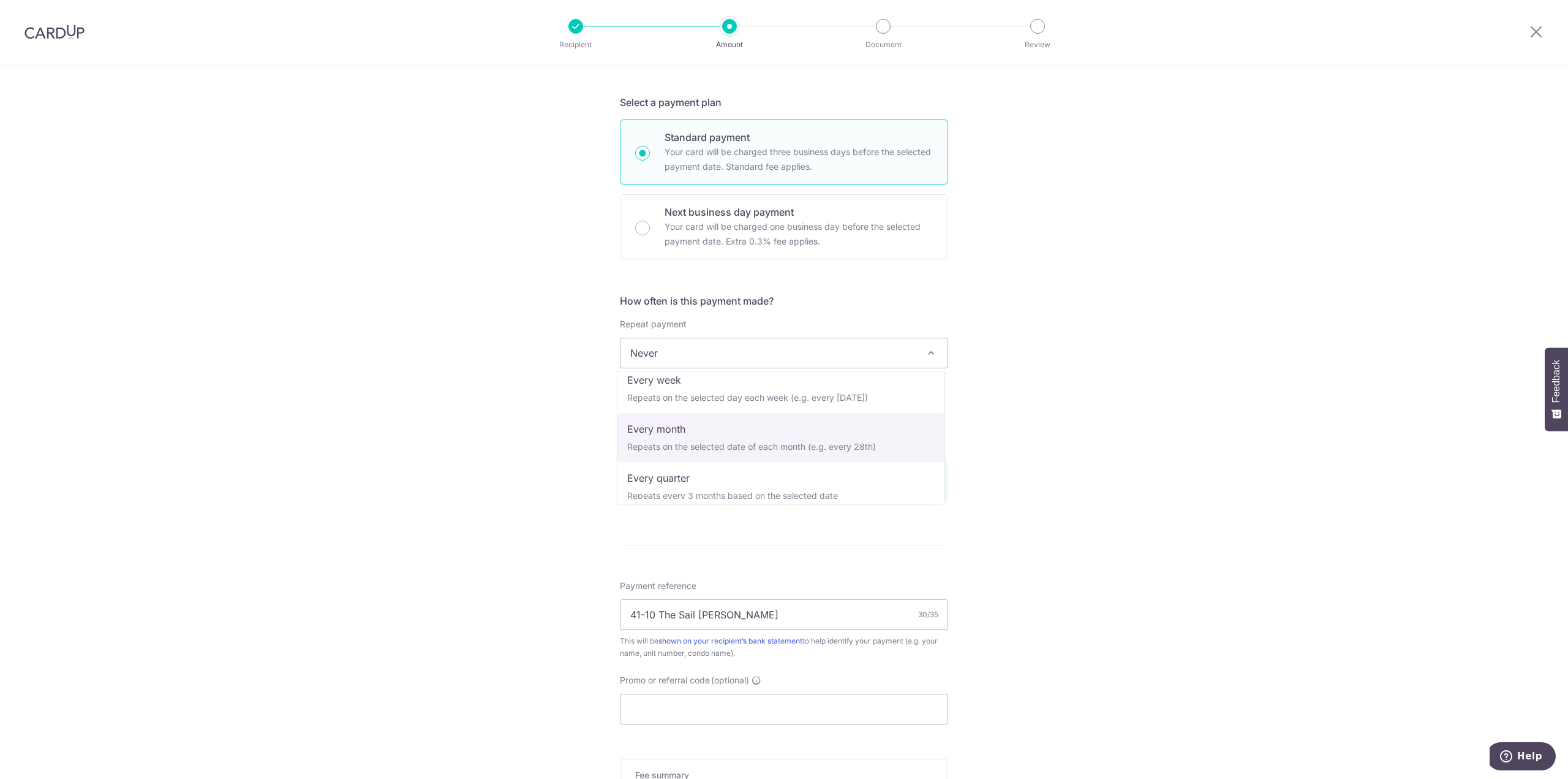
select select "3"
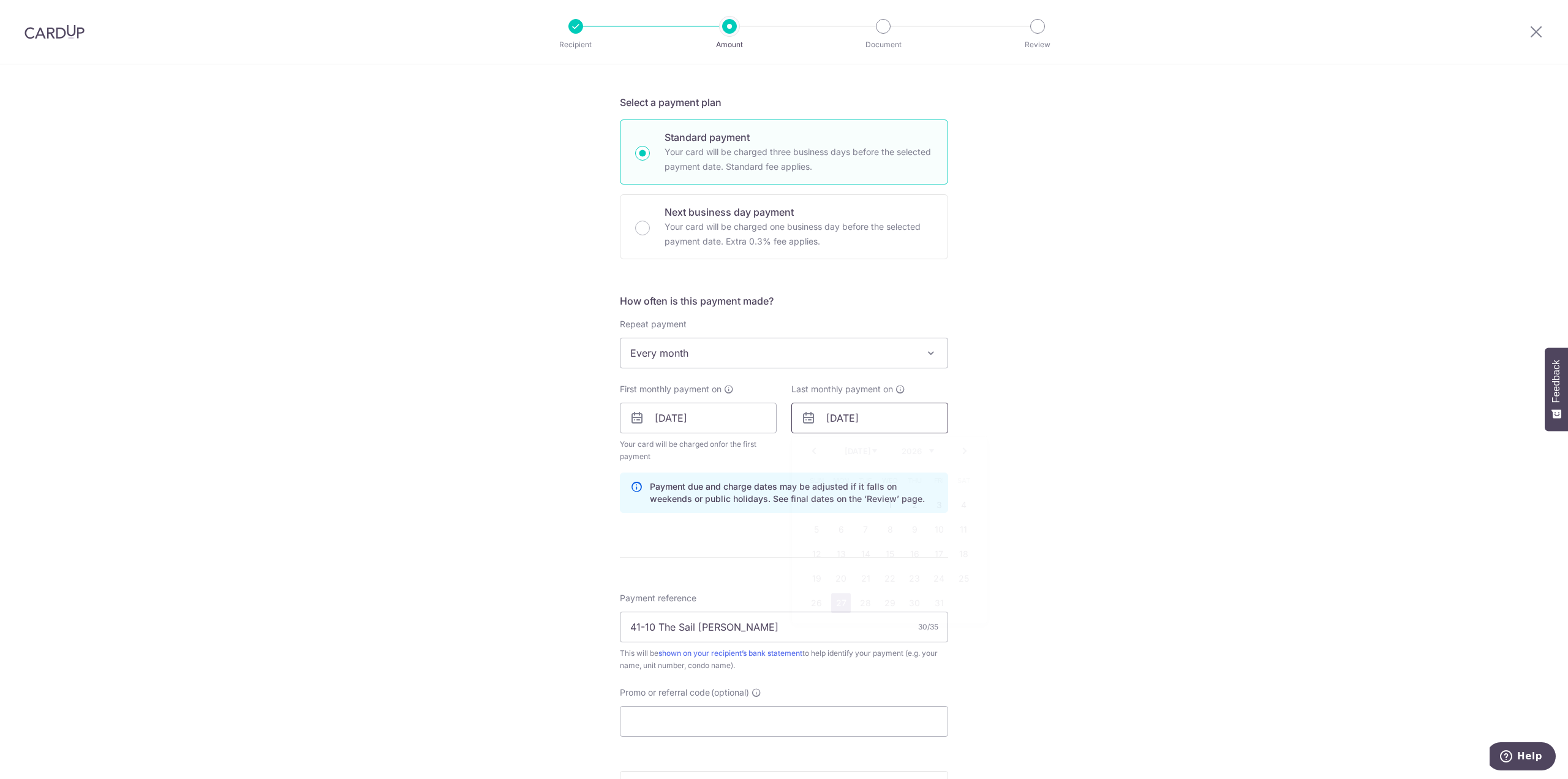
click at [826, 423] on input "27/07/2026" at bounding box center [870, 418] width 157 height 31
click at [809, 448] on link "Prev" at bounding box center [814, 450] width 15 height 15
click at [811, 603] on link "28" at bounding box center [817, 603] width 20 height 20
type input "[DATE]"
click at [1083, 529] on div "Tell us more about your payment Enter payment amount SGD 4,100.00 4100.00 Card …" at bounding box center [784, 404] width 1568 height 1171
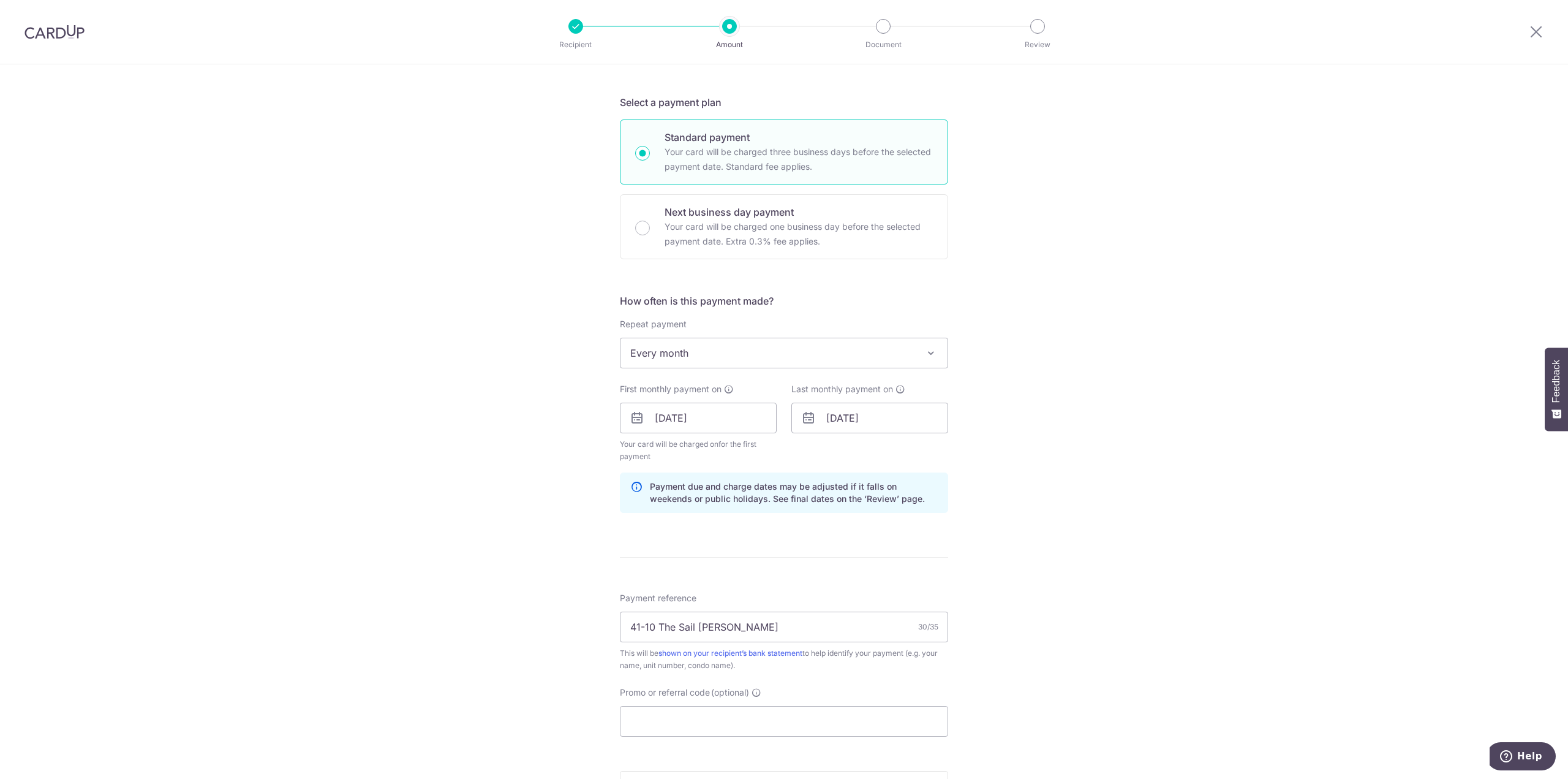
click at [716, 447] on span "Your card will be charged on for the first payment" at bounding box center [698, 450] width 157 height 25
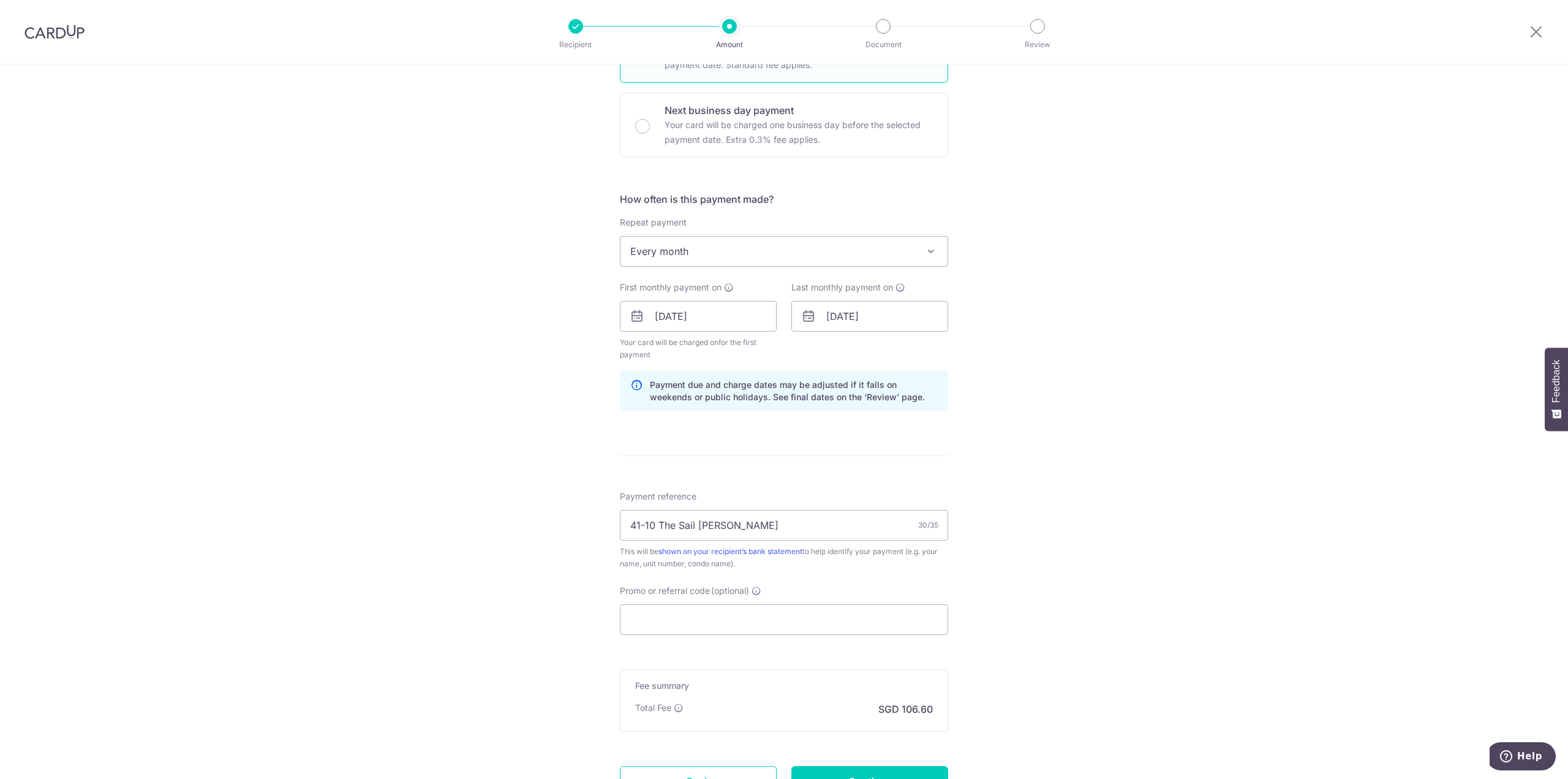
scroll to position [457, 0]
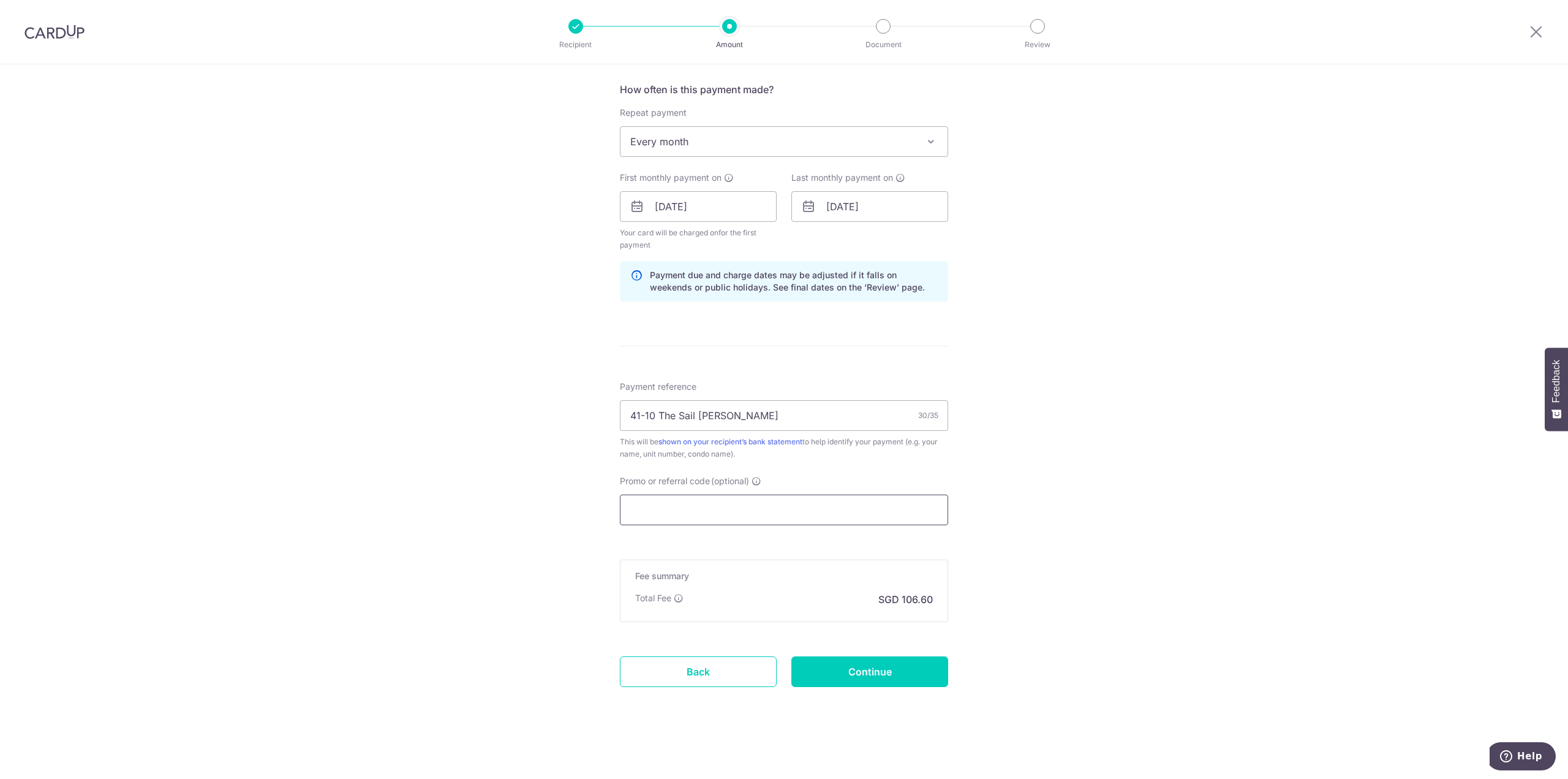
click at [693, 503] on input "Promo or referral code (optional)" at bounding box center [784, 510] width 328 height 31
paste input "SAVERENT179"
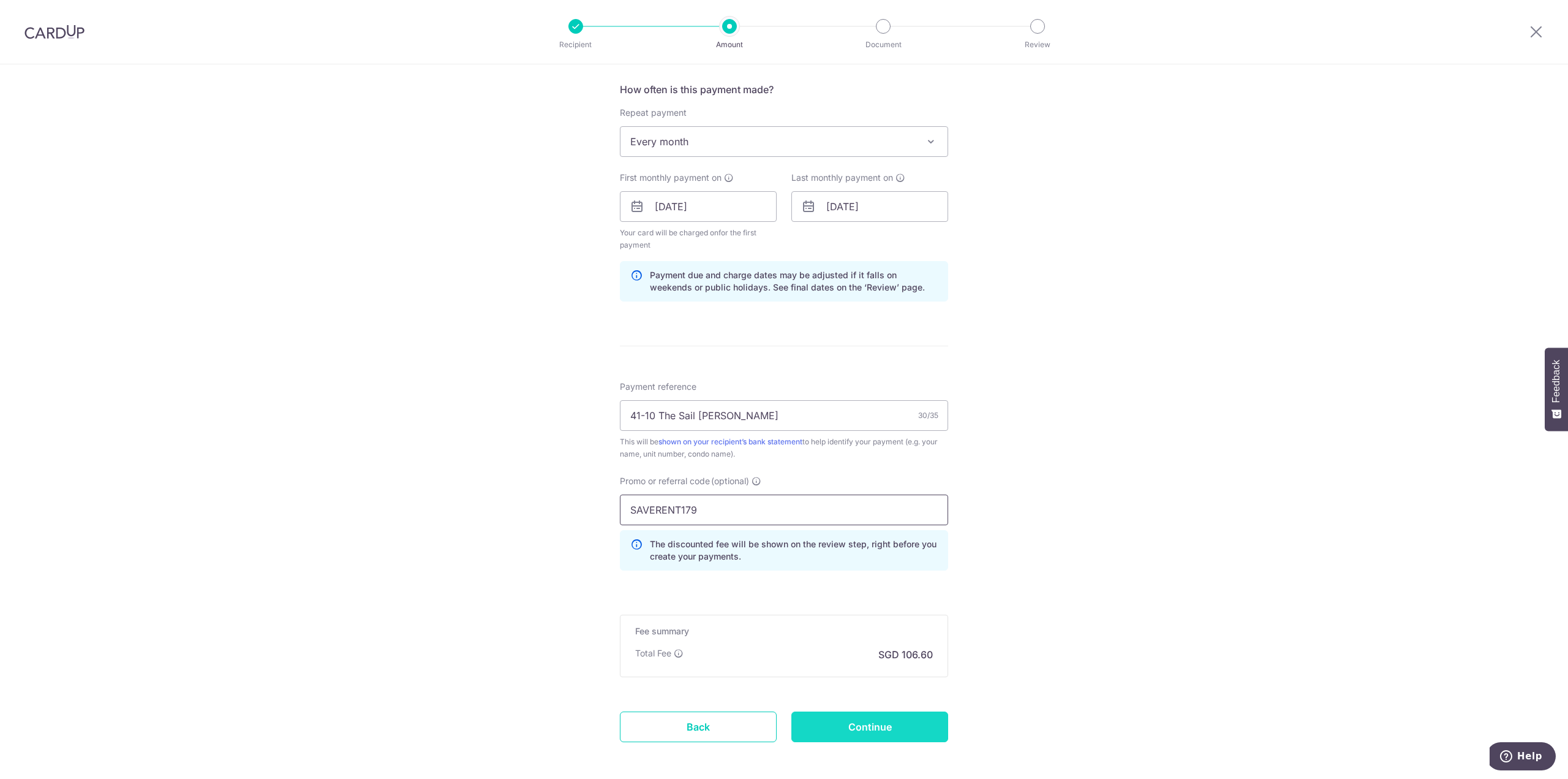
type input "SAVERENT179"
click at [877, 726] on input "Continue" at bounding box center [870, 726] width 157 height 31
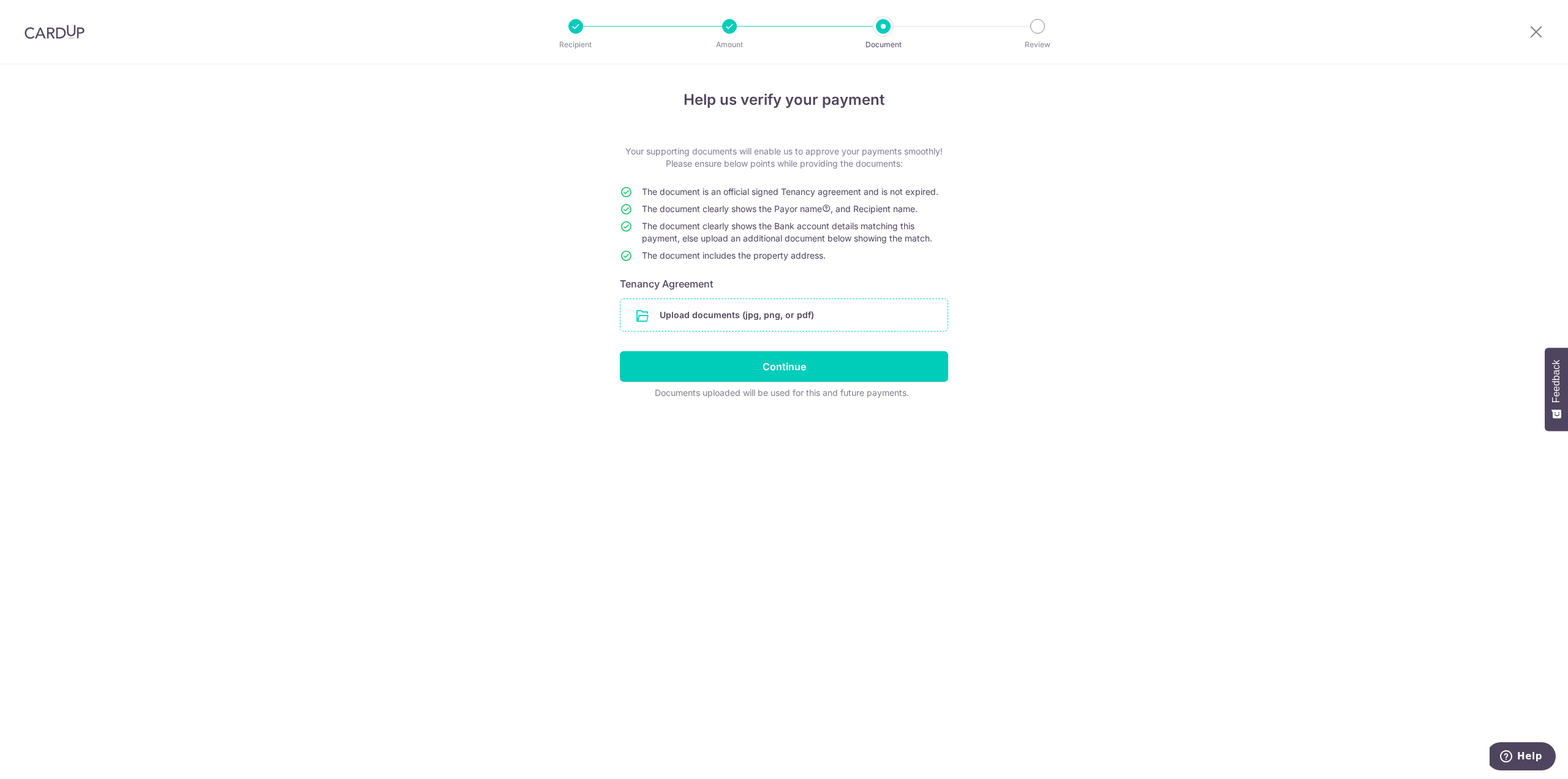
click at [813, 324] on input "file" at bounding box center [784, 315] width 327 height 32
click at [702, 311] on input "file" at bounding box center [784, 315] width 327 height 32
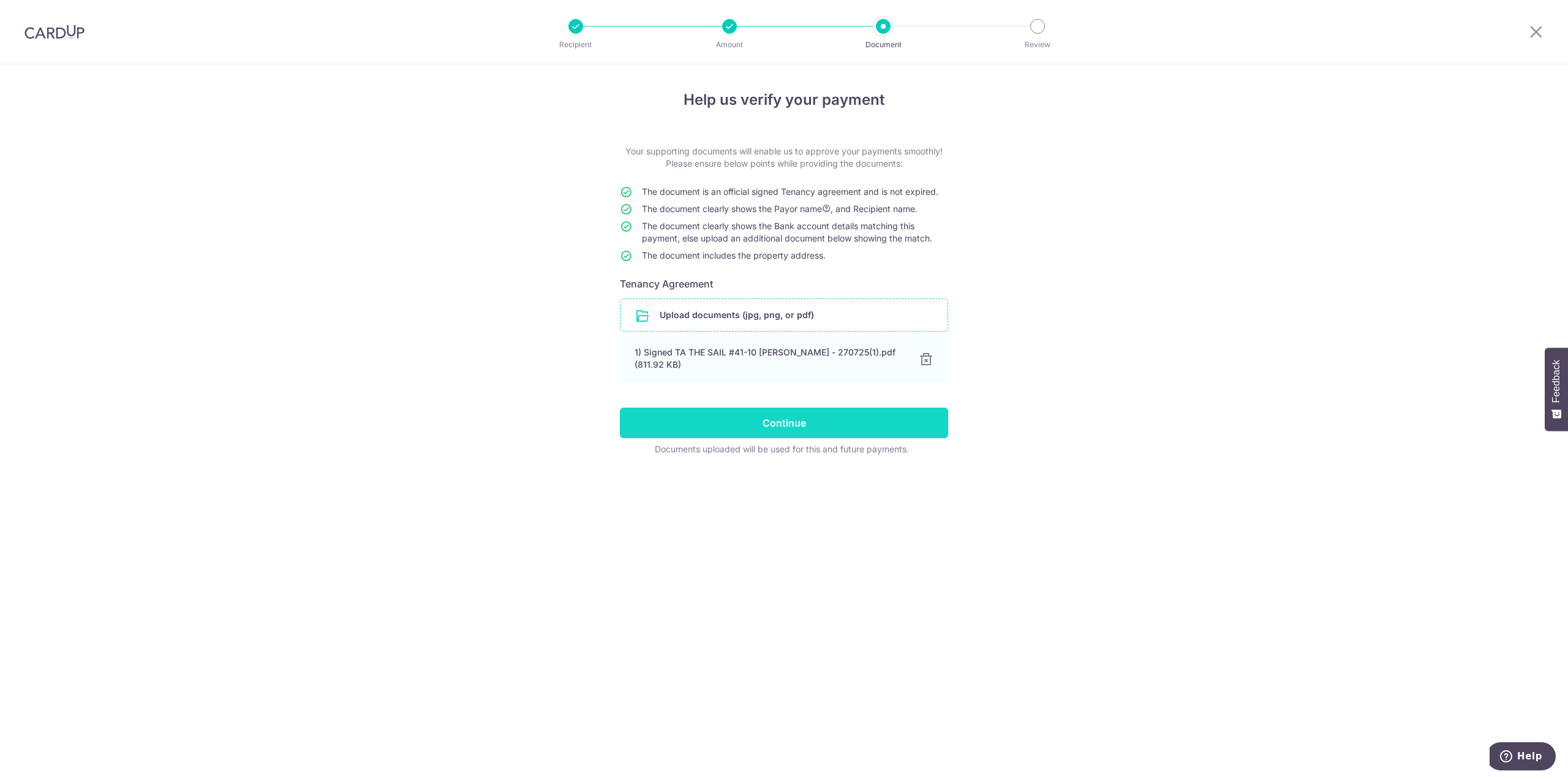
click at [838, 427] on input "Continue" at bounding box center [784, 423] width 328 height 31
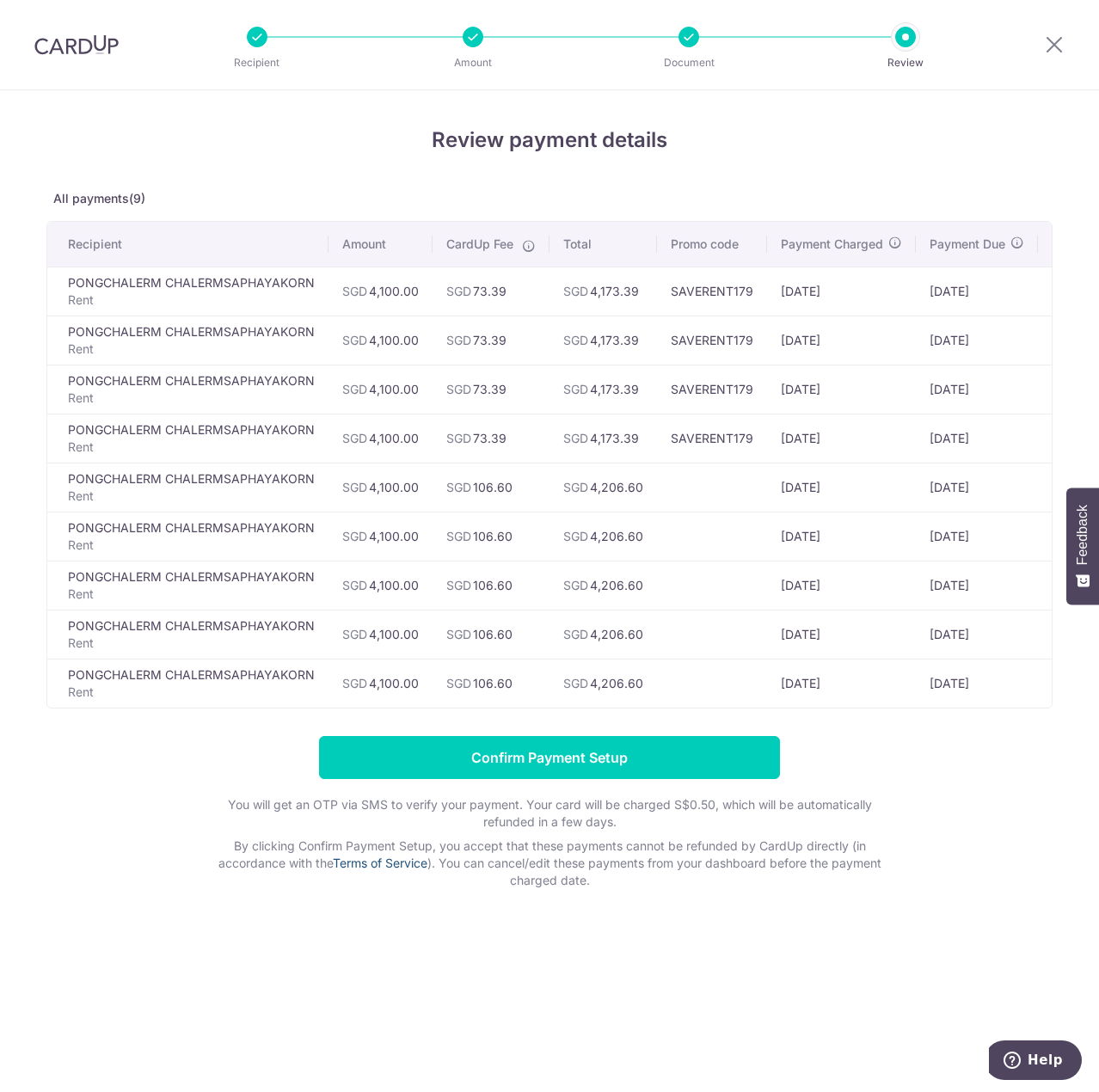
drag, startPoint x: 367, startPoint y: 864, endPoint x: 689, endPoint y: 888, distance: 322.9
drag, startPoint x: 689, startPoint y: 888, endPoint x: 591, endPoint y: 888, distance: 98.0
click at [591, 888] on p "By clicking Confirm Payment Setup, you accept that these payments cannot be ref…" at bounding box center [550, 863] width 688 height 51
drag, startPoint x: 591, startPoint y: 888, endPoint x: 565, endPoint y: 874, distance: 29.5
click at [565, 874] on p "By clicking Confirm Payment Setup, you accept that these payments cannot be ref…" at bounding box center [550, 863] width 688 height 51
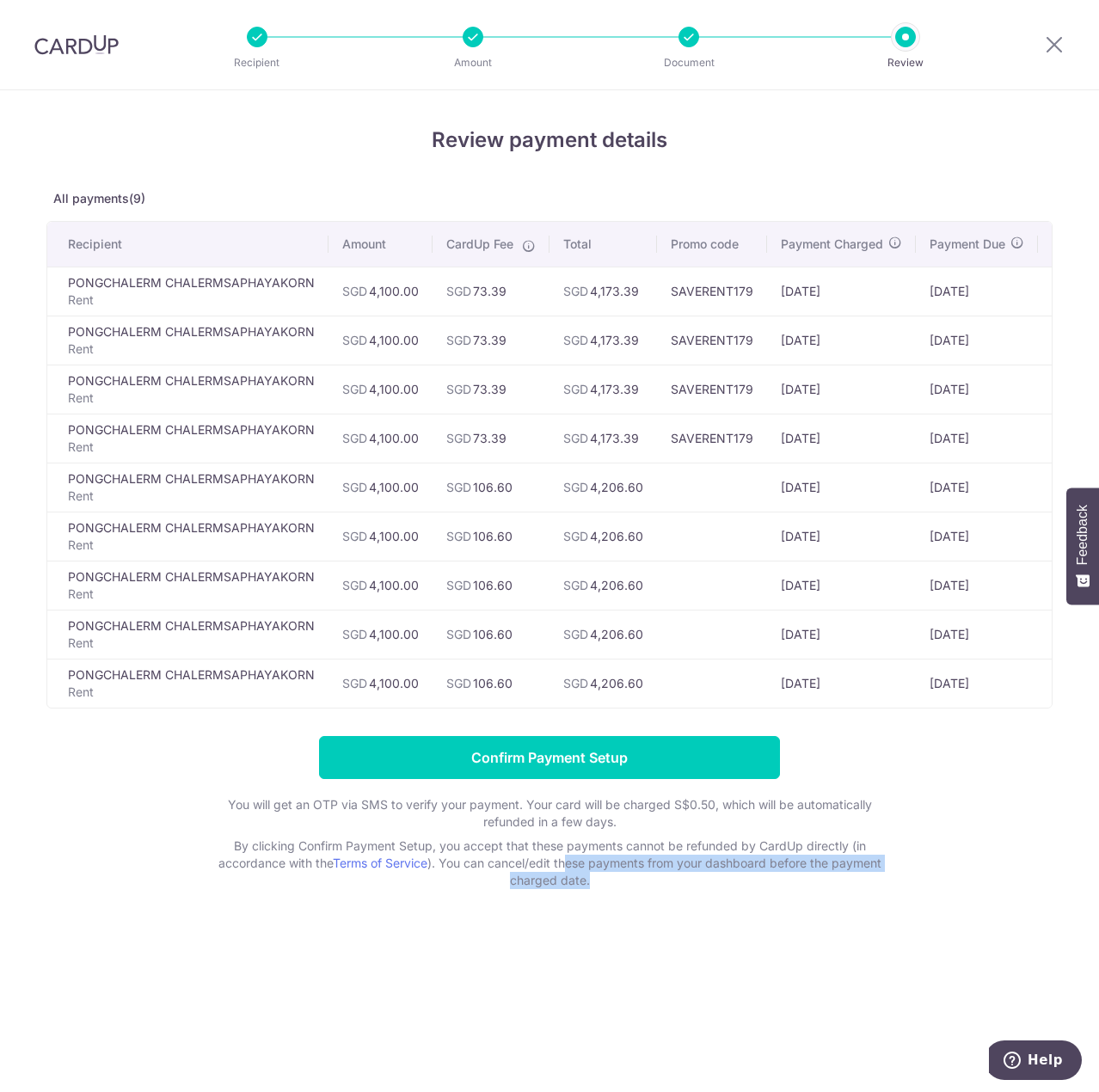
click at [565, 874] on p "By clicking Confirm Payment Setup, you accept that these payments cannot be ref…" at bounding box center [550, 863] width 688 height 51
drag, startPoint x: 412, startPoint y: 873, endPoint x: 581, endPoint y: 882, distance: 169.2
drag, startPoint x: 581, startPoint y: 882, endPoint x: 536, endPoint y: 881, distance: 45.0
click at [536, 881] on p "By clicking Confirm Payment Setup, you accept that these payments cannot be ref…" at bounding box center [550, 863] width 688 height 51
drag, startPoint x: 572, startPoint y: 759, endPoint x: 701, endPoint y: 848, distance: 156.7
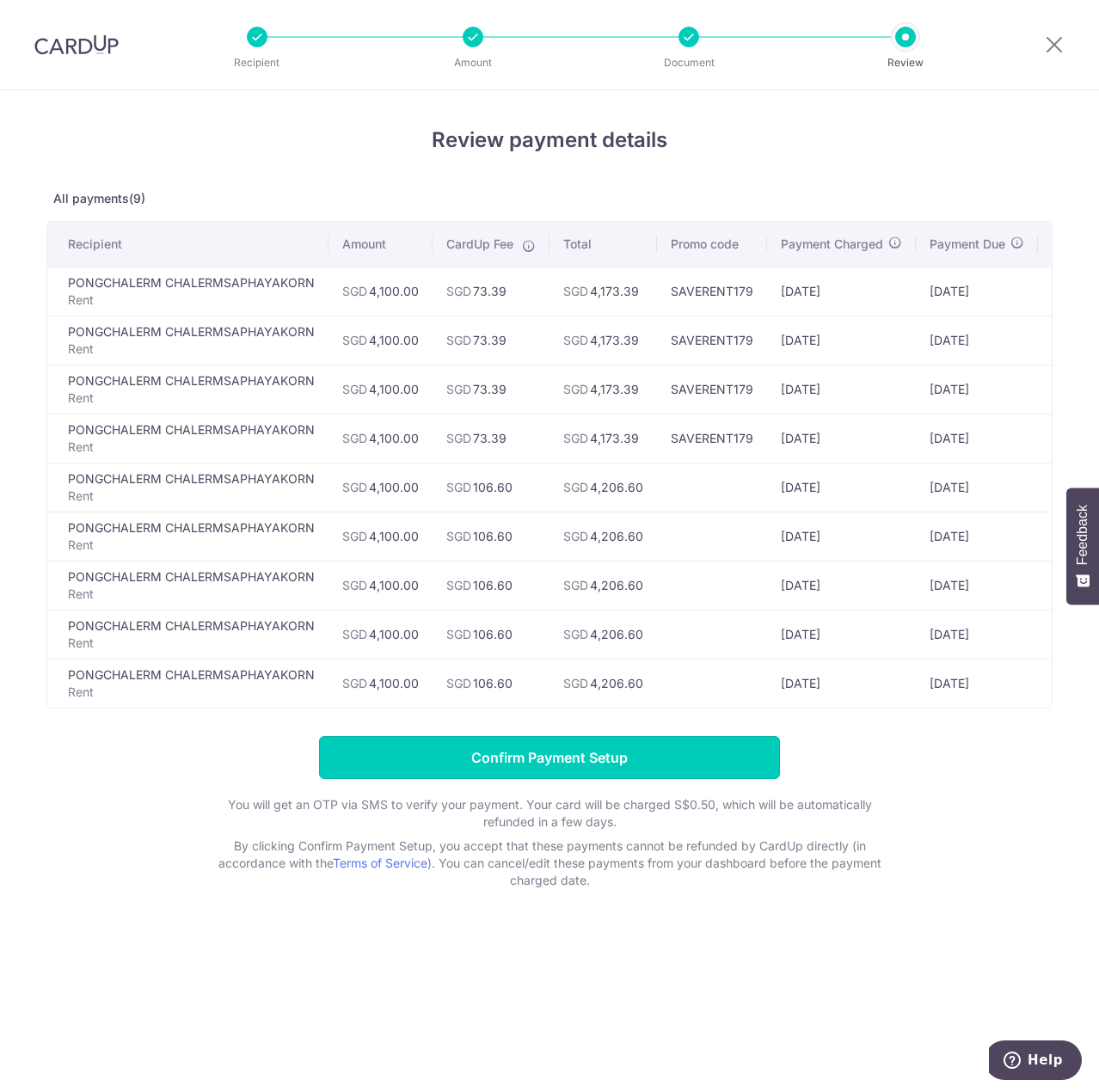
click at [701, 848] on form "Confirm Payment Setup You will get an OTP via SMS to verify your payment. Your …" at bounding box center [549, 813] width 1006 height 153
click at [701, 848] on p "By clicking Confirm Payment Setup, you accept that these payments cannot be ref…" at bounding box center [550, 863] width 688 height 51
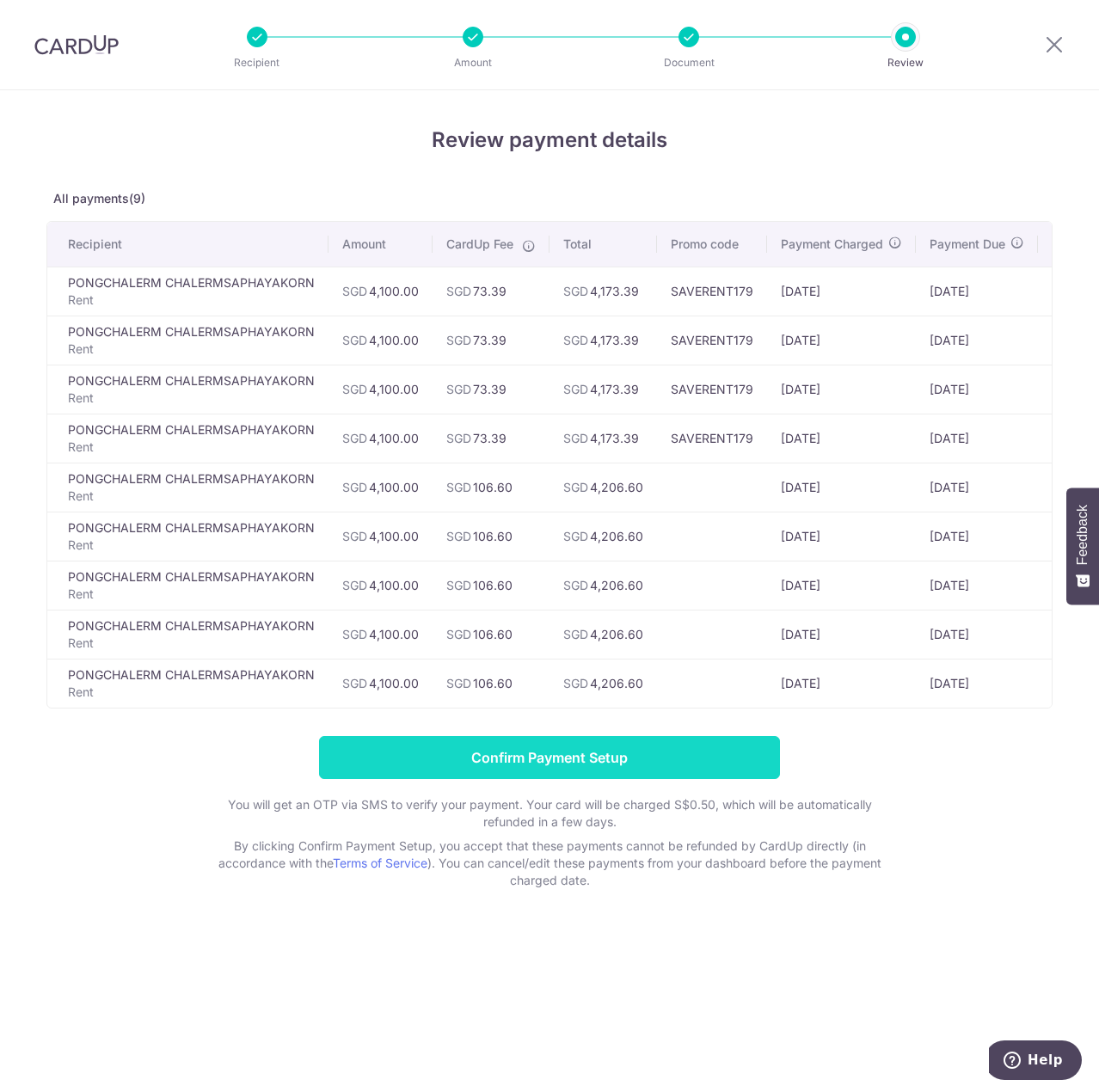
click at [529, 770] on input "Confirm Payment Setup" at bounding box center [549, 758] width 461 height 43
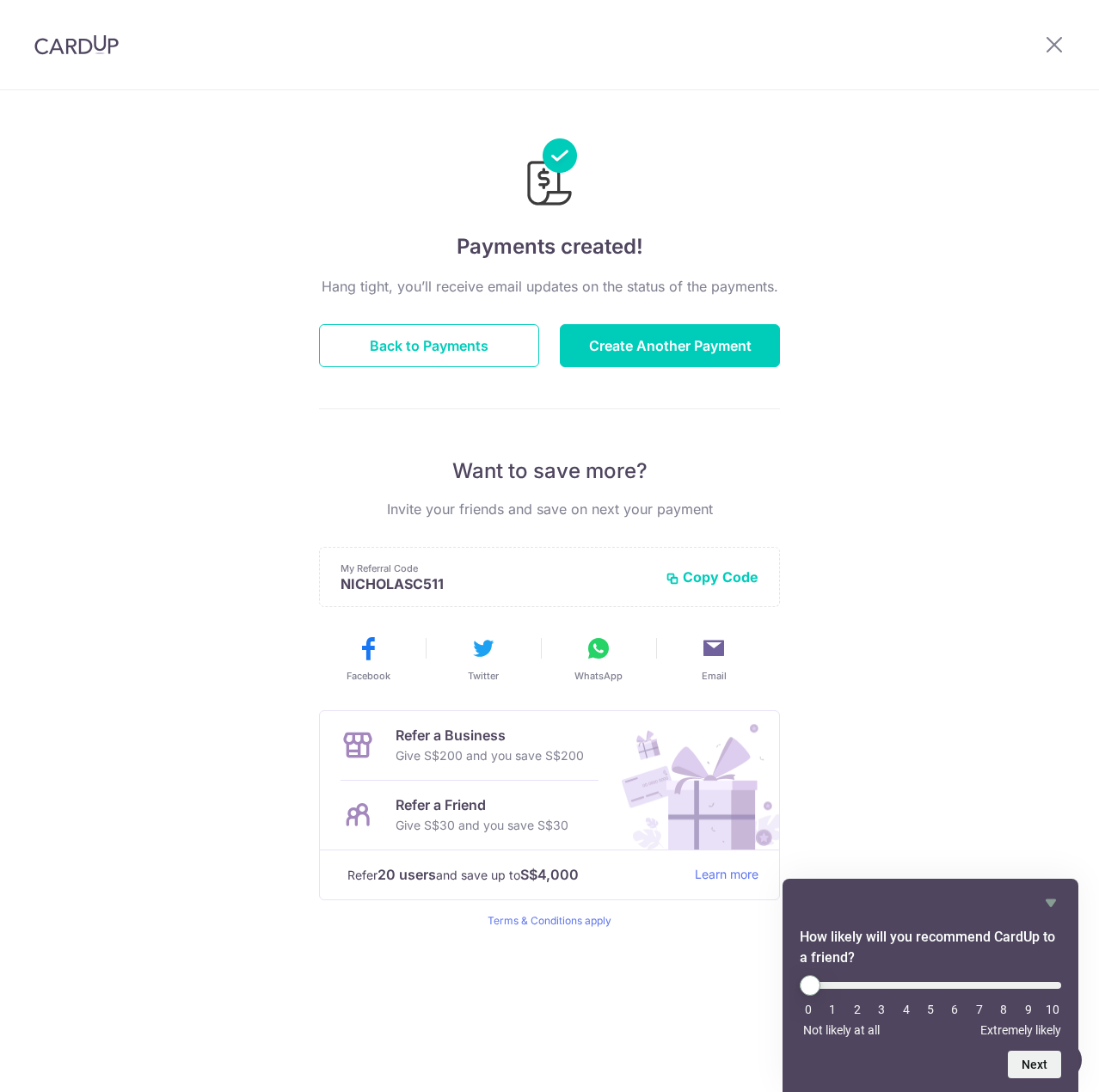
click at [611, 645] on icon at bounding box center [599, 648] width 28 height 28
click at [729, 568] on button "Copy Code" at bounding box center [712, 576] width 92 height 17
click at [716, 637] on icon at bounding box center [714, 648] width 28 height 28
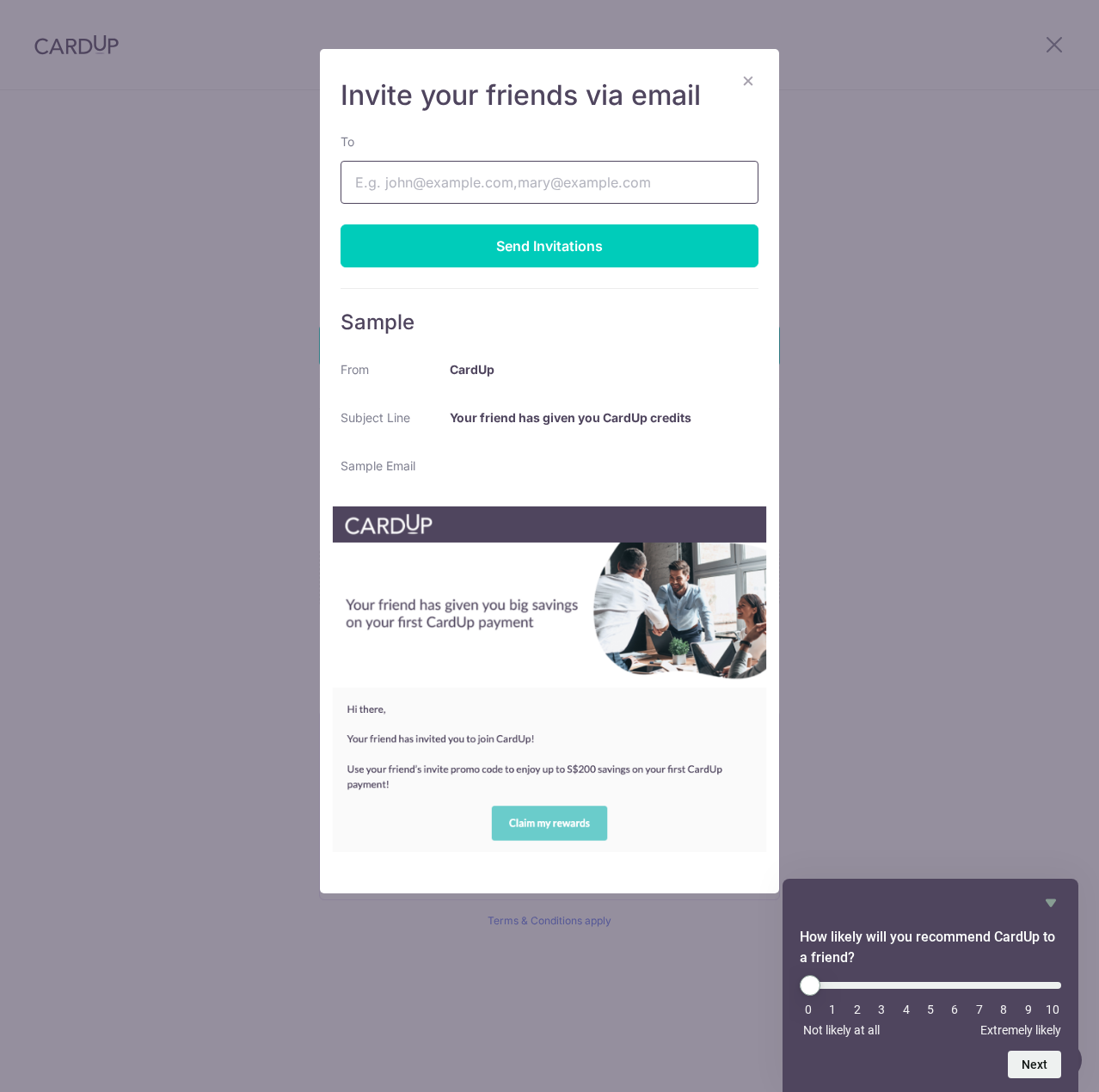
click at [532, 165] on input "To" at bounding box center [549, 183] width 418 height 43
type input "[EMAIL_ADDRESS][DOMAIN_NAME]"
click at [748, 79] on button "×" at bounding box center [747, 80] width 21 height 21
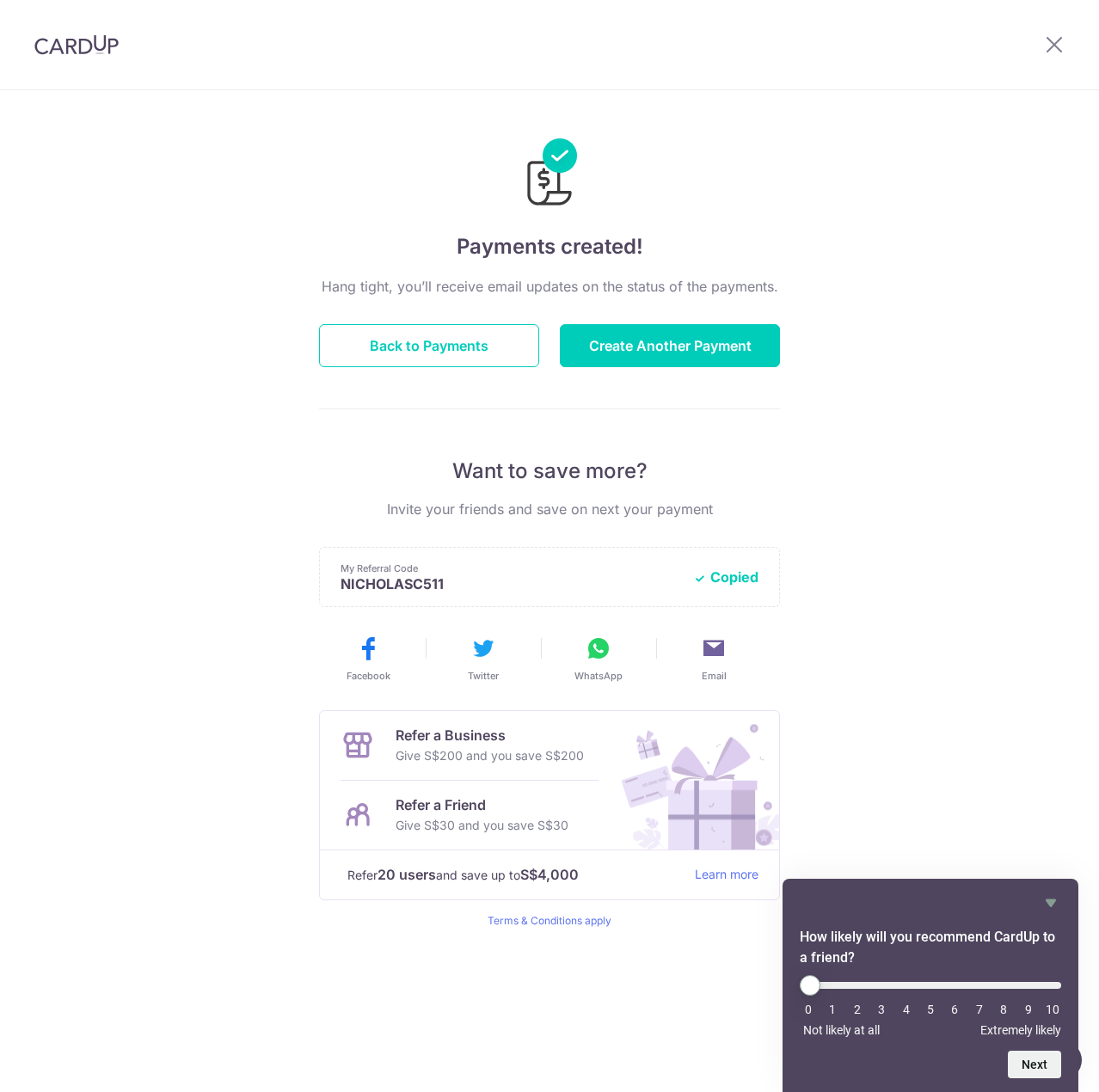
click at [593, 658] on icon at bounding box center [599, 648] width 28 height 28
click at [929, 426] on div "Payments created! Hang tight, you’ll receive email updates on the status of the…" at bounding box center [550, 591] width 1099 height 1002
click at [743, 575] on button "Copied" at bounding box center [725, 576] width 65 height 17
click at [715, 650] on icon at bounding box center [714, 648] width 28 height 28
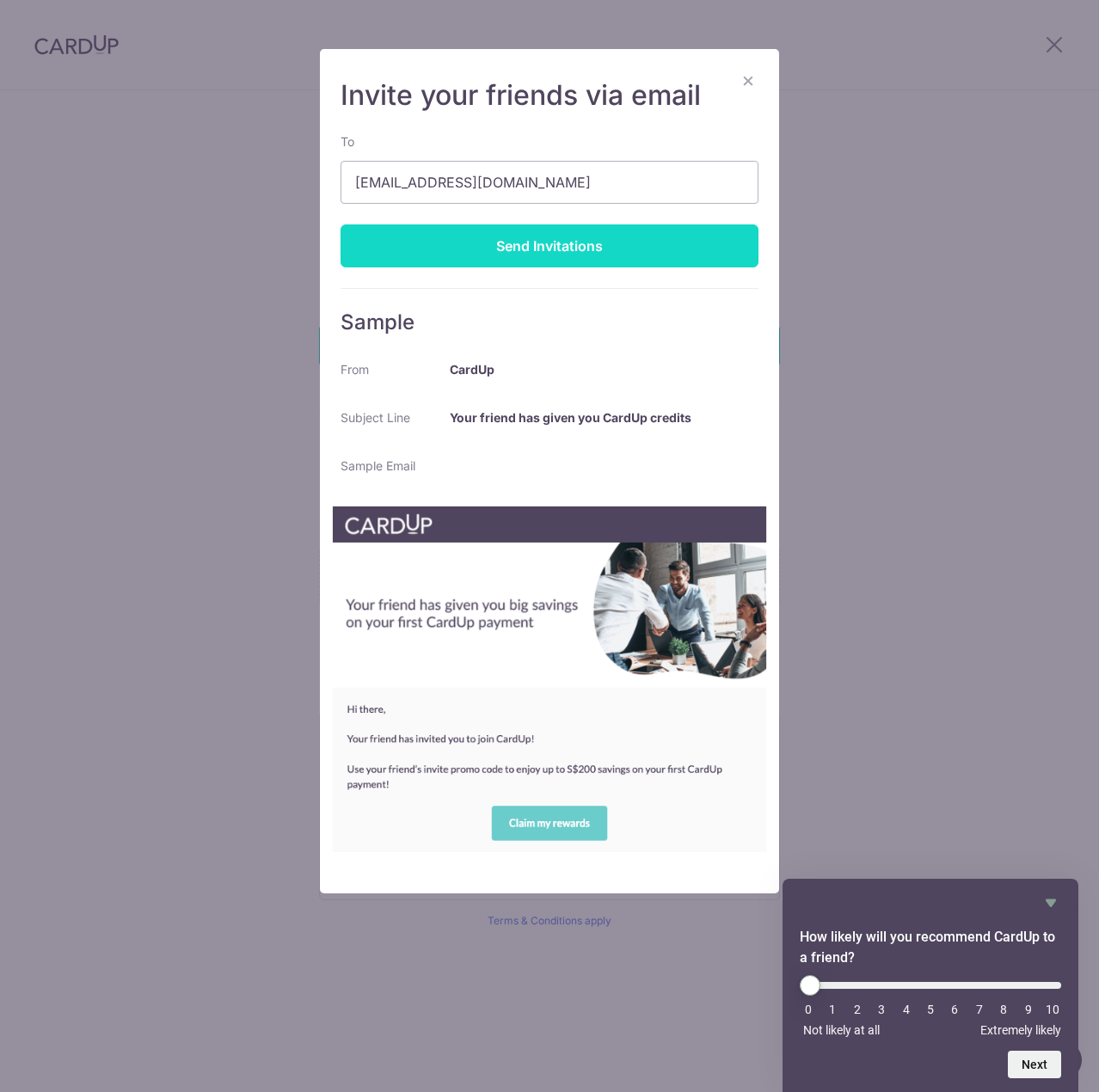
click at [519, 242] on div "Send Invitations" at bounding box center [549, 246] width 418 height 43
